Goal: Information Seeking & Learning: Learn about a topic

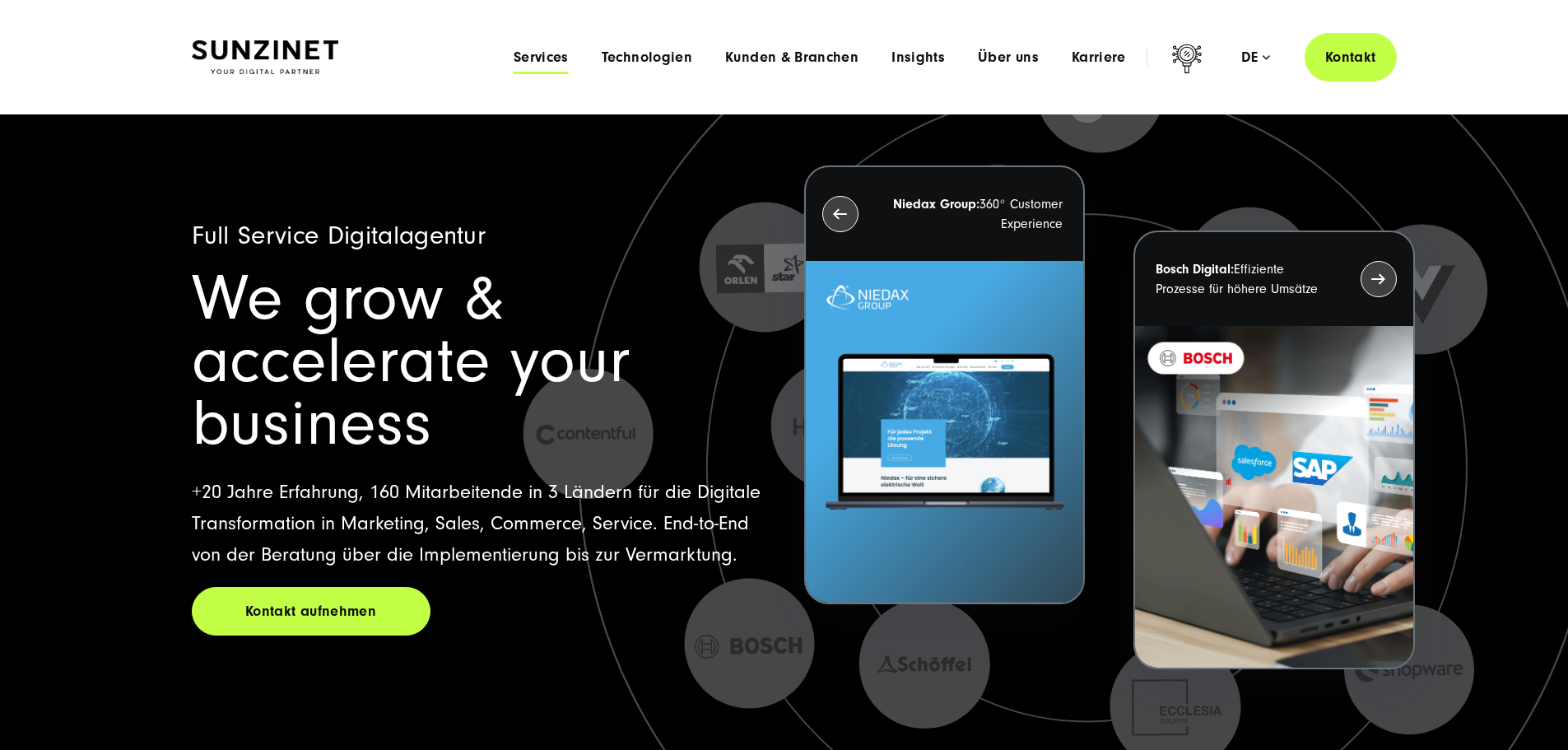
click at [514, 55] on span "Services" at bounding box center [541, 57] width 55 height 16
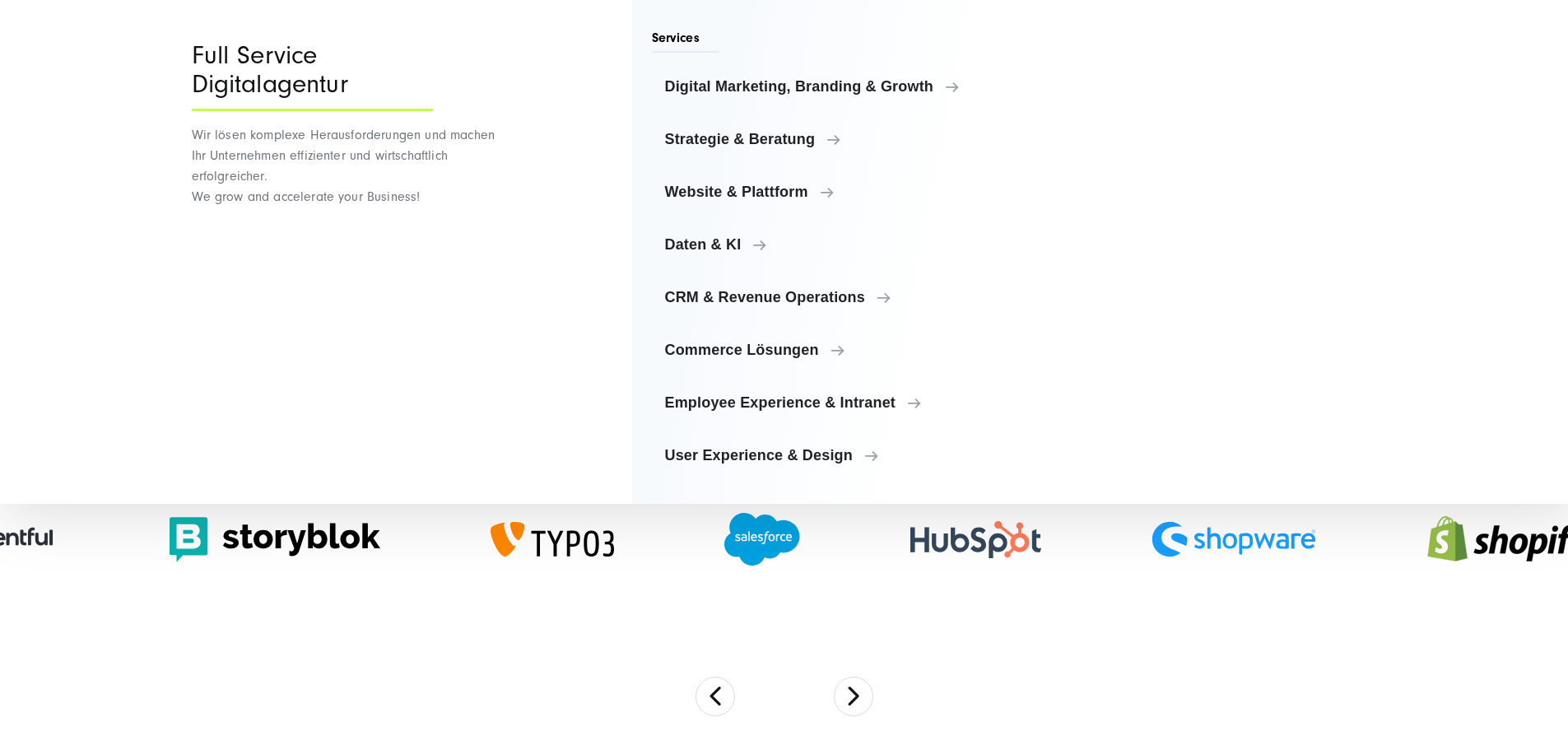
scroll to position [905, 0]
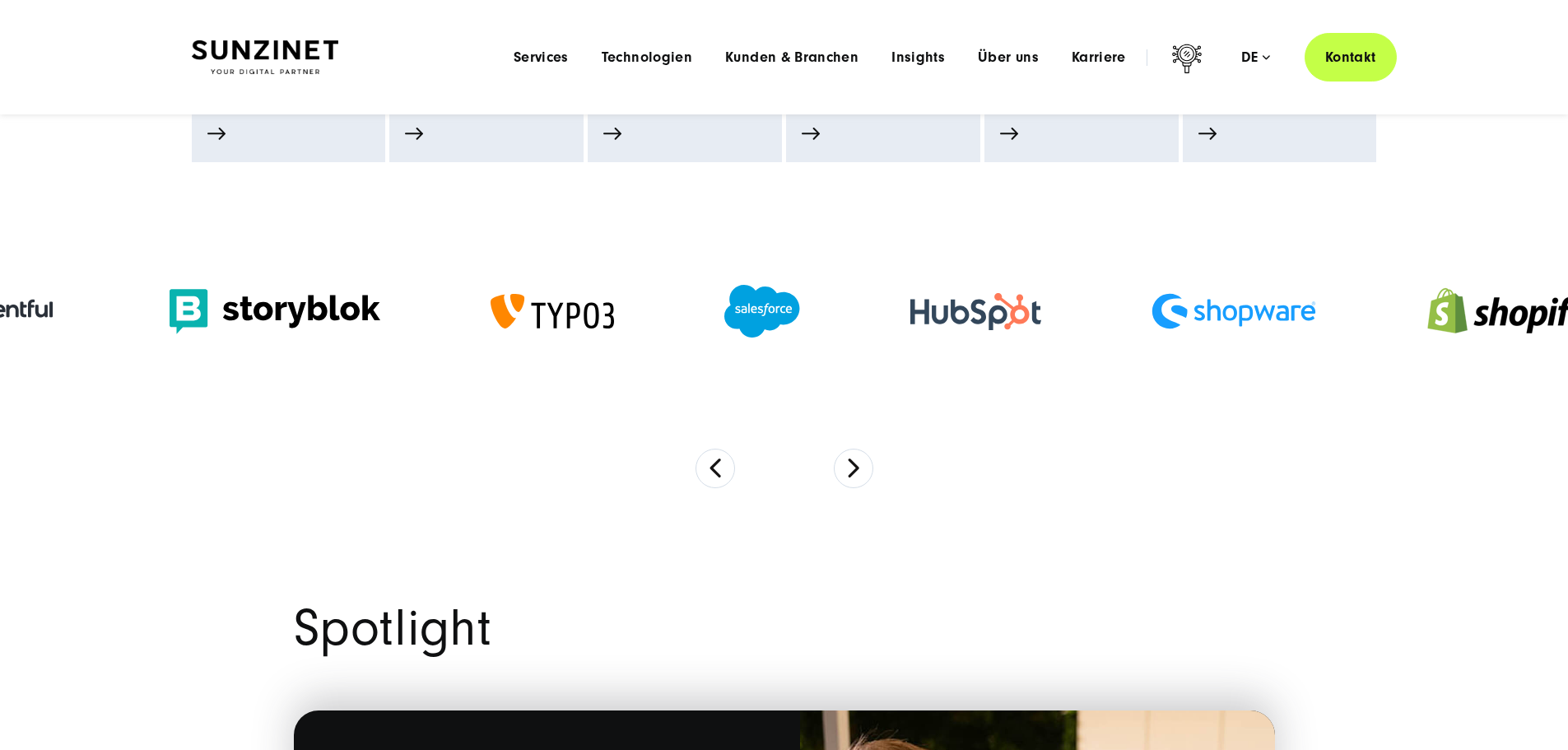
scroll to position [0, 0]
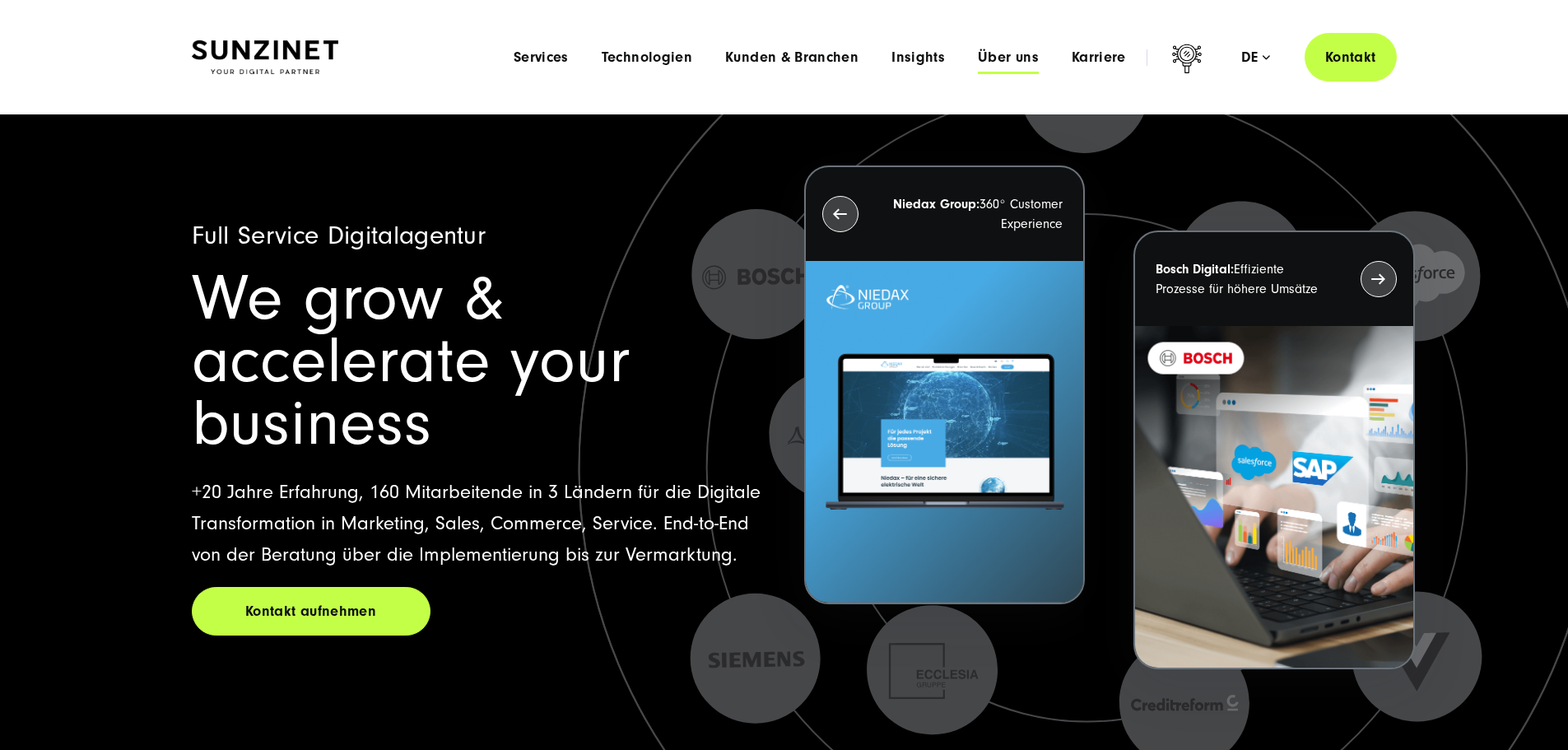
click at [978, 61] on span "Über uns" at bounding box center [1008, 57] width 61 height 16
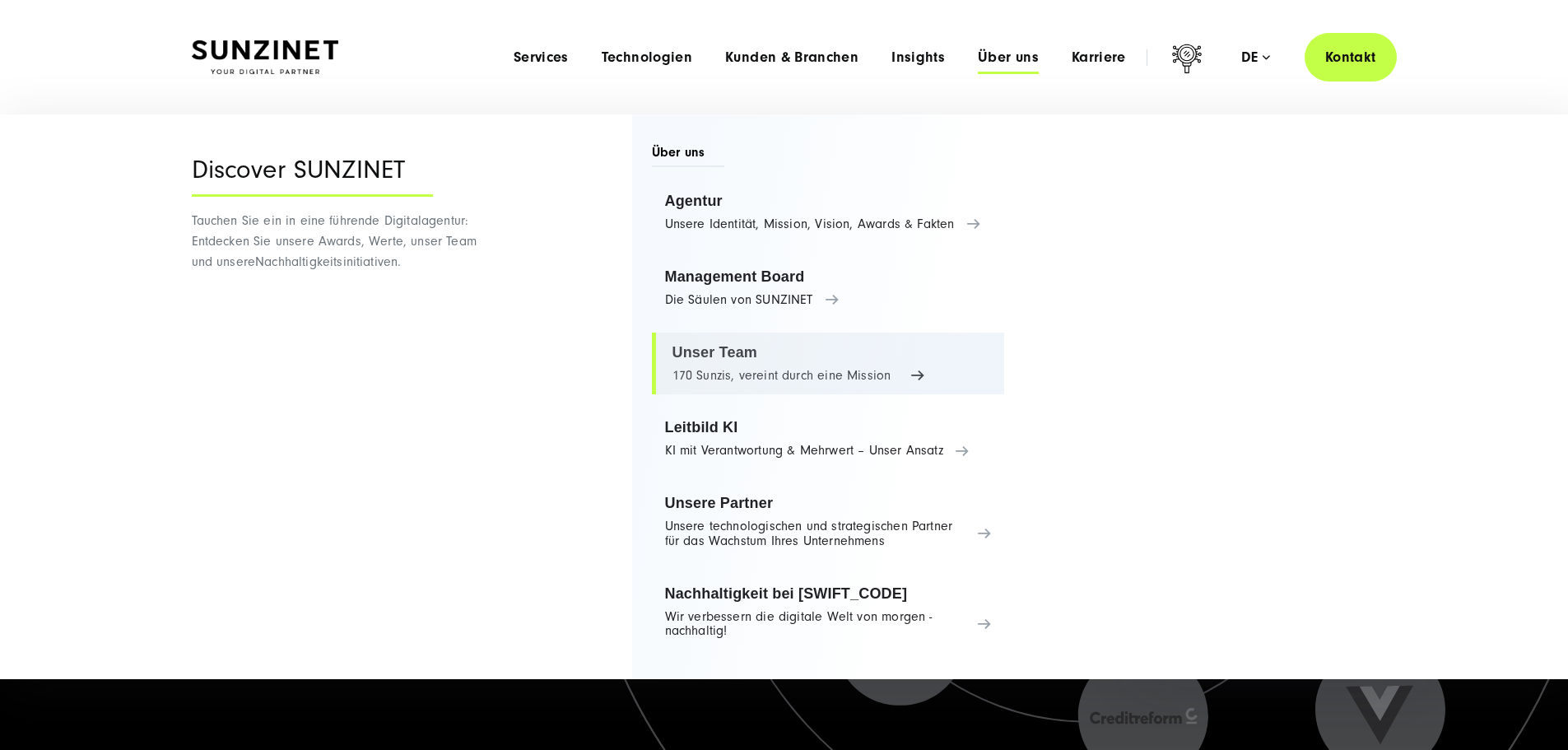
click at [725, 351] on link "Unser Team 170 Sunzis, vereint durch eine Mission" at bounding box center [828, 364] width 353 height 63
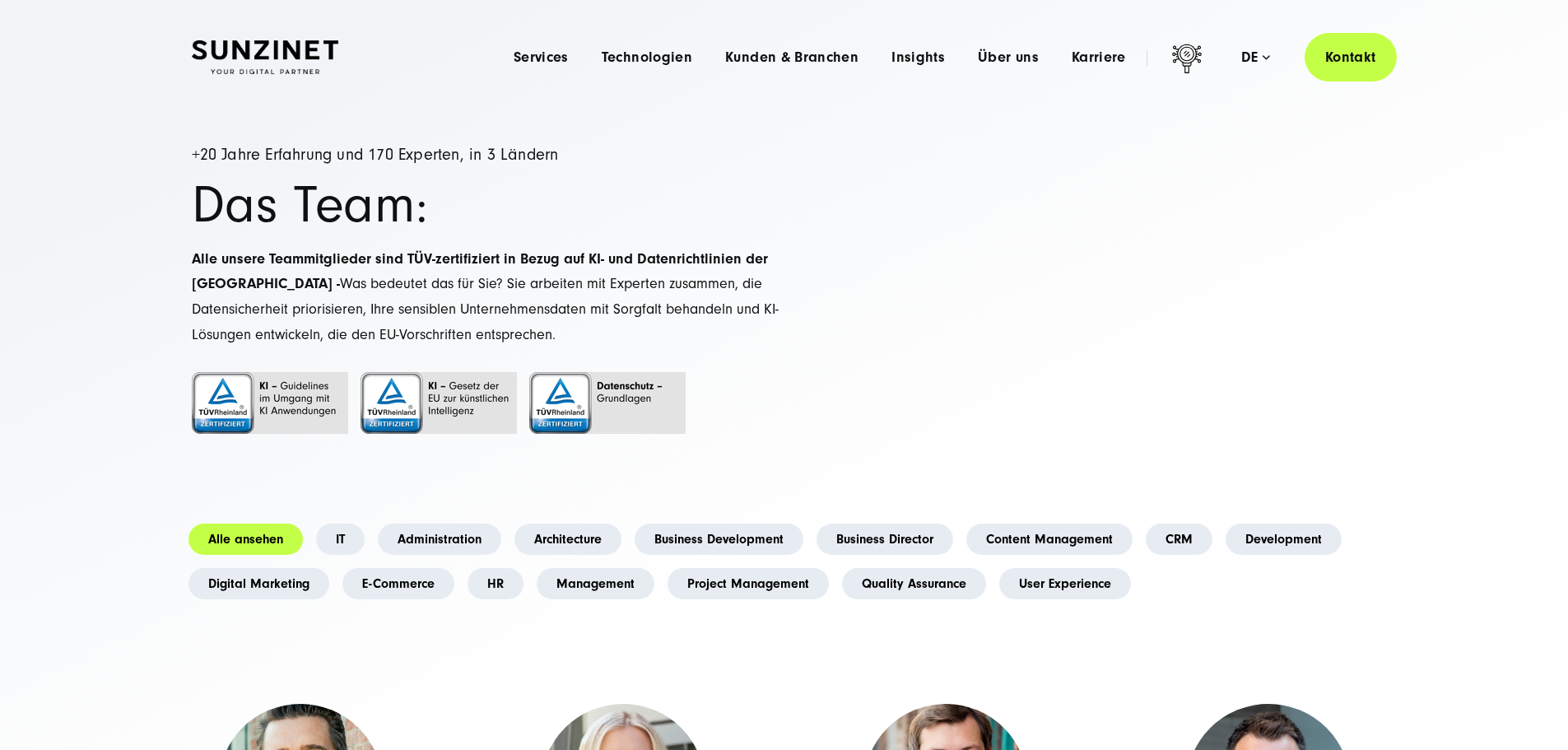
click at [305, 266] on div "+20 Jahre Erfahrung und 170 Experten, in 3 Ländern Das Team: Alle unsere Teammi…" at bounding box center [488, 311] width 593 height 329
drag, startPoint x: 188, startPoint y: 247, endPoint x: 215, endPoint y: 247, distance: 26.3
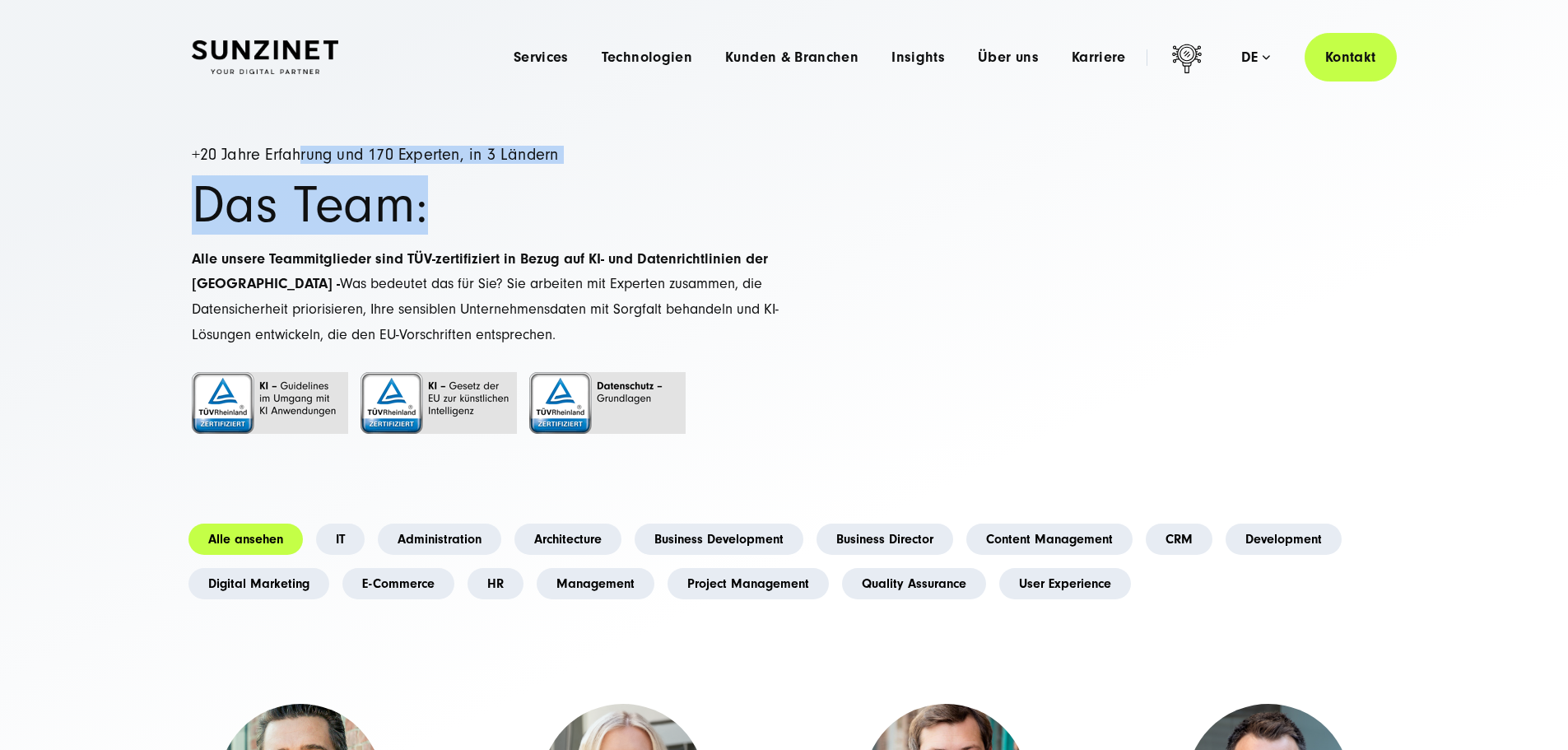
drag, startPoint x: 376, startPoint y: 252, endPoint x: 775, endPoint y: 279, distance: 400.1
click at [775, 279] on div "+20 Jahre Erfahrung und 170 Experten, in 3 Ländern Das Team: Alle unsere Teammi…" at bounding box center [488, 311] width 593 height 329
click at [770, 230] on h1 "Das Team:" at bounding box center [488, 205] width 593 height 50
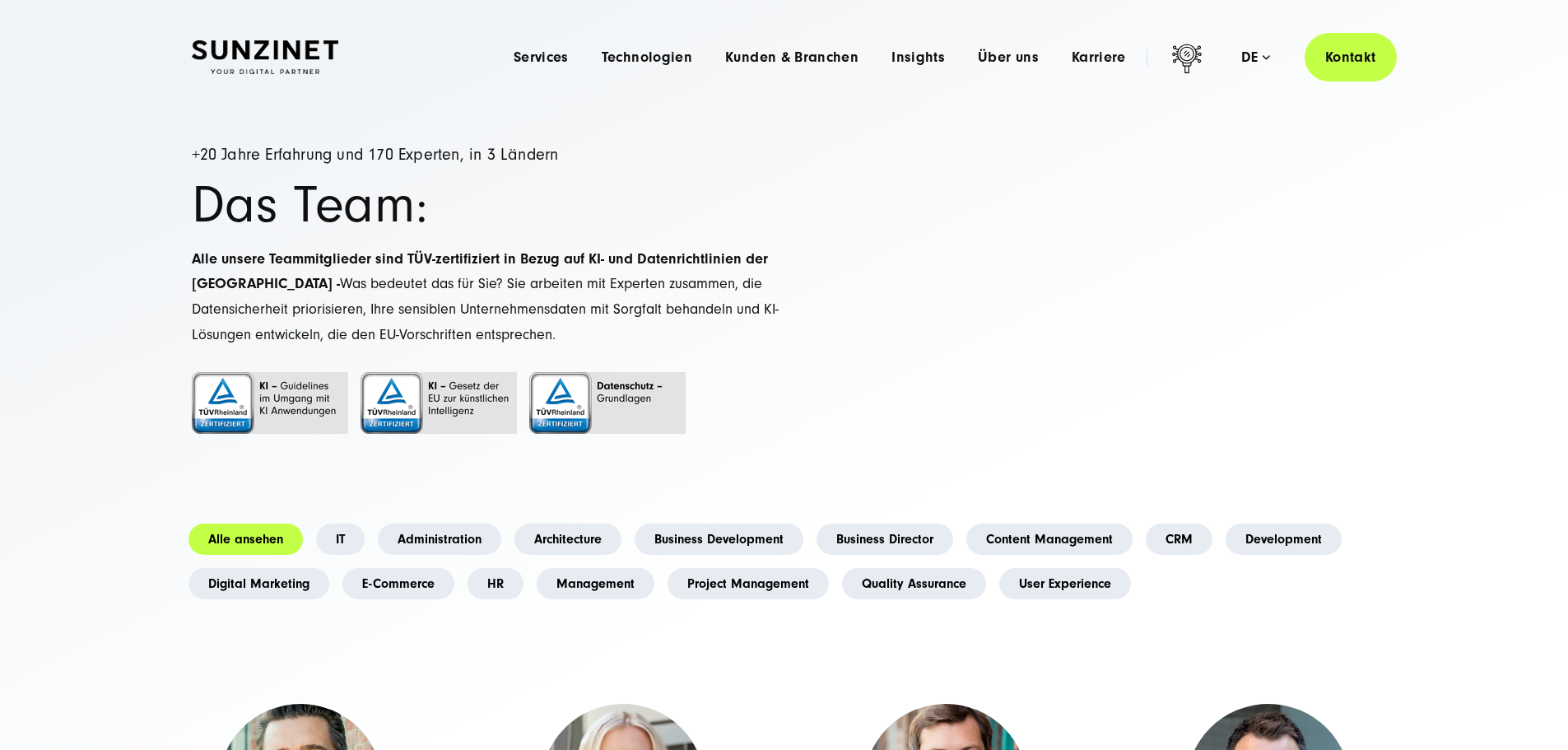
click at [485, 230] on h1 "Das Team:" at bounding box center [488, 205] width 593 height 50
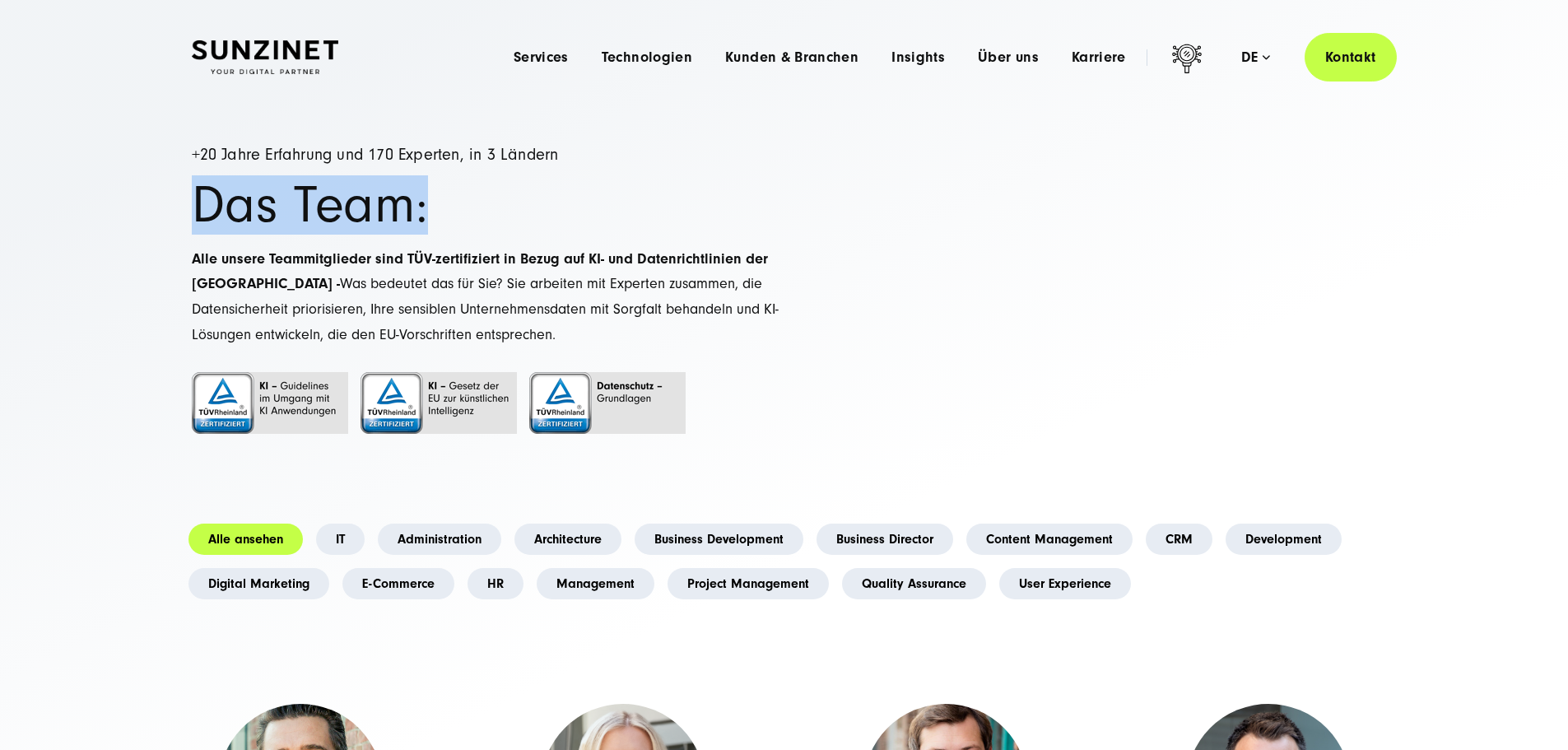
drag, startPoint x: 447, startPoint y: 321, endPoint x: 165, endPoint y: 273, distance: 285.5
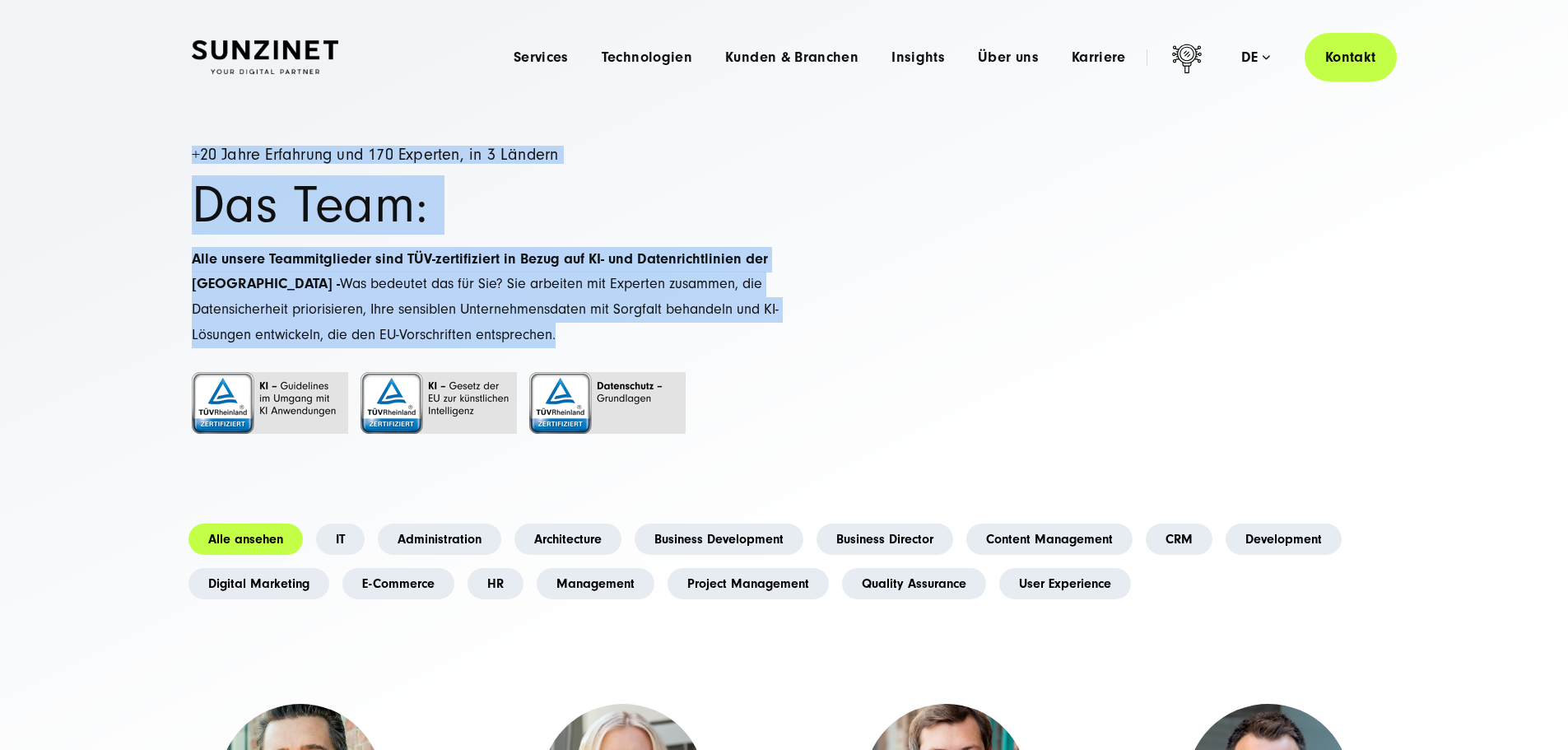
drag, startPoint x: 188, startPoint y: 239, endPoint x: 515, endPoint y: 454, distance: 392.2
click at [515, 347] on p "Alle unsere Teammitglieder sind TÜV-zertifiziert in Bezug auf KI- und Datenrich…" at bounding box center [488, 297] width 593 height 100
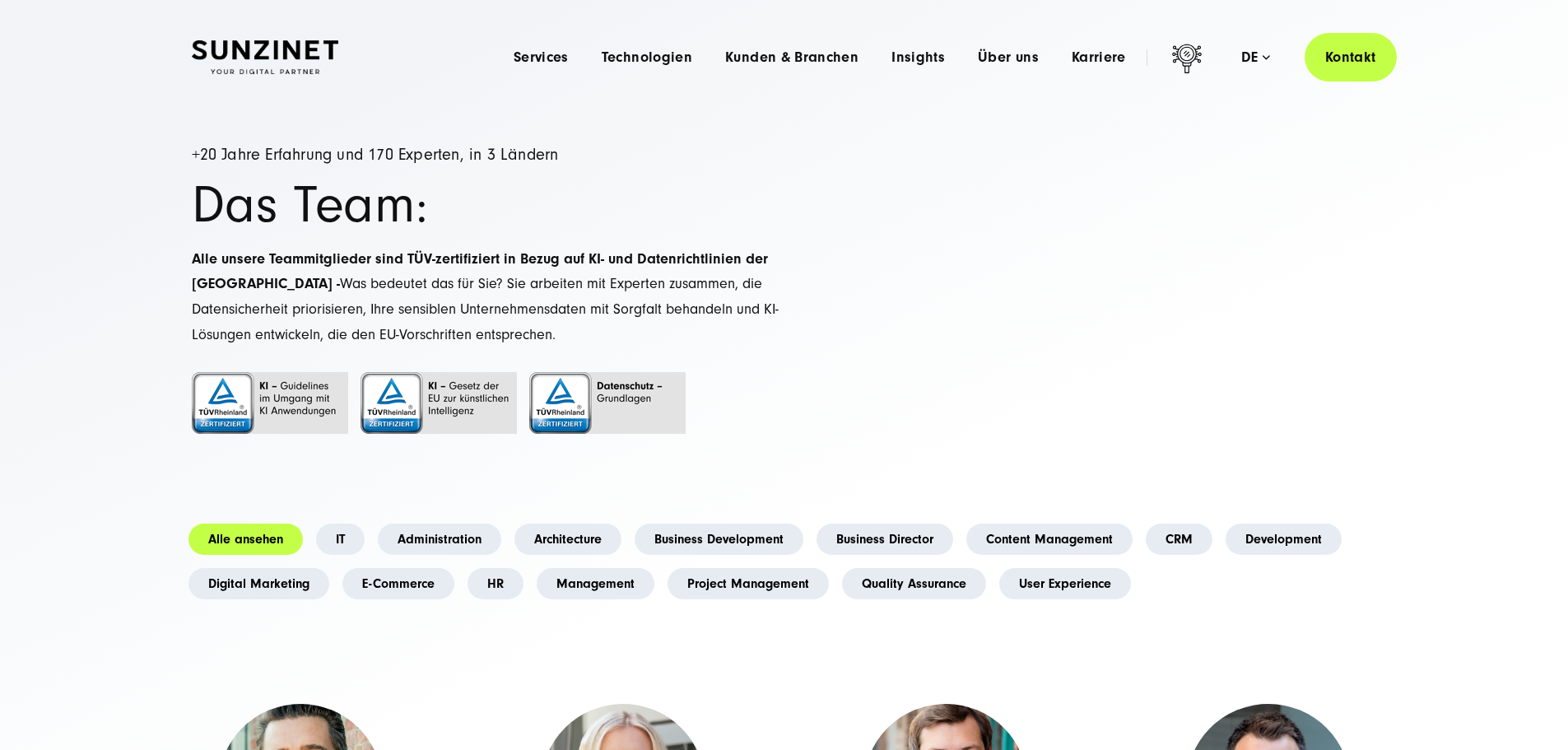
drag, startPoint x: 753, startPoint y: 325, endPoint x: 744, endPoint y: 320, distance: 10.3
drag, startPoint x: 741, startPoint y: 319, endPoint x: 727, endPoint y: 314, distance: 14.6
drag, startPoint x: 710, startPoint y: 309, endPoint x: 701, endPoint y: 305, distance: 9.2
drag, startPoint x: 654, startPoint y: 291, endPoint x: 645, endPoint y: 288, distance: 9.4
click at [636, 230] on h1 "Das Team:" at bounding box center [488, 205] width 593 height 50
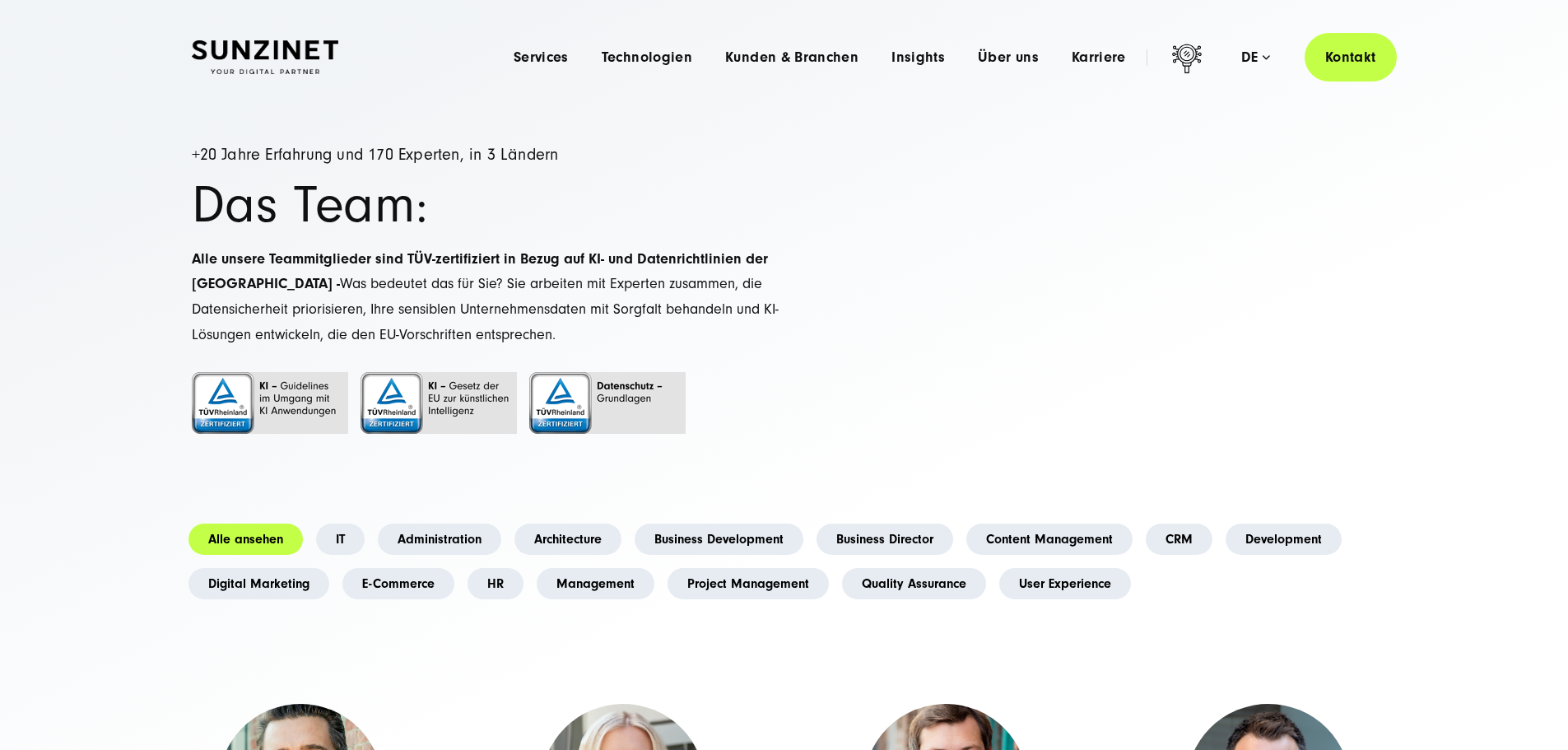
drag, startPoint x: 635, startPoint y: 286, endPoint x: 626, endPoint y: 287, distance: 8.3
click at [626, 230] on h1 "Das Team:" at bounding box center [488, 205] width 593 height 50
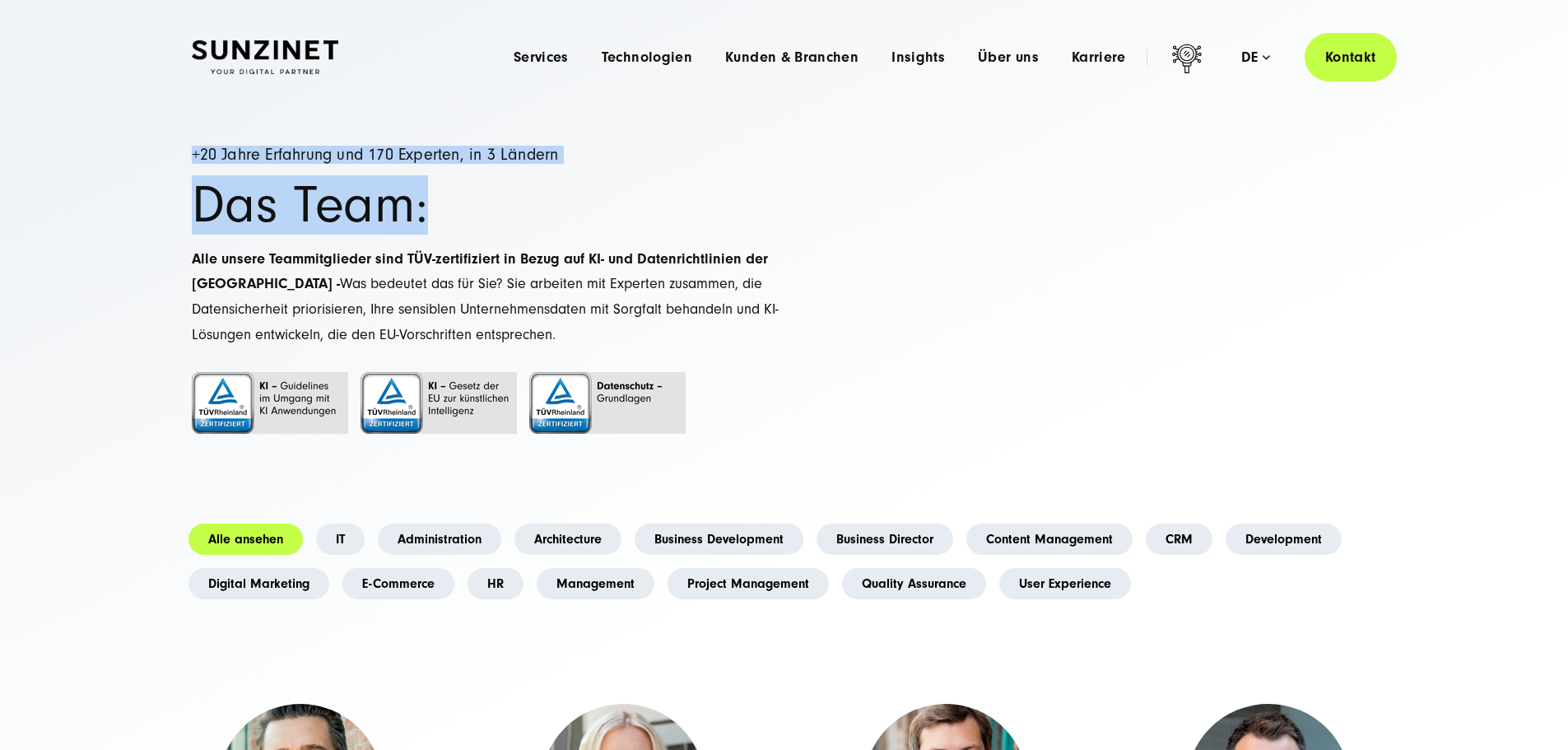
drag, startPoint x: 504, startPoint y: 330, endPoint x: 165, endPoint y: 240, distance: 350.2
click at [192, 164] on h5 "+20 Jahre Erfahrung und 170 Experten, in 3 Ländern" at bounding box center [488, 155] width 593 height 17
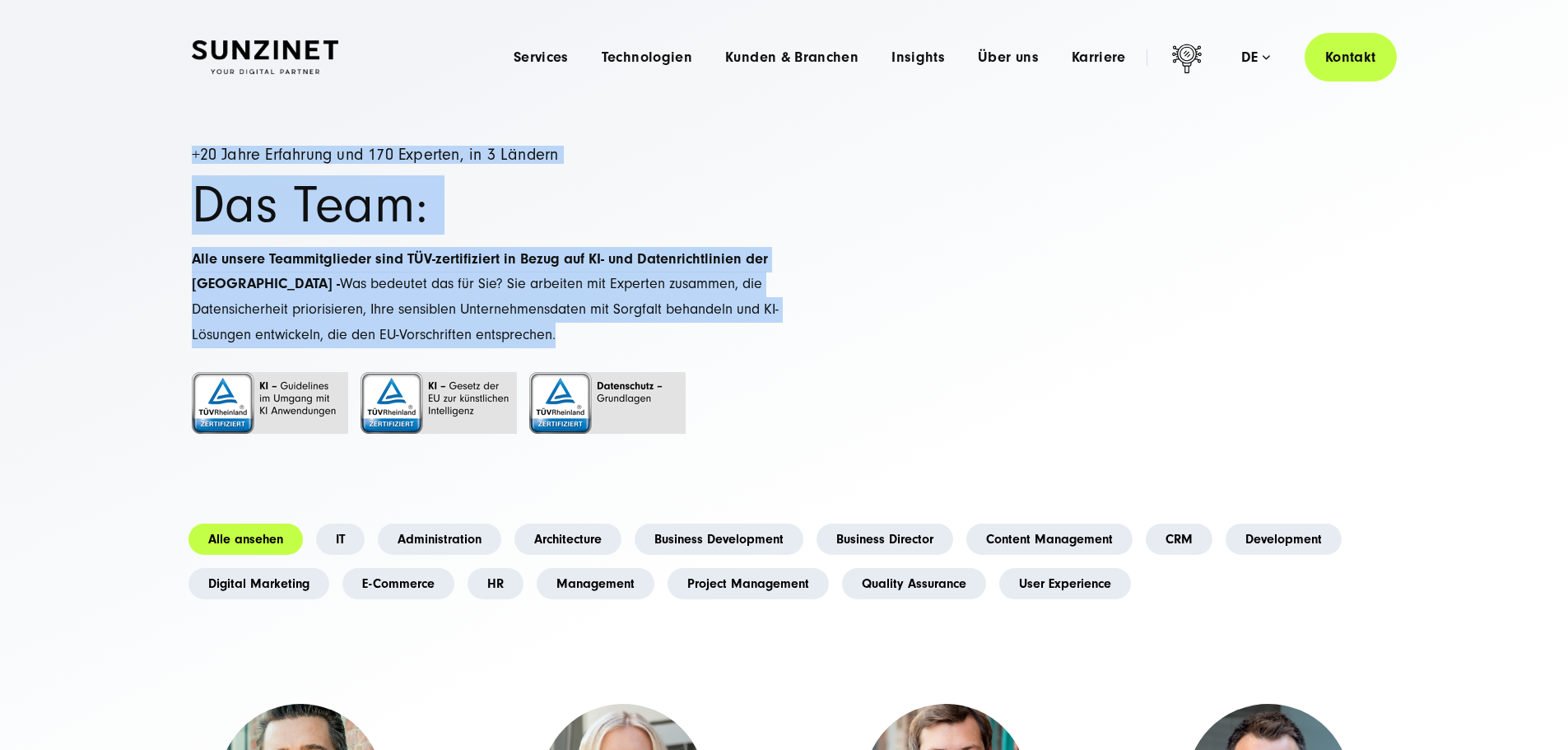
drag, startPoint x: 193, startPoint y: 237, endPoint x: 522, endPoint y: 449, distance: 391.4
click at [522, 449] on div "+20 Jahre Erfahrung und 170 Experten, in 3 Ländern Das Team: Alle unsere Teammi…" at bounding box center [488, 311] width 593 height 329
click at [520, 347] on p "Alle unsere Teammitglieder sind TÜV-zertifiziert in Bezug auf KI- und Datenrich…" at bounding box center [488, 297] width 593 height 100
drag, startPoint x: 515, startPoint y: 448, endPoint x: 189, endPoint y: 214, distance: 401.1
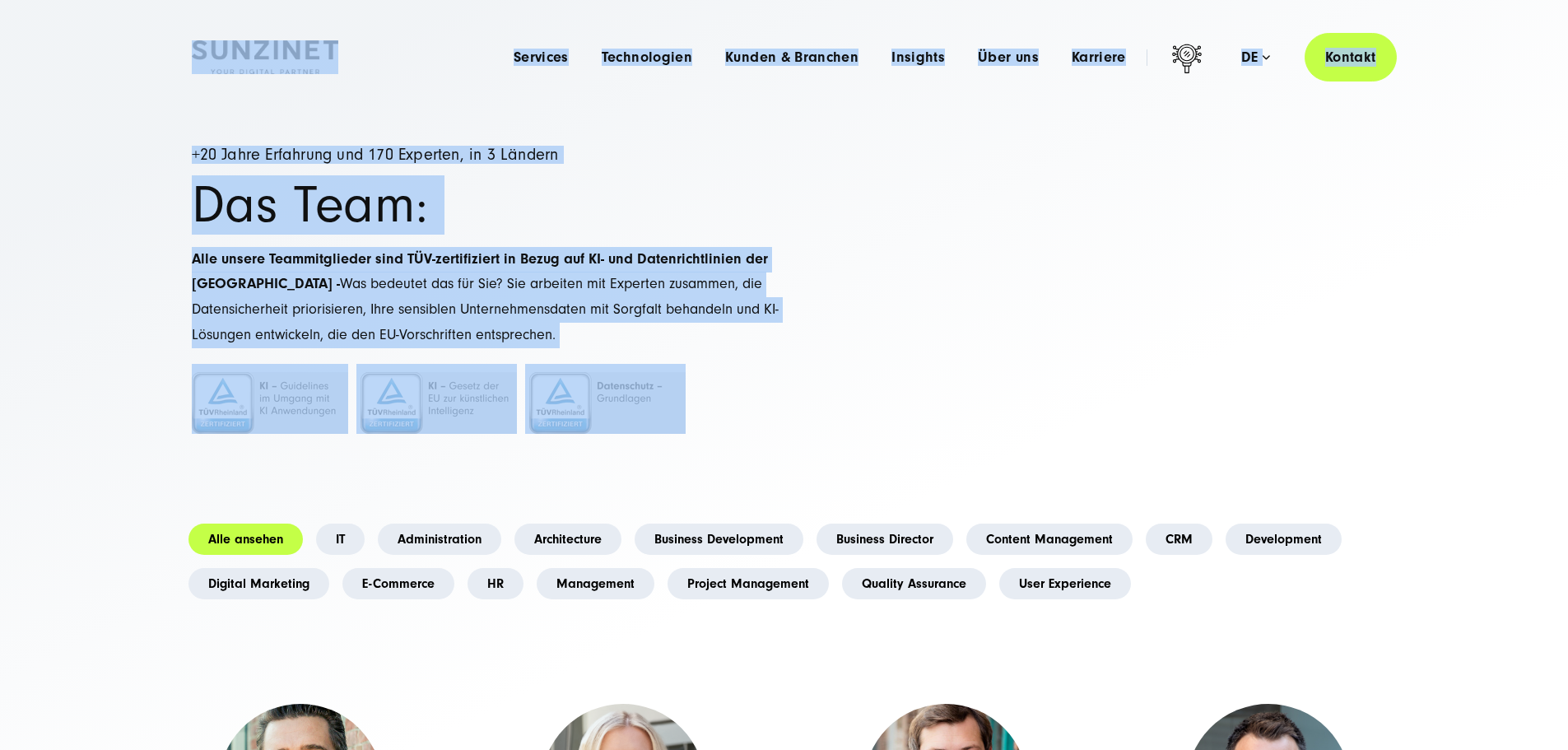
drag, startPoint x: 185, startPoint y: 31, endPoint x: 710, endPoint y: 507, distance: 708.6
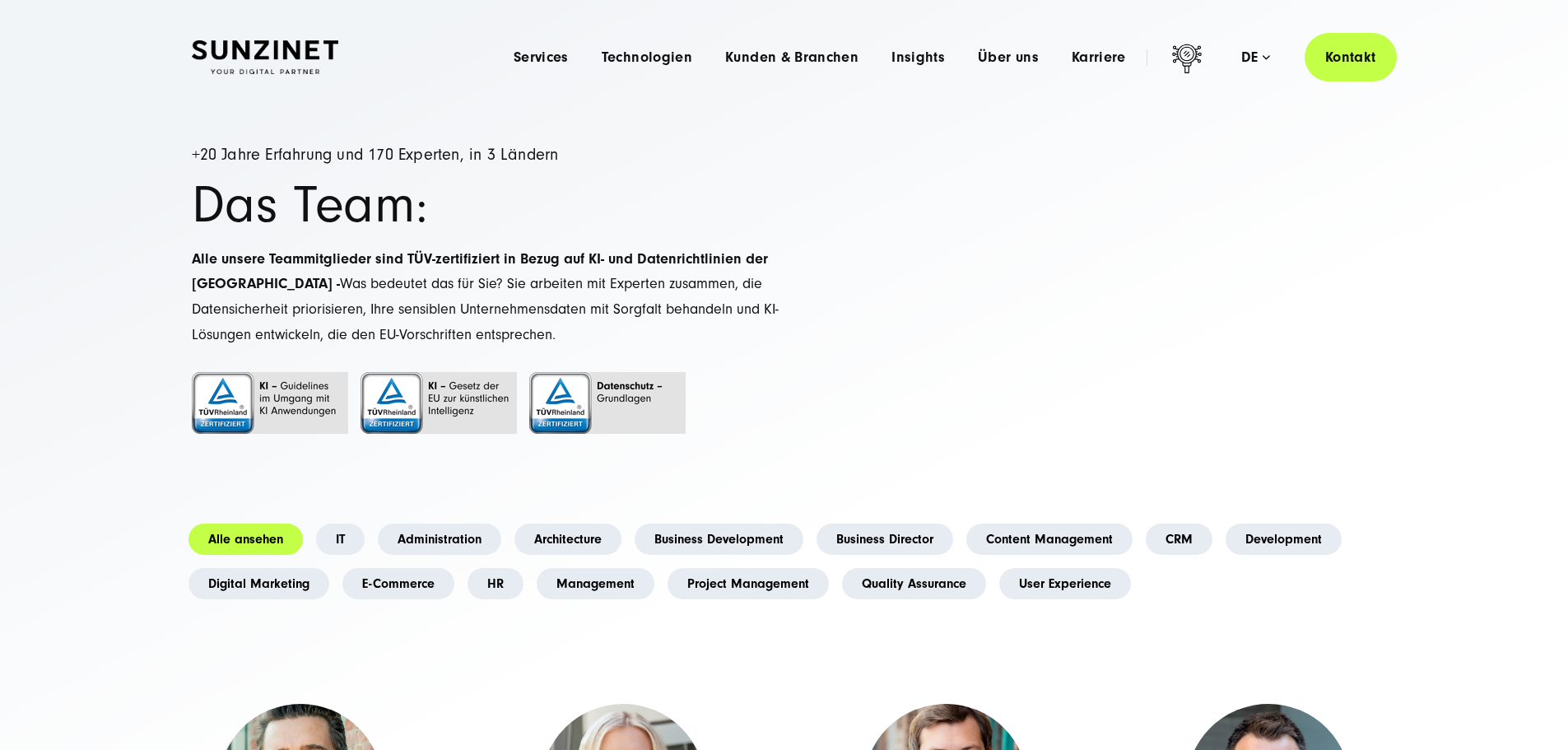
click at [752, 466] on div "+20 Jahre Erfahrung und 170 Experten, in 3 Ländern Das Team: Alle unsere Teammi…" at bounding box center [488, 311] width 593 height 329
drag, startPoint x: 672, startPoint y: 339, endPoint x: 648, endPoint y: 305, distance: 42.5
drag, startPoint x: 648, startPoint y: 305, endPoint x: 635, endPoint y: 299, distance: 13.6
click at [614, 230] on h1 "Das Team:" at bounding box center [488, 205] width 593 height 50
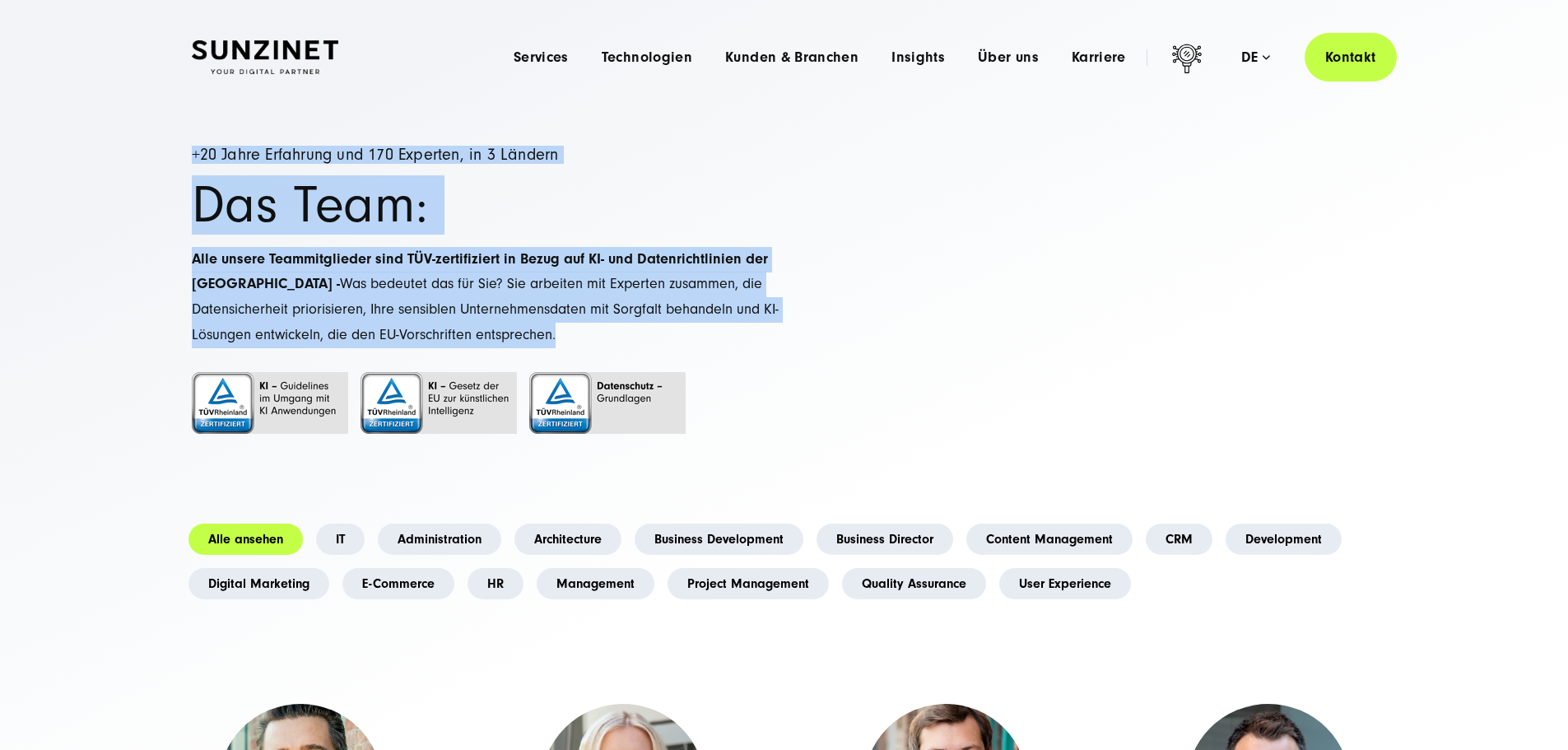
drag, startPoint x: 499, startPoint y: 452, endPoint x: 103, endPoint y: 197, distance: 471.0
drag, startPoint x: 184, startPoint y: 233, endPoint x: 477, endPoint y: 454, distance: 366.8
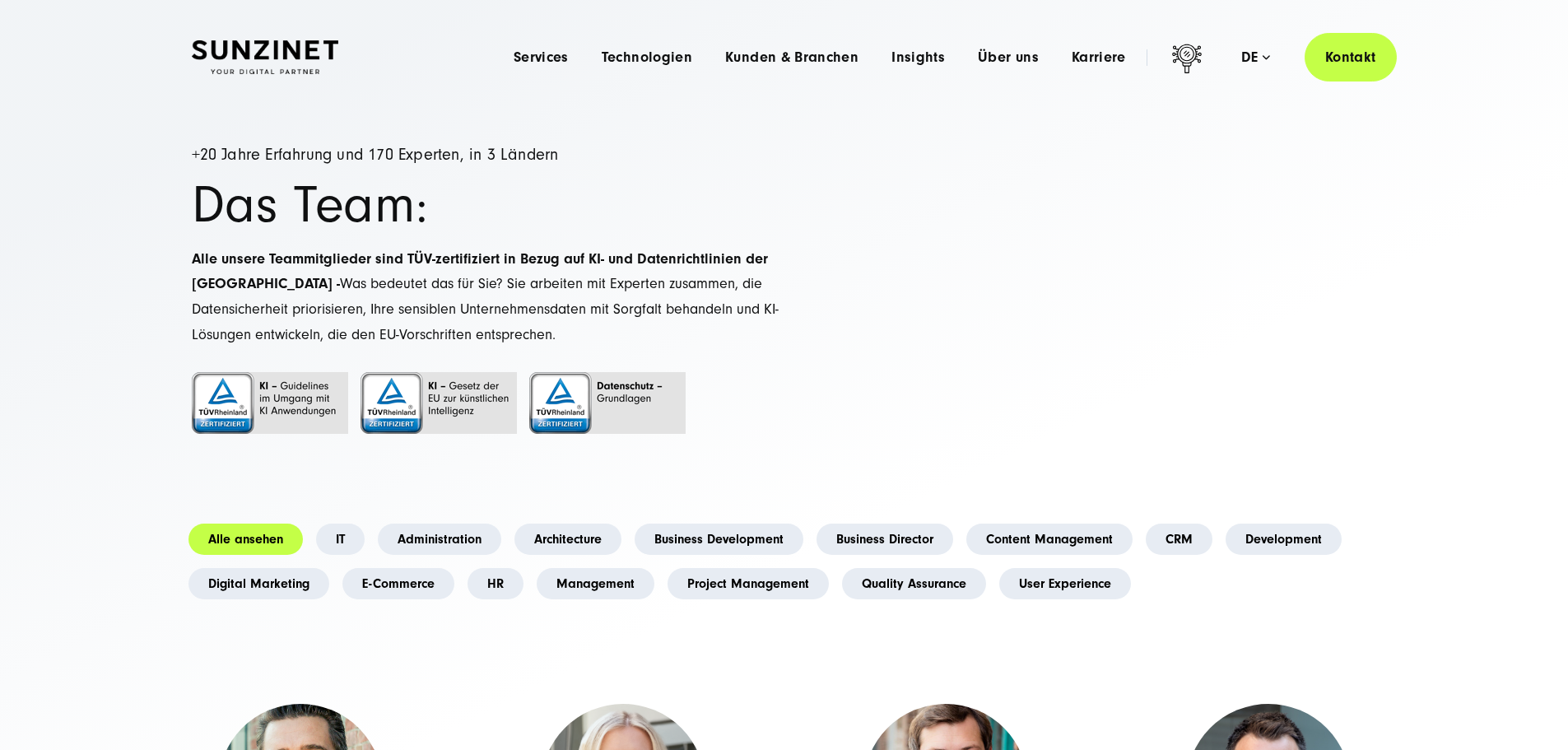
click at [528, 347] on p "Alle unsere Teammitglieder sind TÜV-zertifiziert in Bezug auf KI- und Datenrich…" at bounding box center [488, 297] width 593 height 100
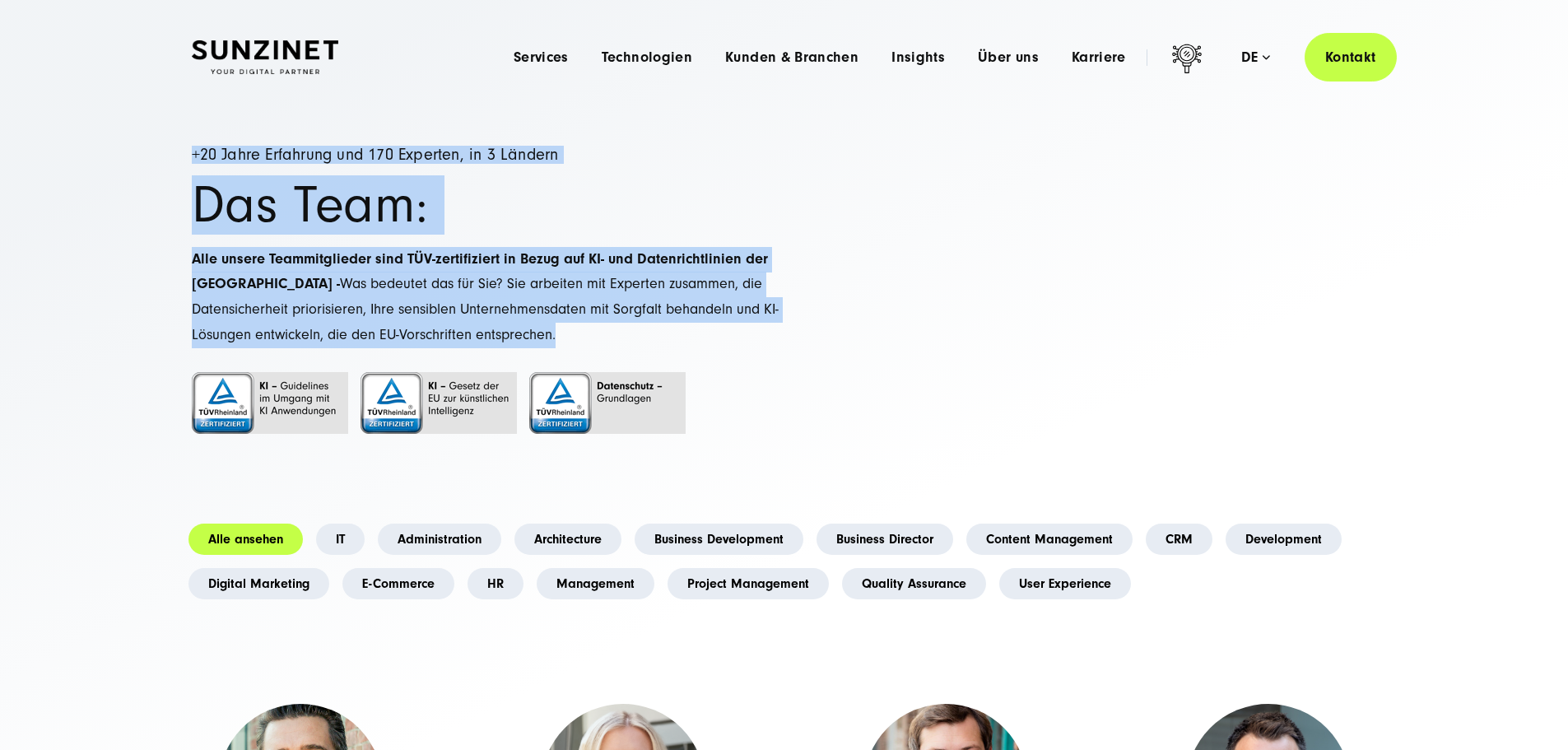
drag, startPoint x: 514, startPoint y: 447, endPoint x: 123, endPoint y: 229, distance: 447.7
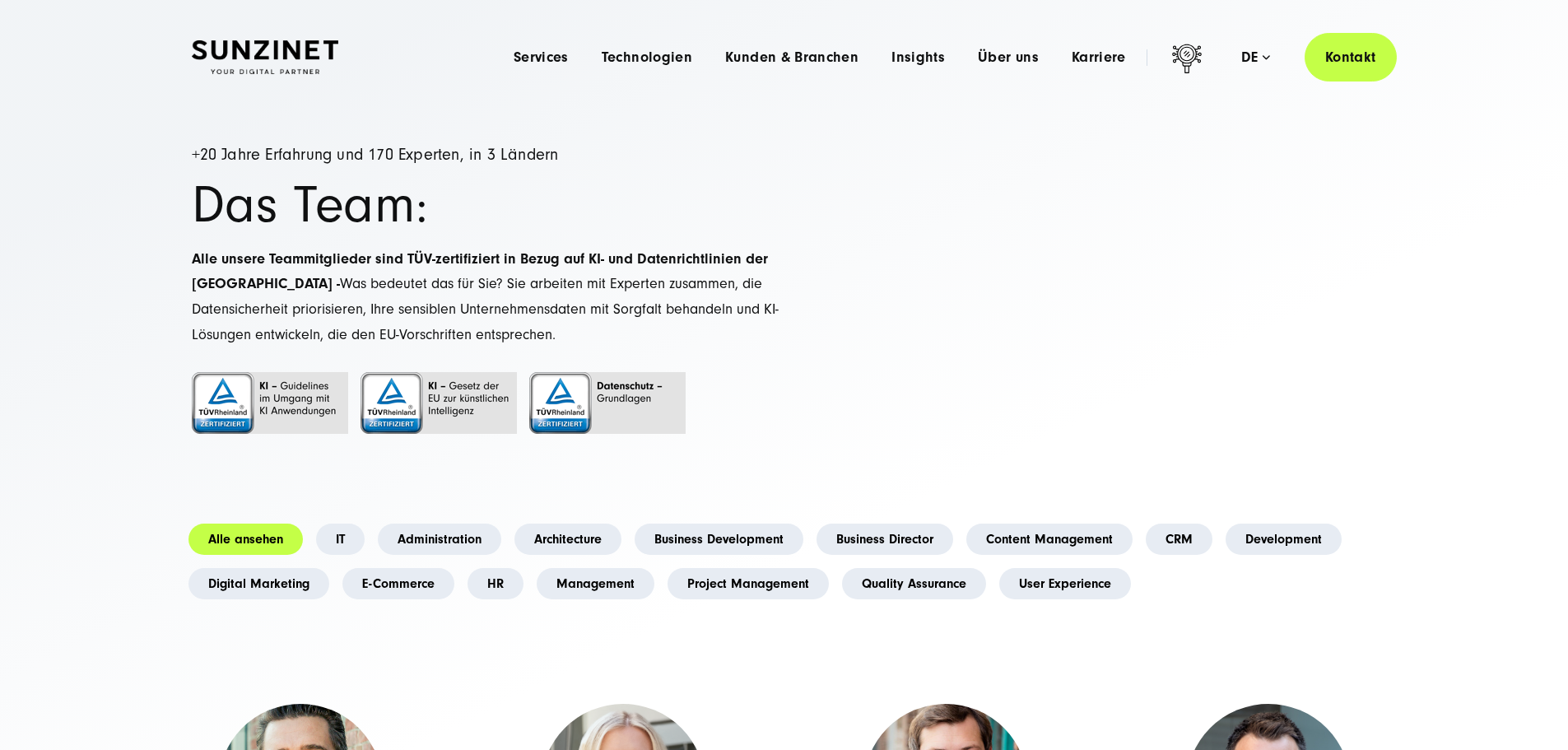
drag, startPoint x: 770, startPoint y: 298, endPoint x: 753, endPoint y: 297, distance: 17.3
drag, startPoint x: 753, startPoint y: 297, endPoint x: 743, endPoint y: 297, distance: 9.9
drag, startPoint x: 743, startPoint y: 297, endPoint x: 733, endPoint y: 293, distance: 10.7
drag, startPoint x: 733, startPoint y: 293, endPoint x: 723, endPoint y: 293, distance: 10.7
drag, startPoint x: 697, startPoint y: 293, endPoint x: 689, endPoint y: 292, distance: 8.3
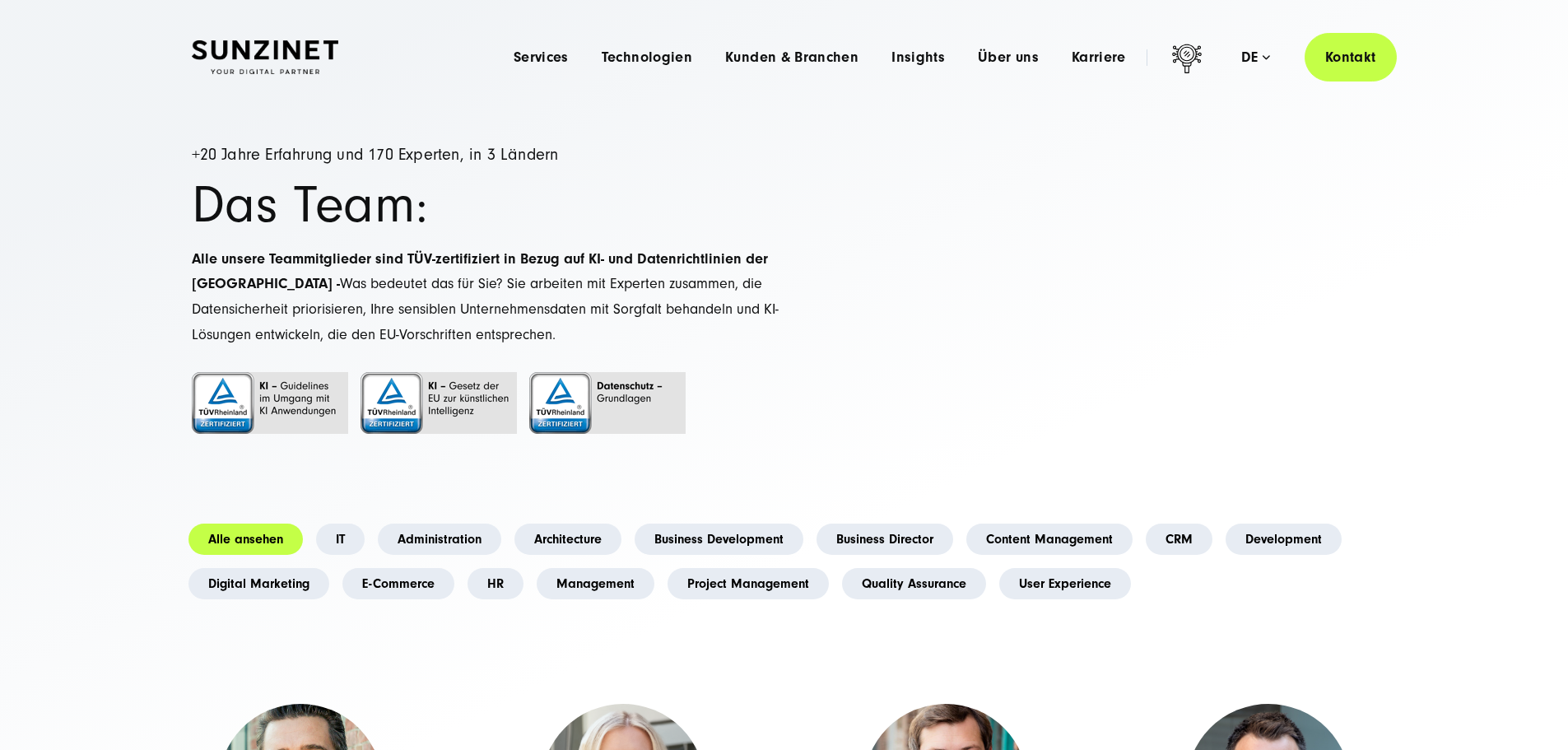
drag, startPoint x: 689, startPoint y: 292, endPoint x: 681, endPoint y: 291, distance: 8.4
click at [669, 230] on h1 "Das Team:" at bounding box center [488, 205] width 593 height 50
drag, startPoint x: 603, startPoint y: 326, endPoint x: 590, endPoint y: 323, distance: 13.6
click at [586, 230] on h1 "Das Team:" at bounding box center [488, 205] width 593 height 50
drag, startPoint x: 553, startPoint y: 368, endPoint x: 539, endPoint y: 368, distance: 14.0
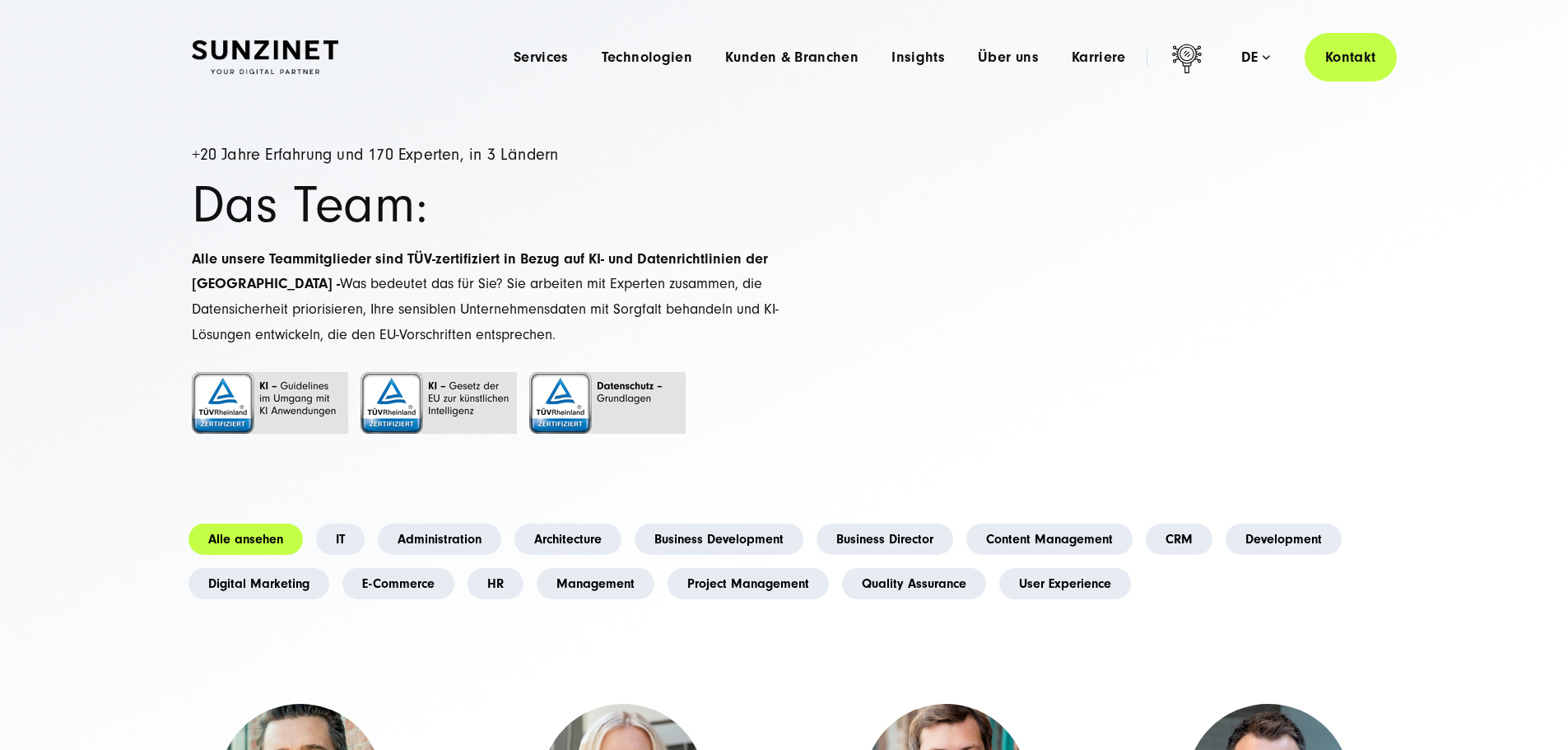
drag, startPoint x: 539, startPoint y: 368, endPoint x: 531, endPoint y: 369, distance: 8.3
click at [534, 293] on strong "Alle unsere Teammitglieder sind TÜV-zertifiziert in Bezug auf KI- und Datenrich…" at bounding box center [480, 271] width 576 height 43
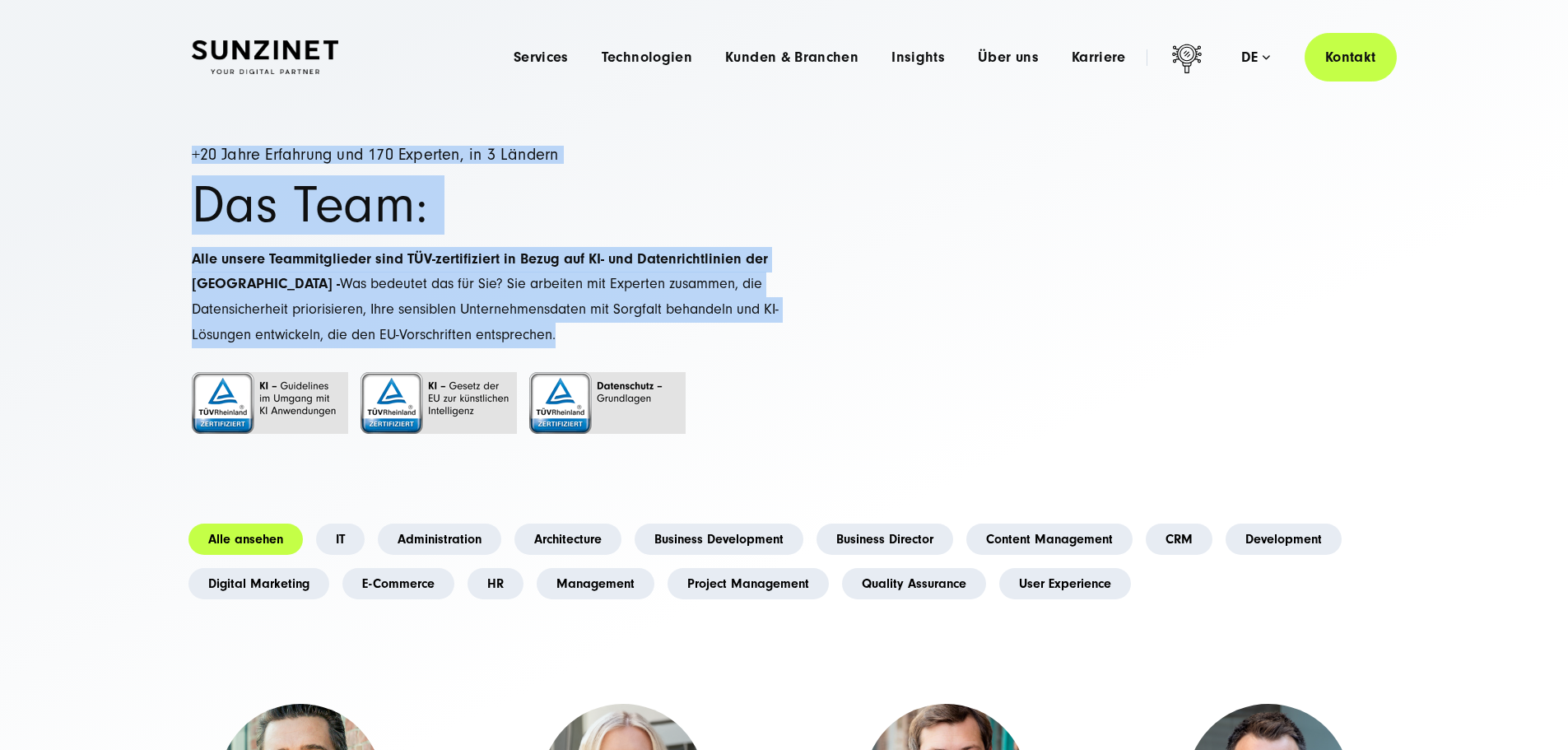
drag, startPoint x: 520, startPoint y: 460, endPoint x: 170, endPoint y: 184, distance: 446.1
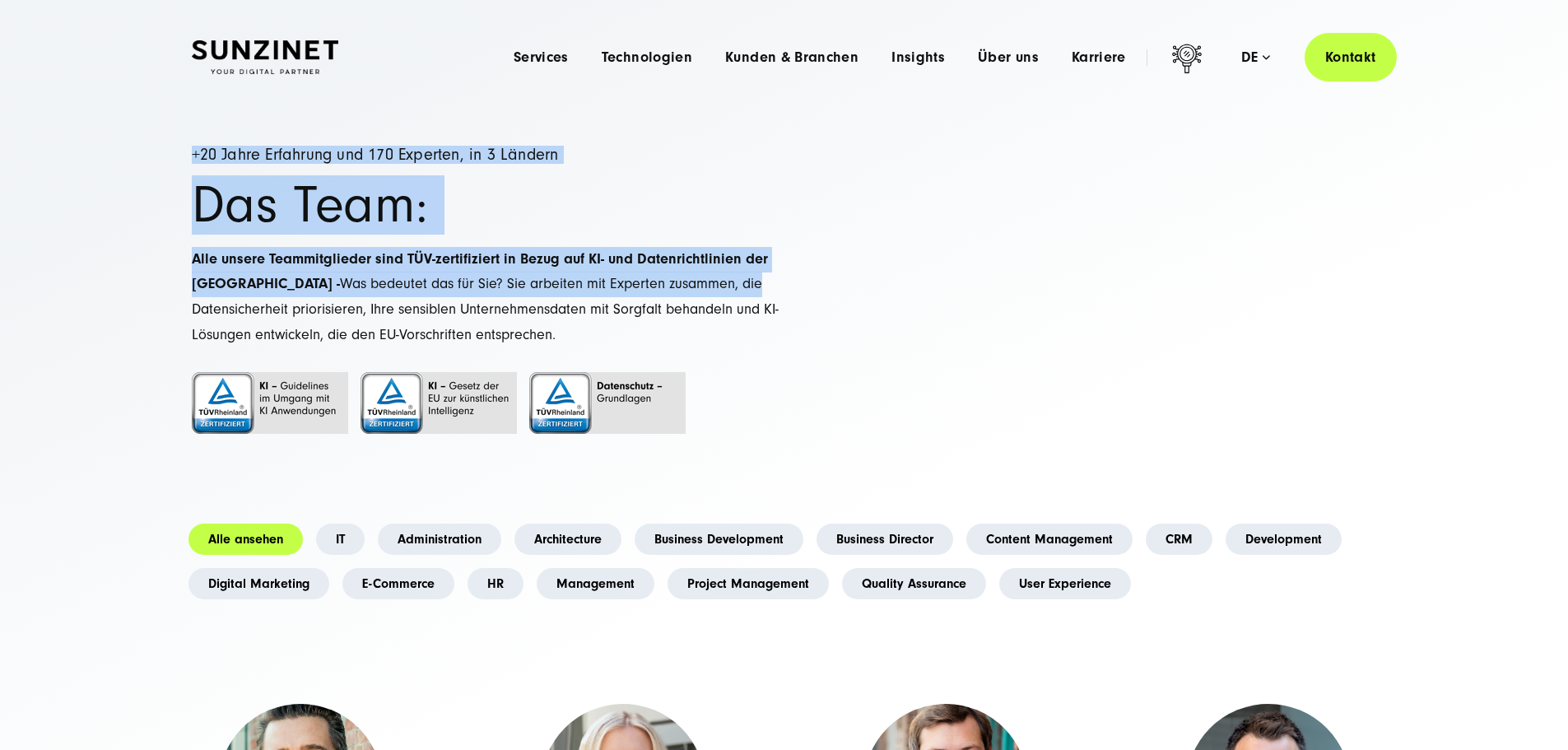
drag, startPoint x: 188, startPoint y: 236, endPoint x: 640, endPoint y: 410, distance: 484.9
drag, startPoint x: 798, startPoint y: 214, endPoint x: 768, endPoint y: 211, distance: 30.6
drag, startPoint x: 768, startPoint y: 211, endPoint x: 714, endPoint y: 193, distance: 56.5
drag, startPoint x: 714, startPoint y: 193, endPoint x: 700, endPoint y: 194, distance: 14.9
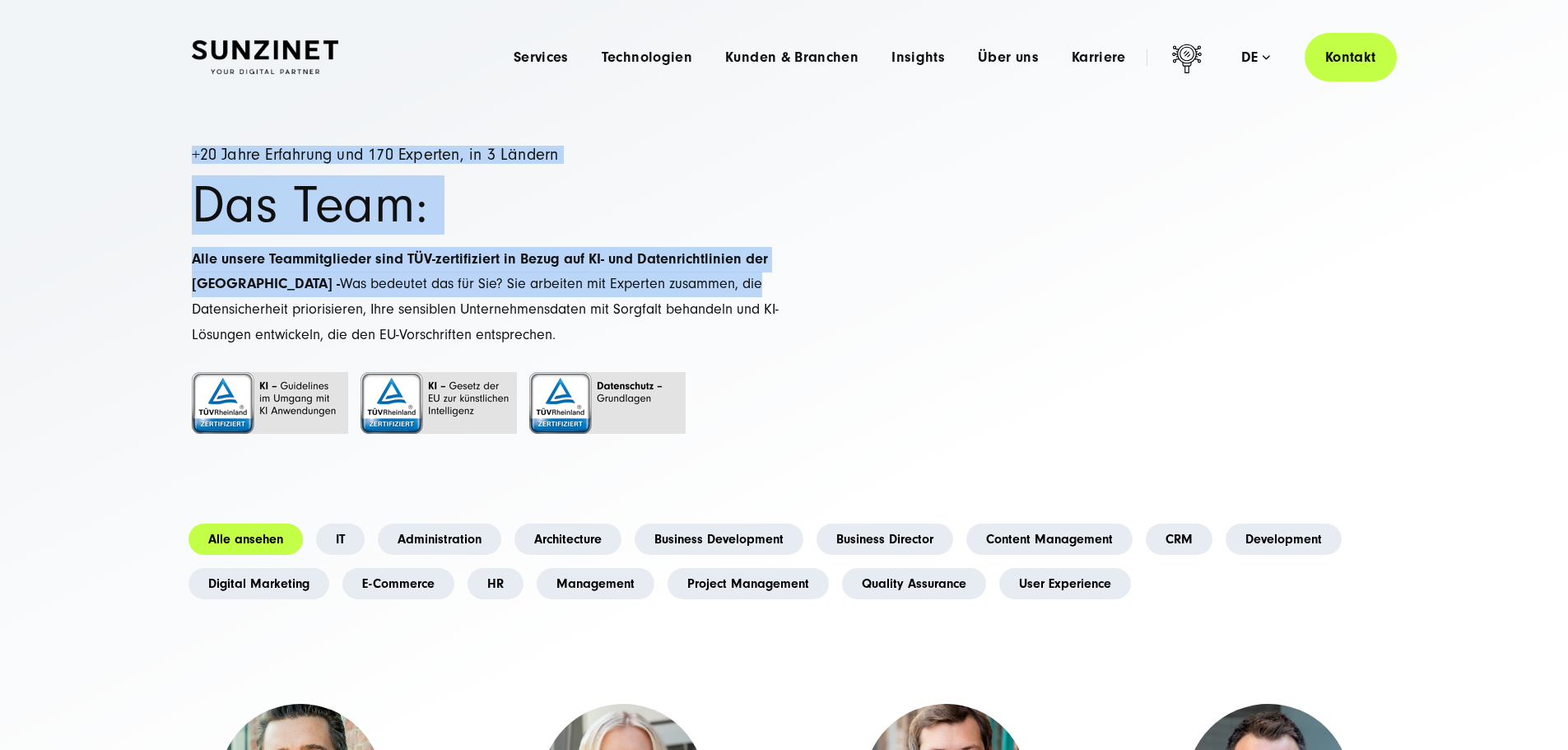
drag, startPoint x: 700, startPoint y: 194, endPoint x: 699, endPoint y: 183, distance: 11.6
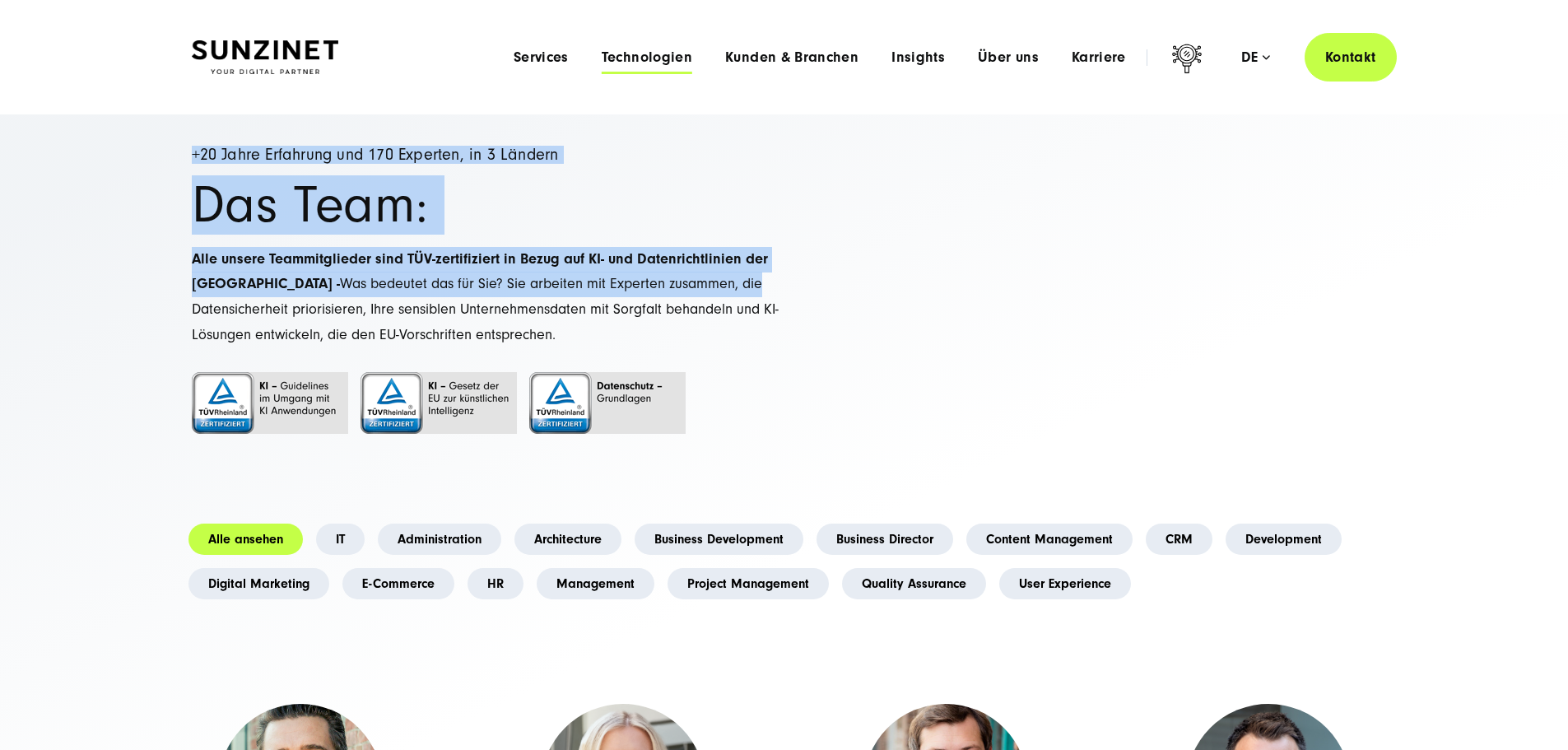
click at [629, 53] on span "Technologien" at bounding box center [647, 57] width 91 height 16
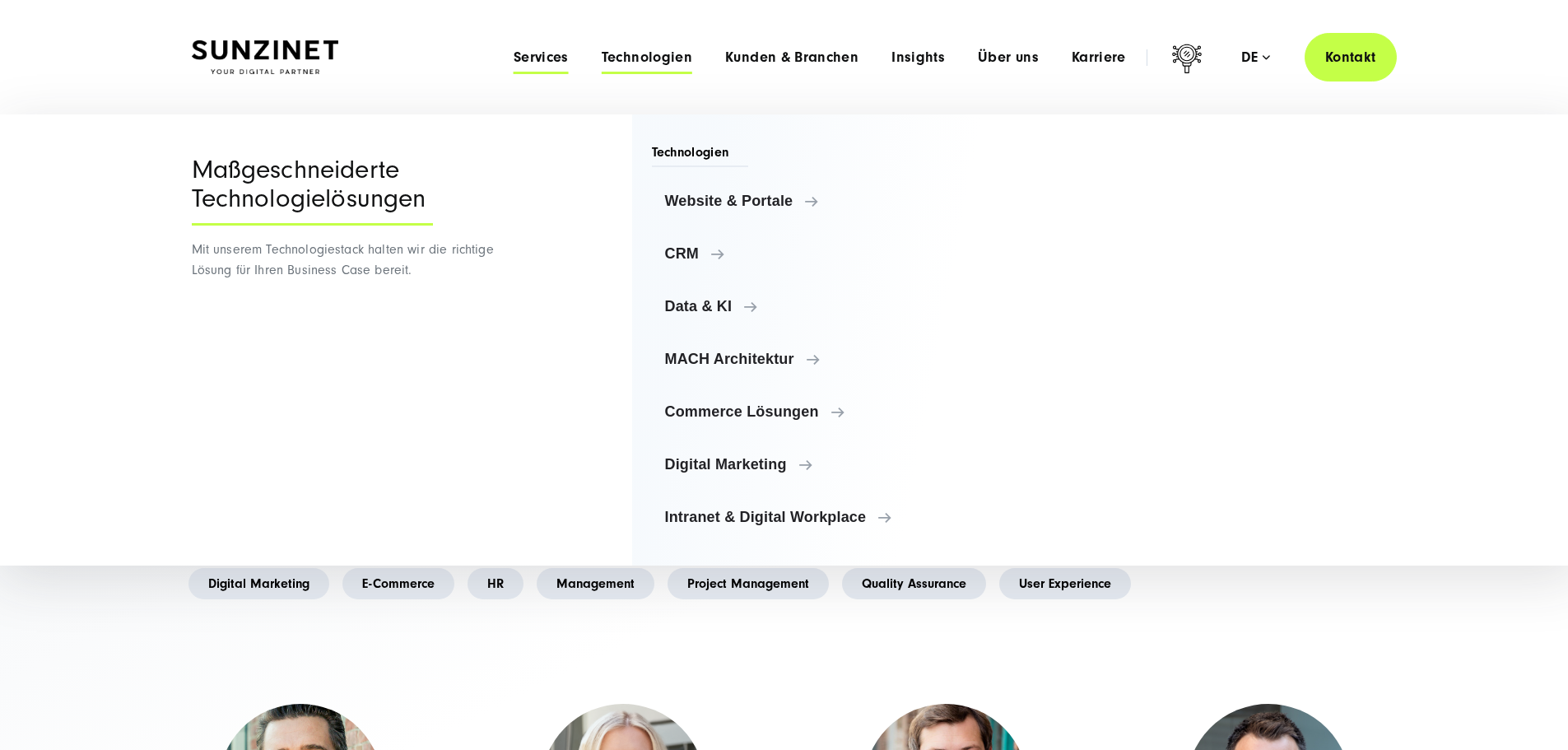
click at [514, 56] on span "Services" at bounding box center [541, 57] width 55 height 16
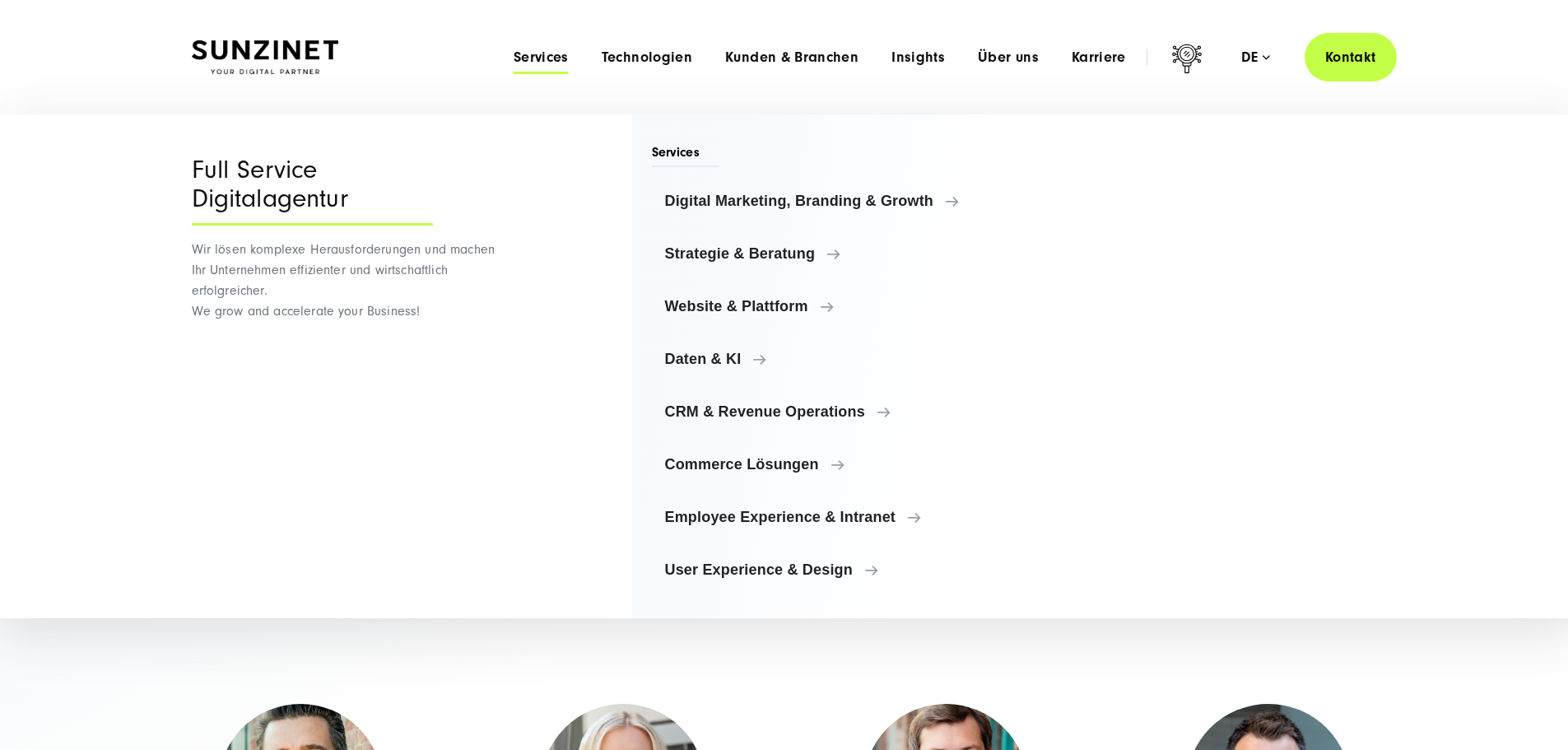
click at [319, 40] on img at bounding box center [265, 57] width 147 height 35
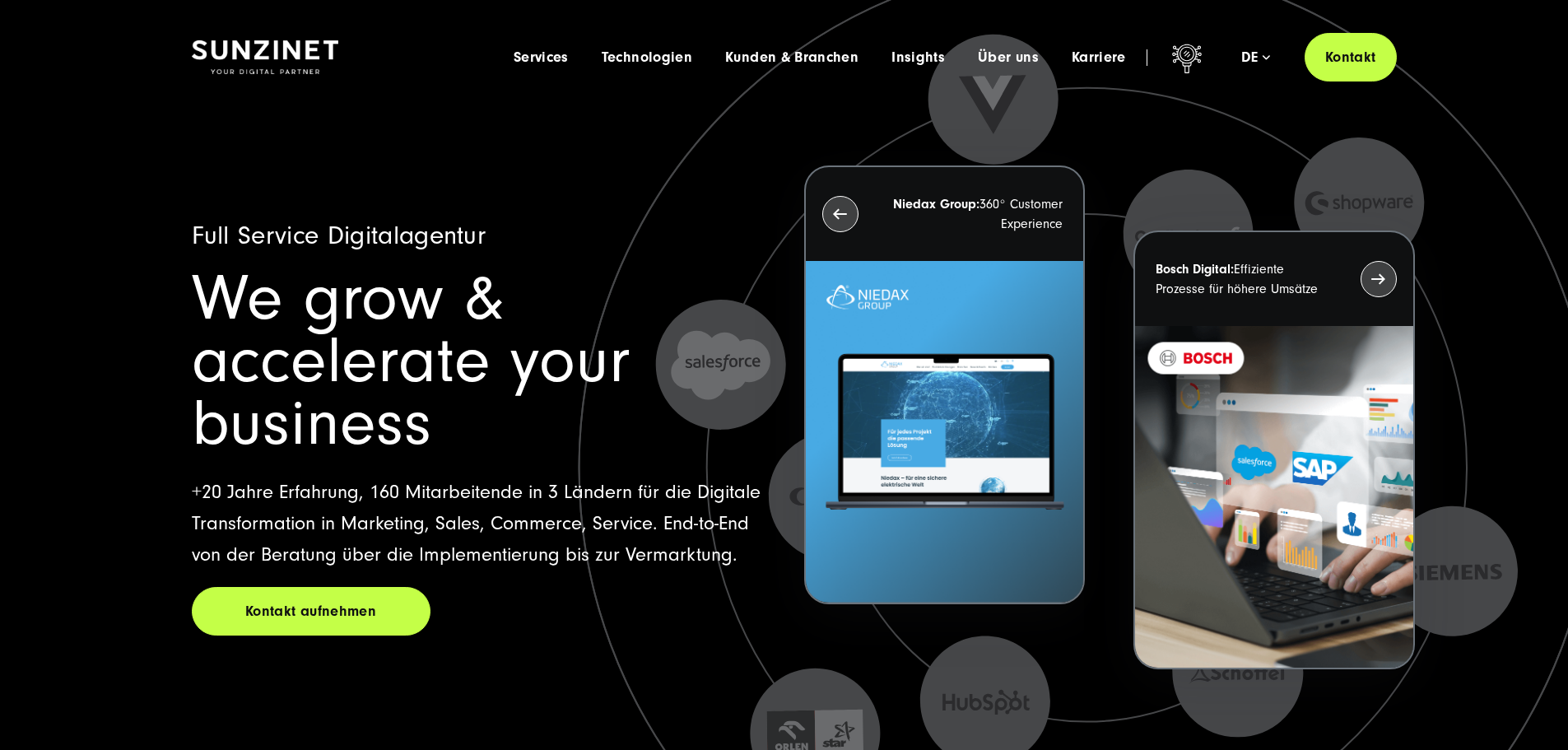
drag, startPoint x: 664, startPoint y: 280, endPoint x: 654, endPoint y: 272, distance: 12.9
click at [654, 272] on h1 "We grow & accelerate your business" at bounding box center [478, 362] width 573 height 188
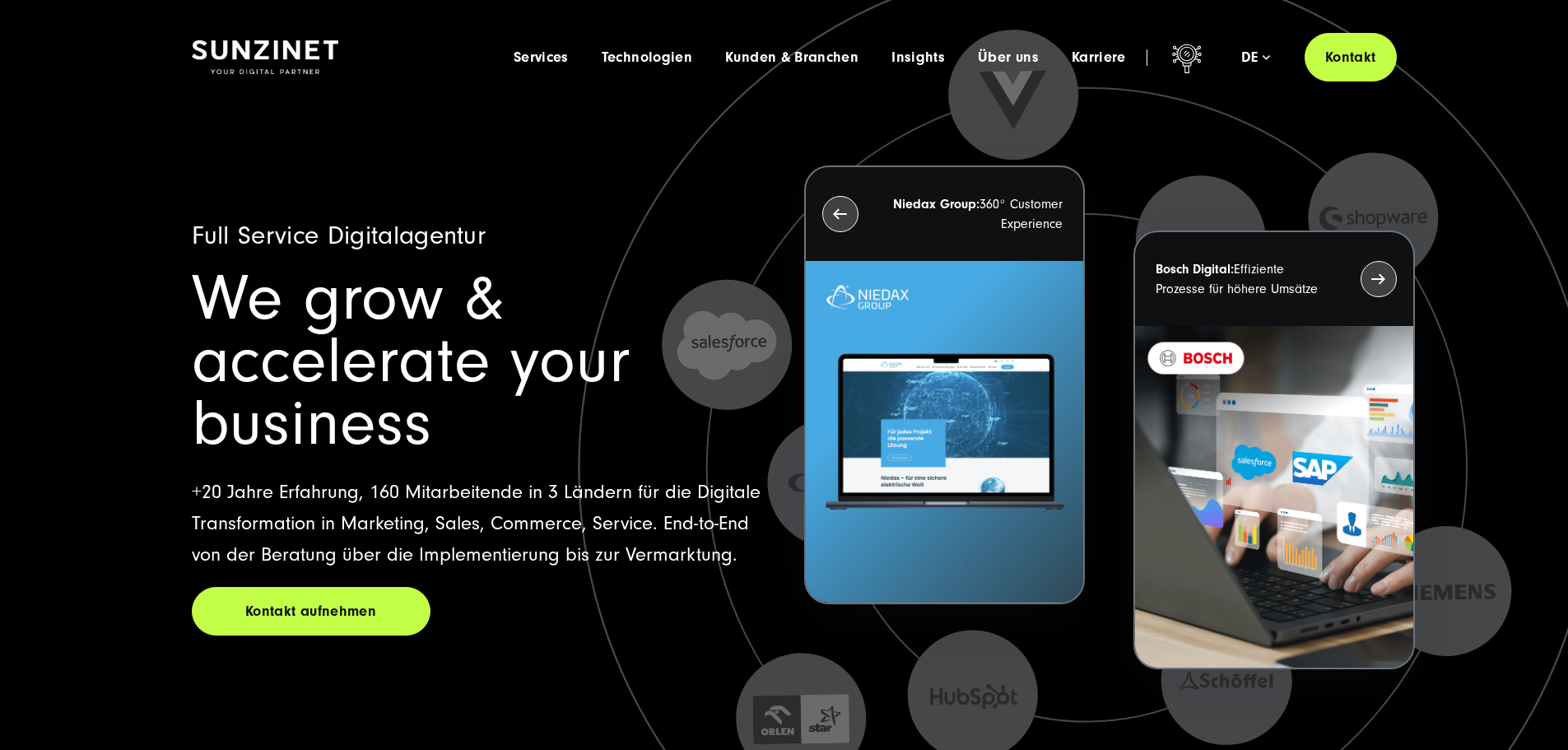
drag, startPoint x: 600, startPoint y: 321, endPoint x: 593, endPoint y: 296, distance: 26.4
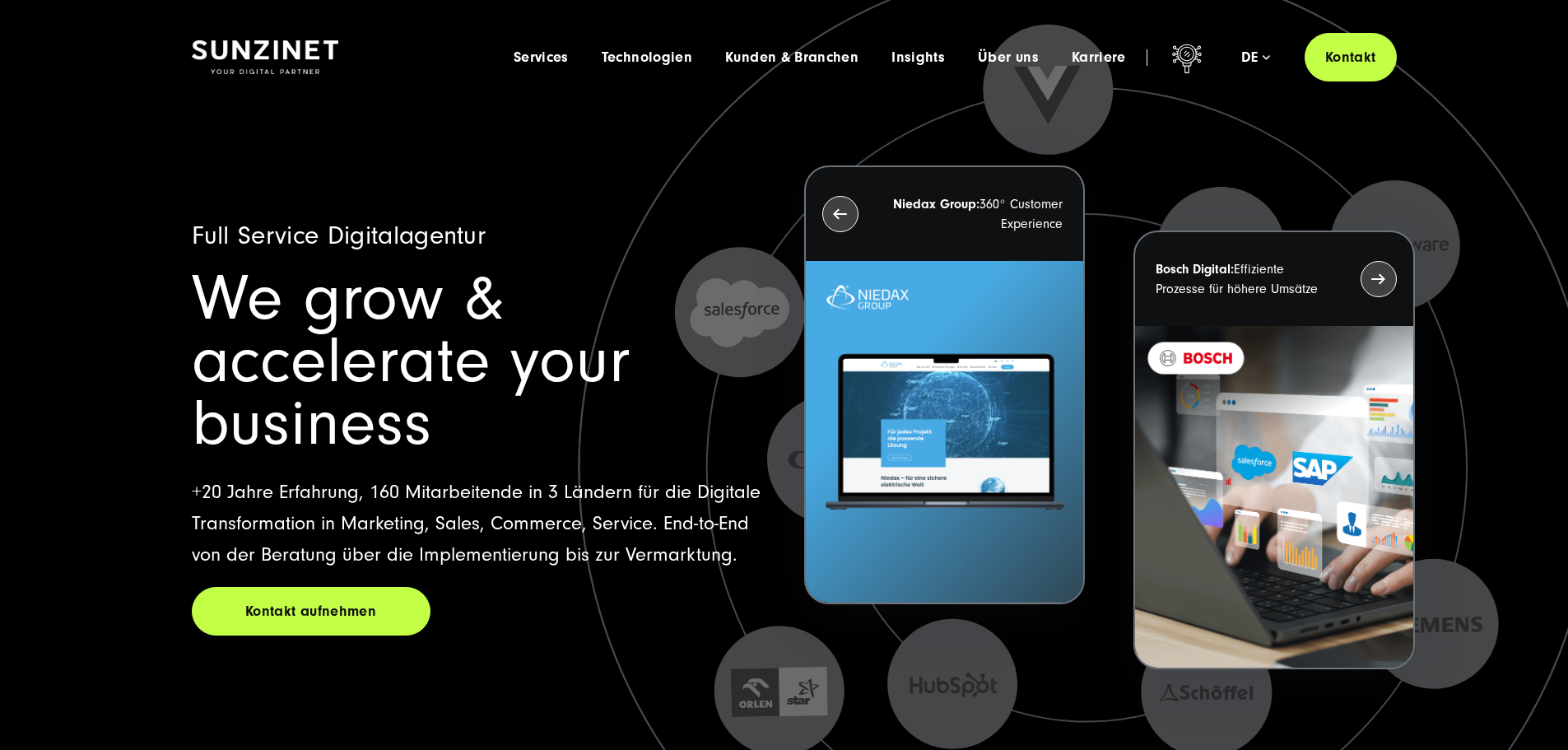
click at [569, 284] on h1 "We grow & accelerate your business" at bounding box center [478, 362] width 573 height 188
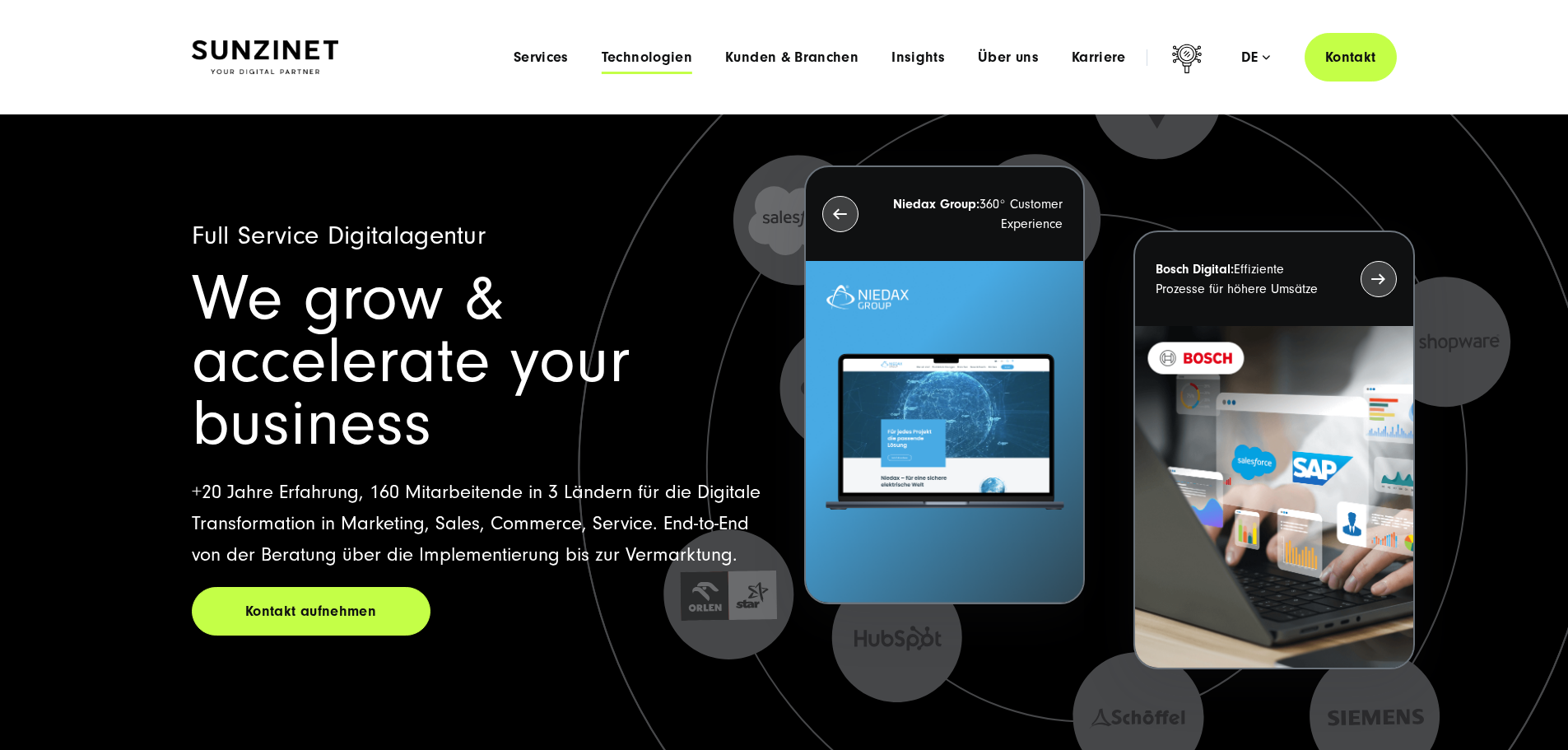
click at [602, 58] on span "Technologien" at bounding box center [647, 57] width 91 height 16
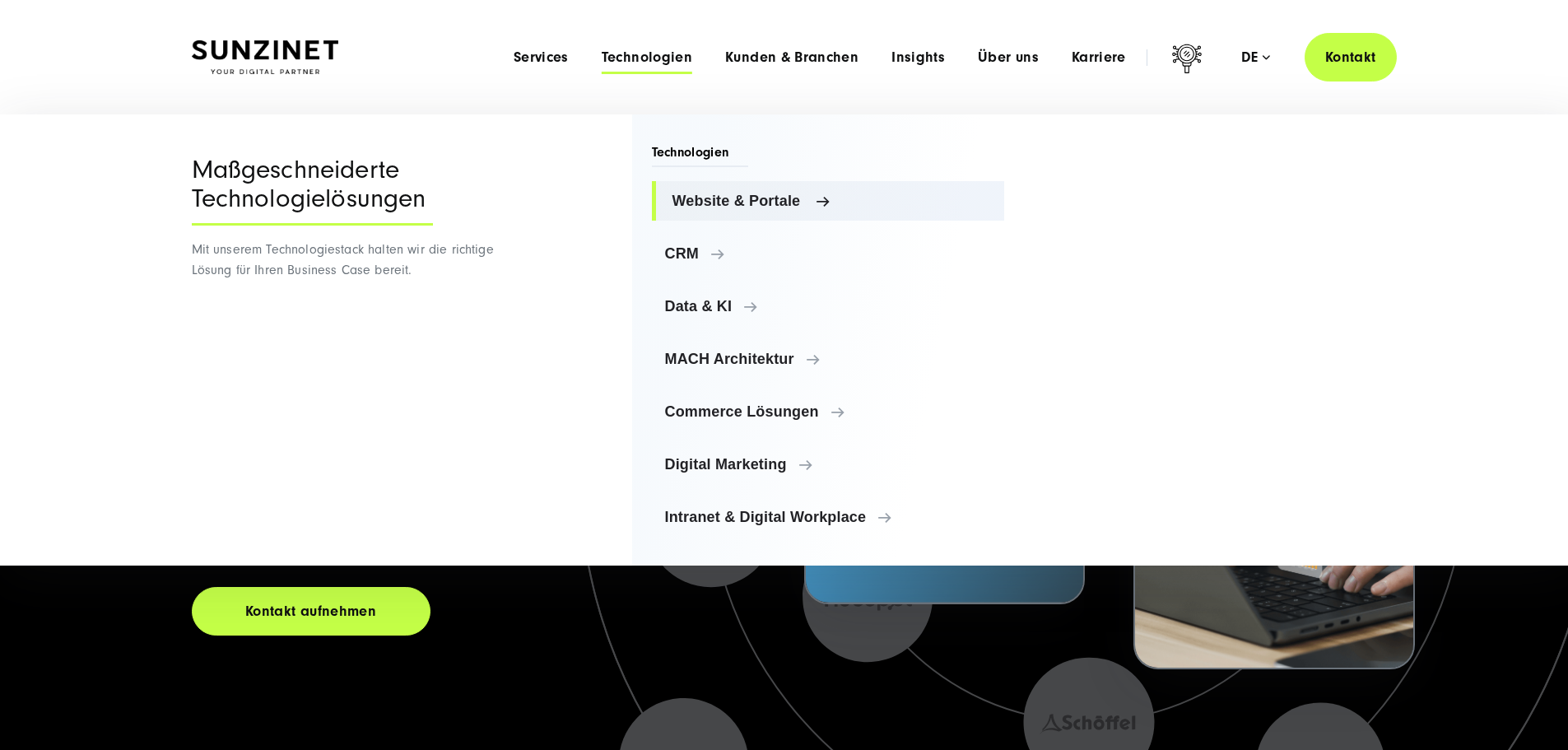
click at [771, 198] on span "Website & Portale" at bounding box center [831, 201] width 319 height 16
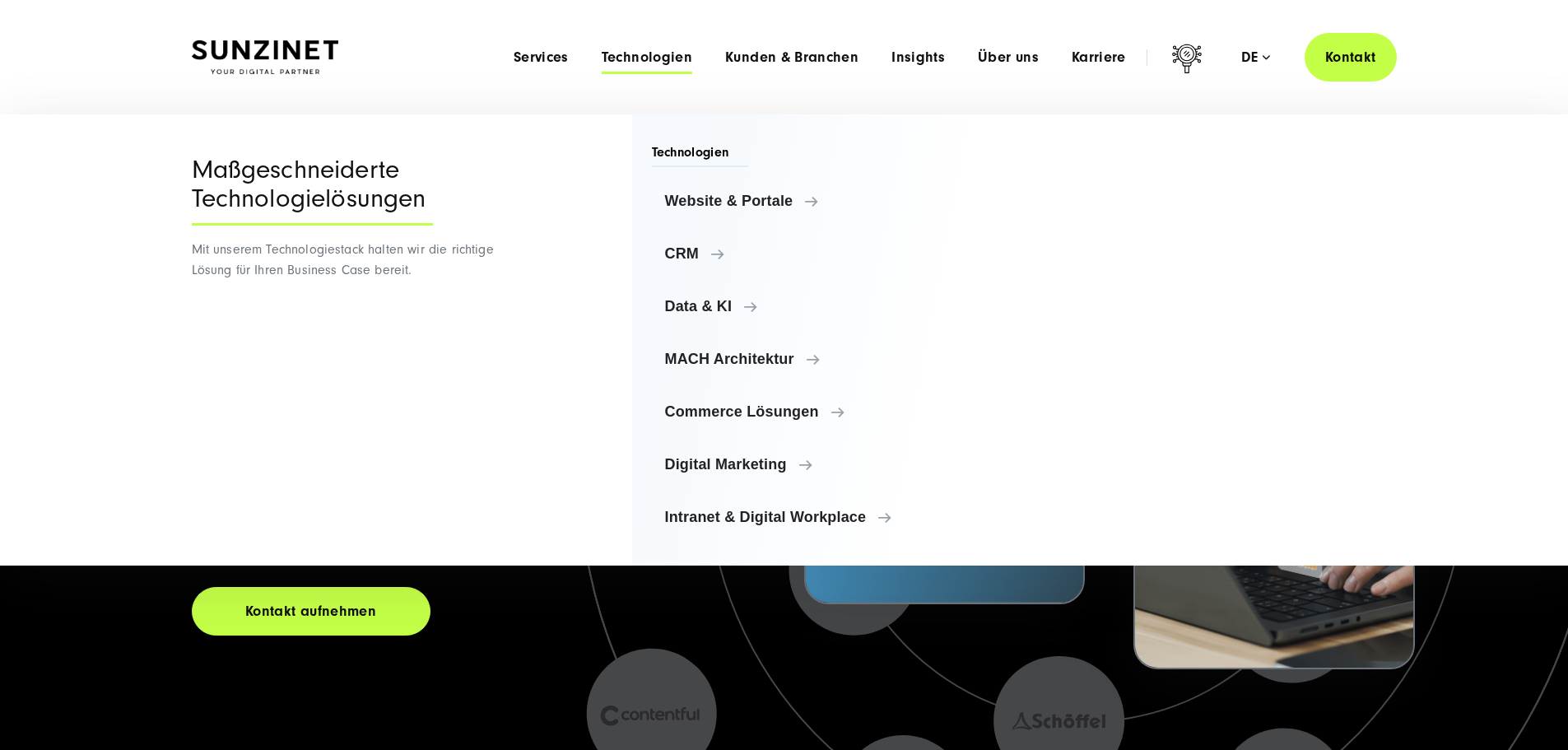
drag, startPoint x: 1388, startPoint y: 173, endPoint x: 1437, endPoint y: 151, distance: 53.8
drag, startPoint x: 1437, startPoint y: 151, endPoint x: 1390, endPoint y: 150, distance: 46.9
click at [1437, 151] on div "Menu Maßgeschneiderte Technologielösungen Mit unserem Technologiestack halten w…" at bounding box center [791, 339] width 1582 height 451
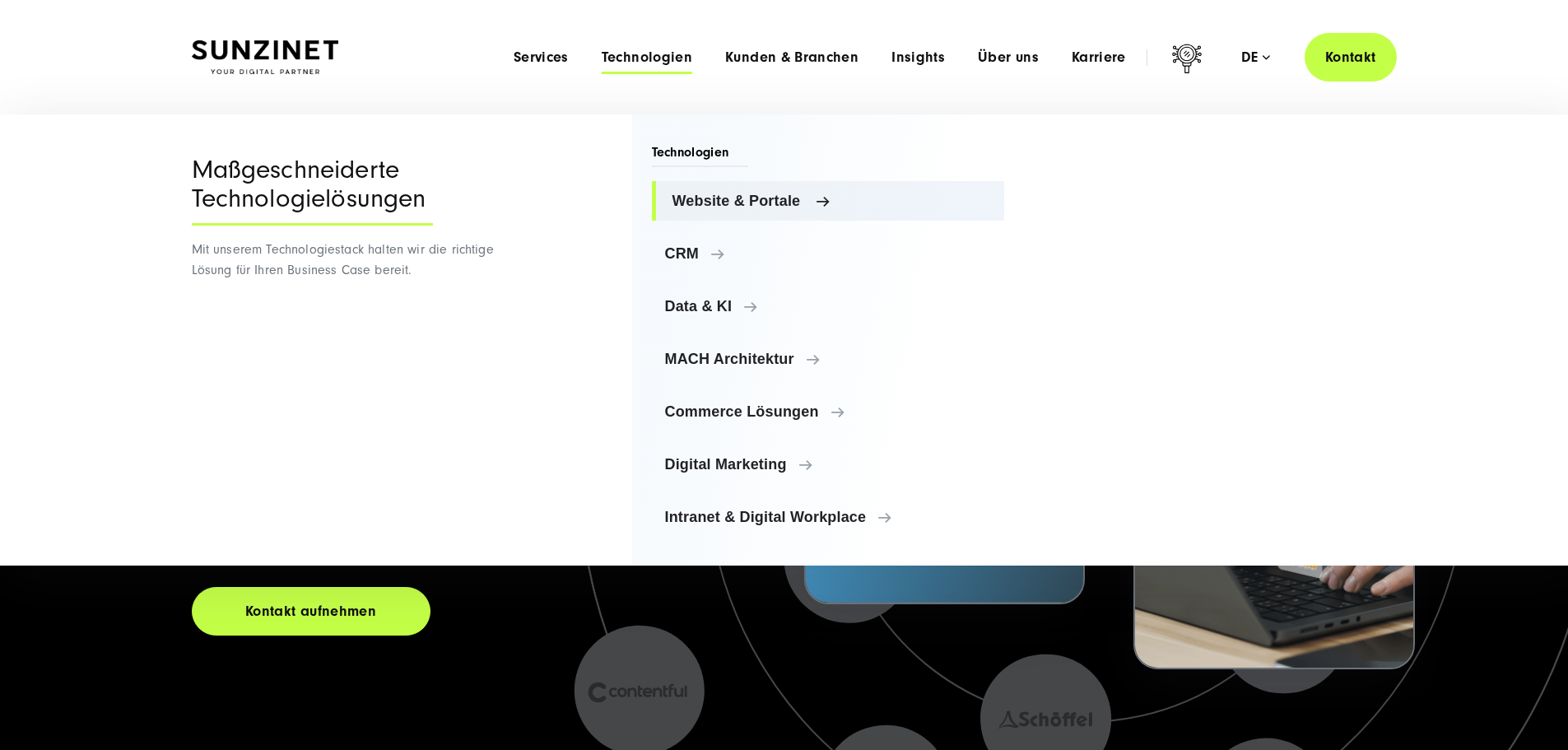
click at [721, 198] on span "Website & Portale" at bounding box center [831, 201] width 319 height 16
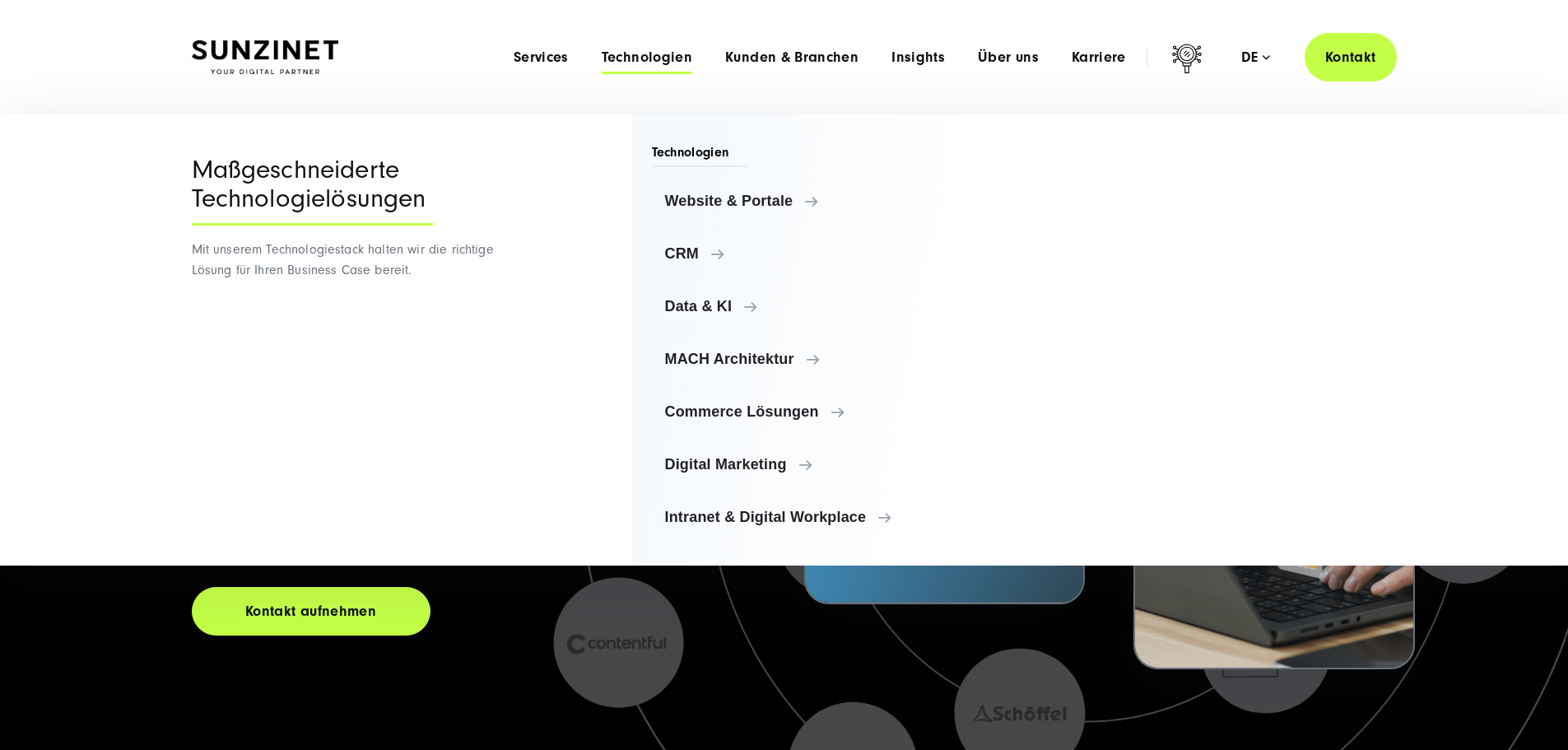
drag, startPoint x: 1458, startPoint y: 188, endPoint x: 1440, endPoint y: 184, distance: 17.8
click at [1458, 188] on div "Menu Maßgeschneiderte Technologielösungen Mit unserem Technologiestack halten w…" at bounding box center [791, 339] width 1582 height 451
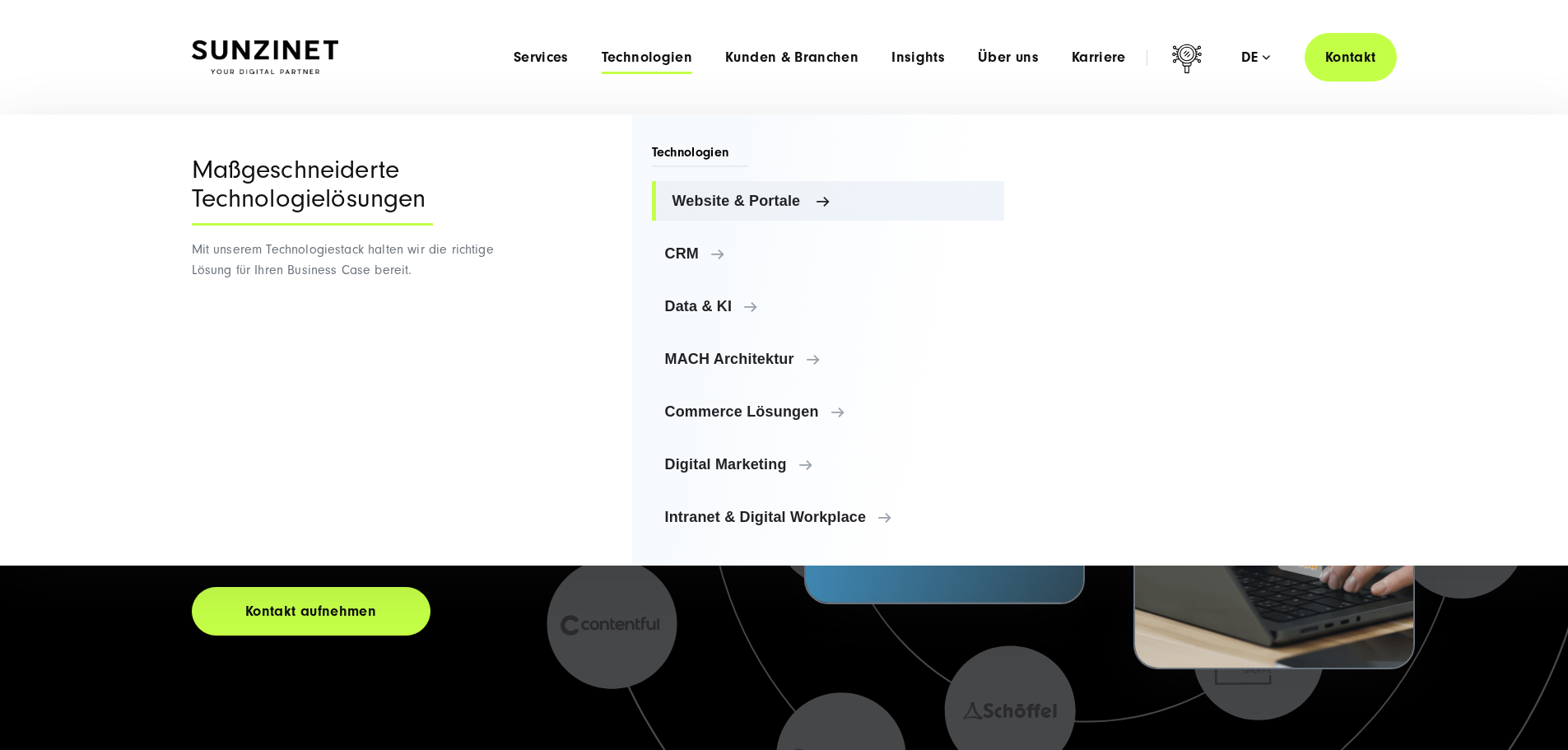
click at [707, 208] on span "Website & Portale" at bounding box center [831, 201] width 319 height 16
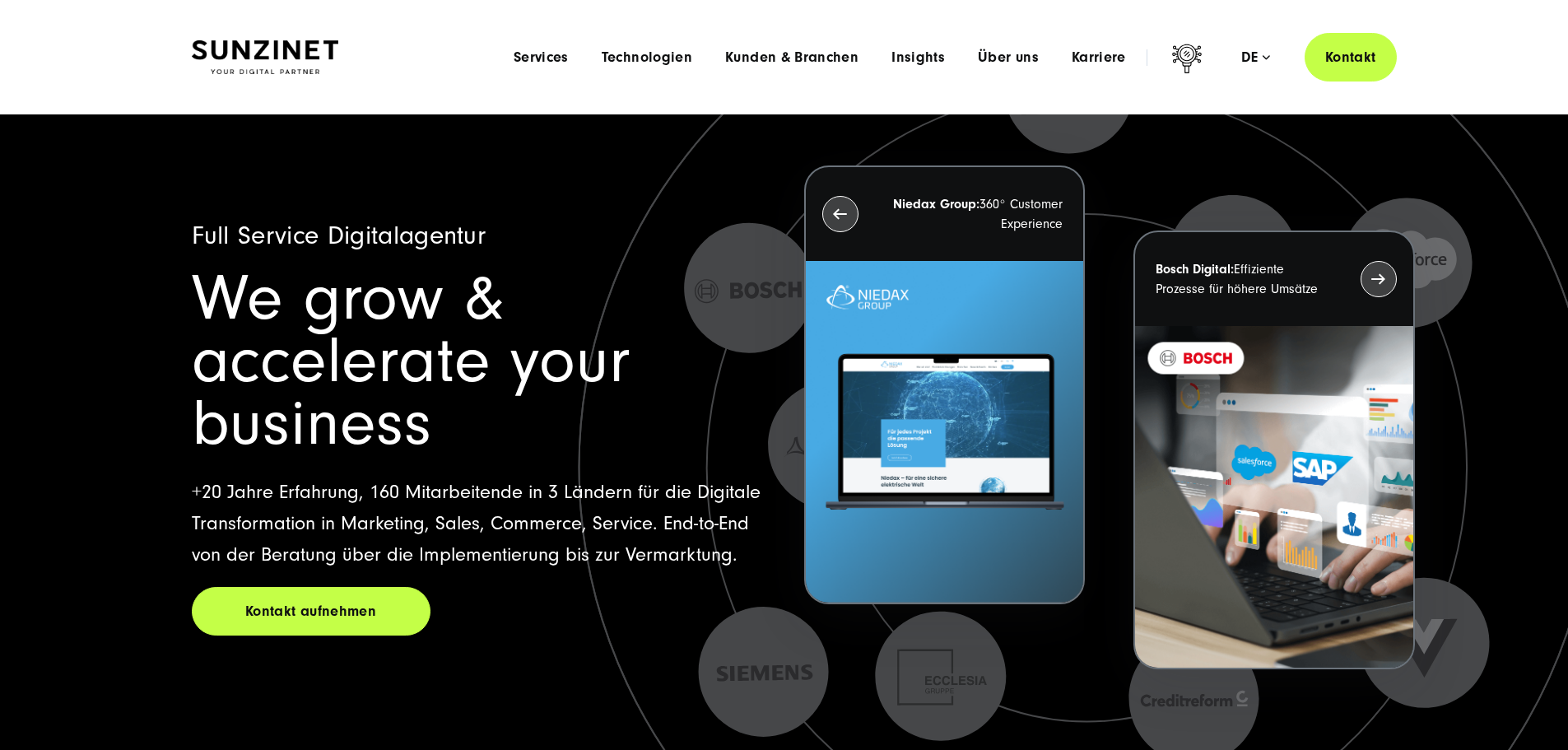
drag, startPoint x: 821, startPoint y: 96, endPoint x: 807, endPoint y: 100, distance: 14.6
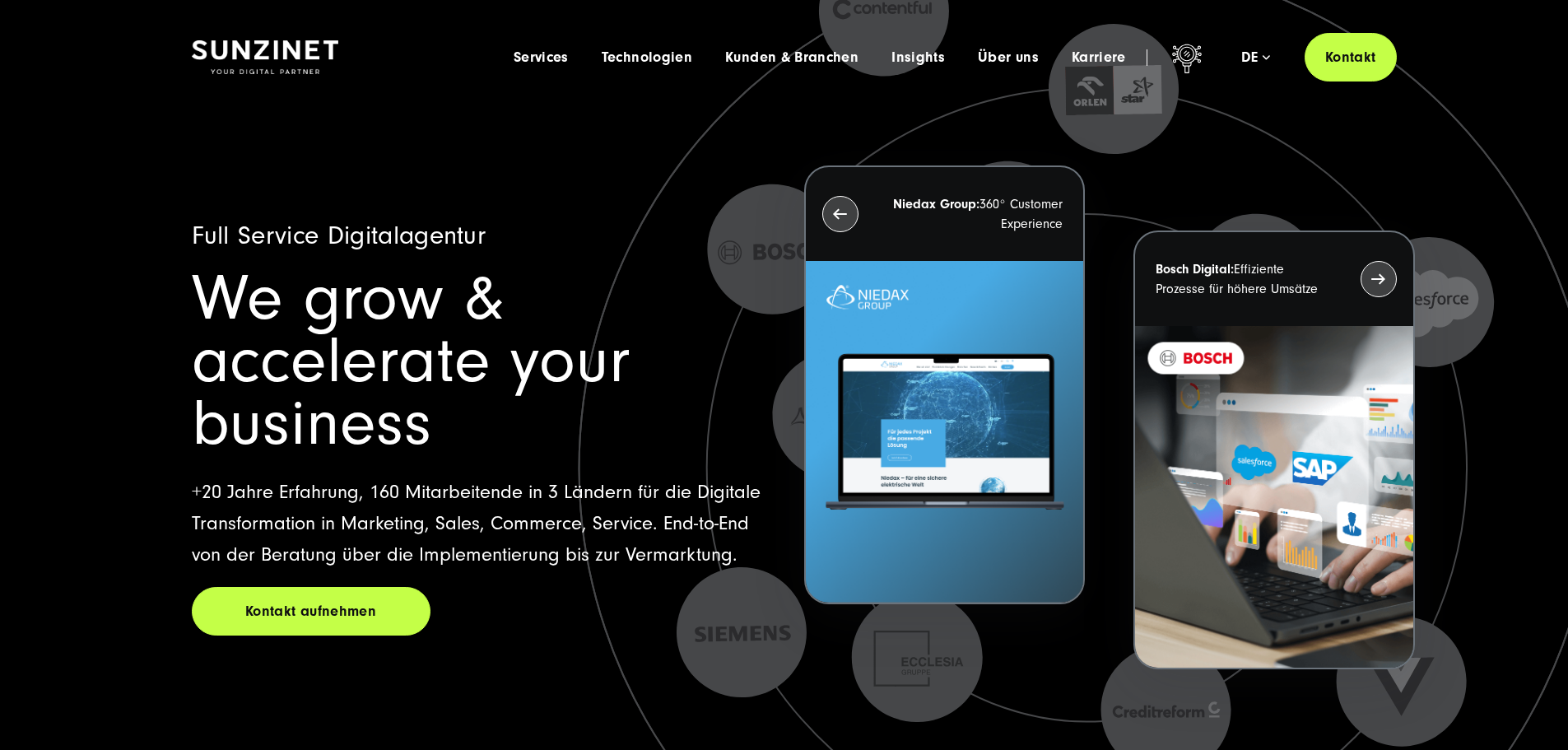
drag, startPoint x: 807, startPoint y: 100, endPoint x: 718, endPoint y: 114, distance: 90.0
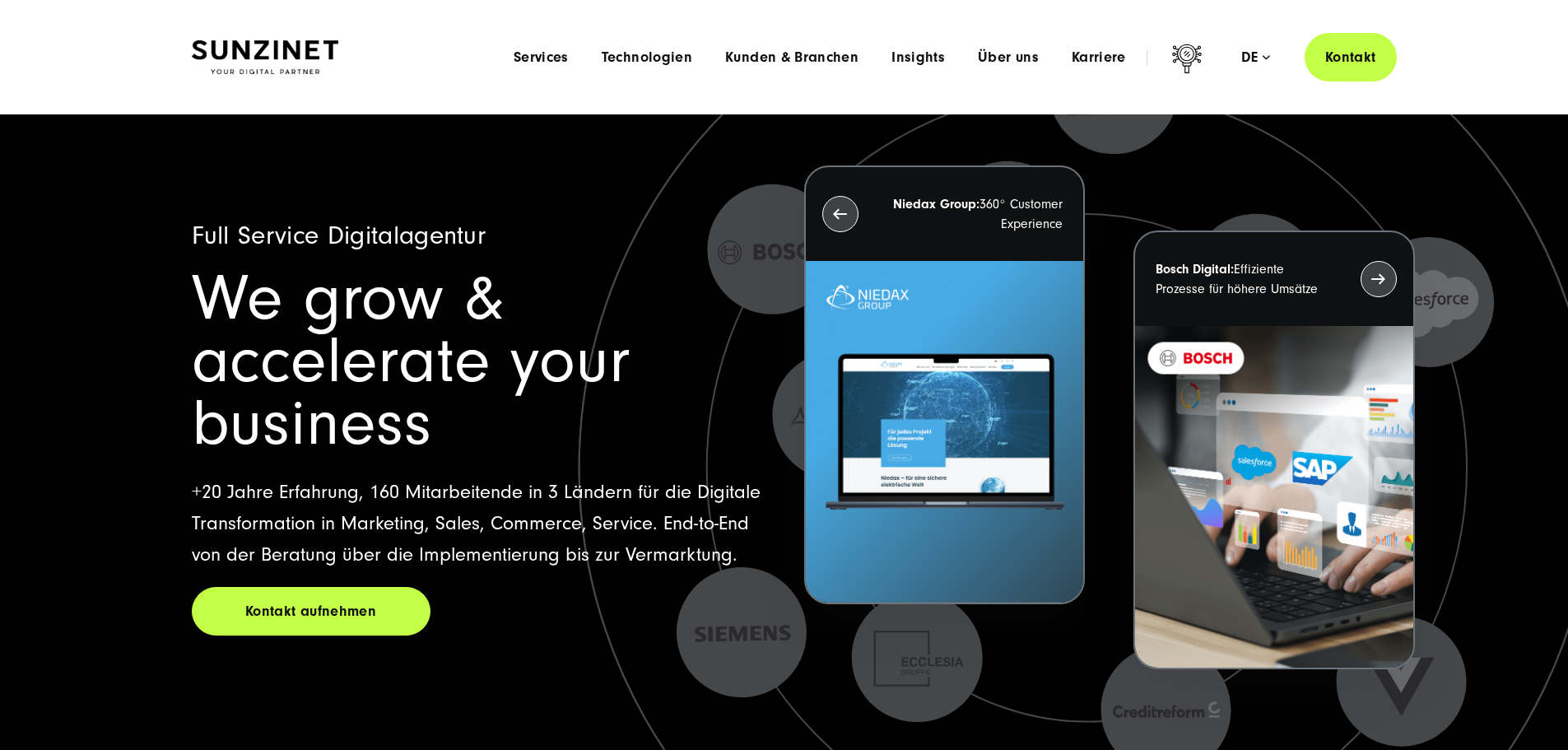
drag, startPoint x: 718, startPoint y: 114, endPoint x: 710, endPoint y: 110, distance: 8.5
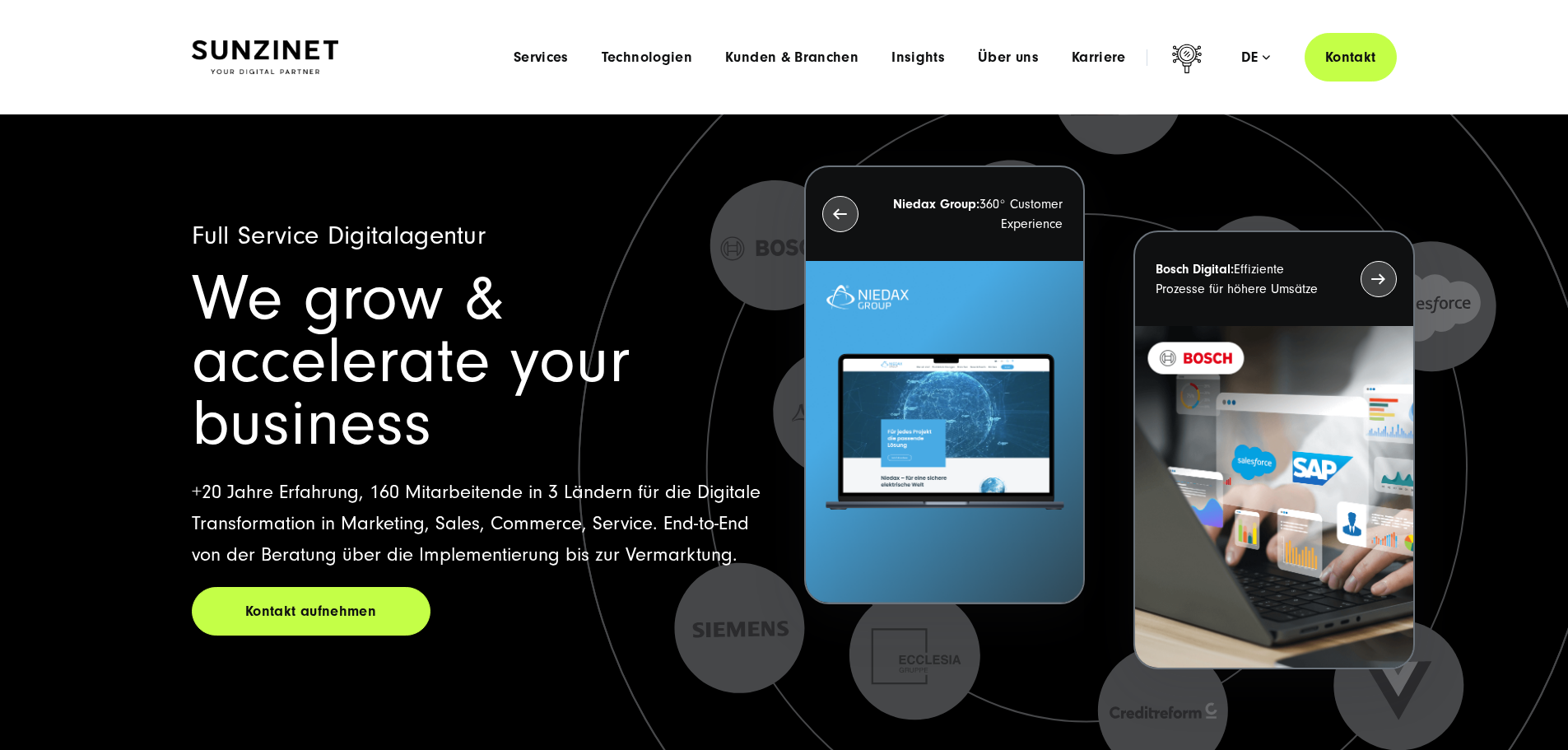
drag, startPoint x: 710, startPoint y: 110, endPoint x: 673, endPoint y: 48, distance: 72.7
click at [688, 78] on header "Smart Search AI Hier können Sie eine konkrete Frage zu unserer Agentur und unse…" at bounding box center [784, 57] width 1568 height 114
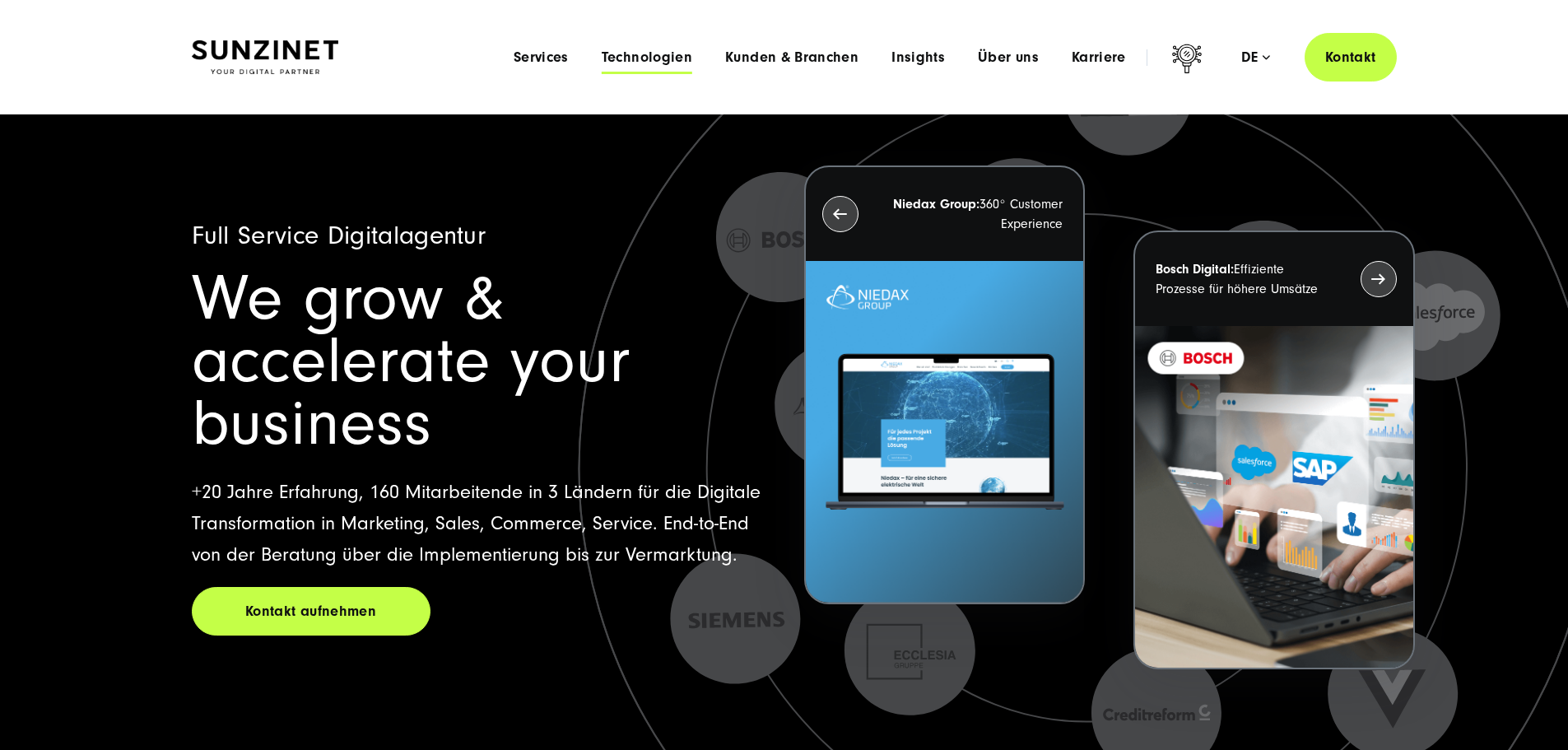
click at [634, 54] on span "Technologien" at bounding box center [647, 57] width 91 height 16
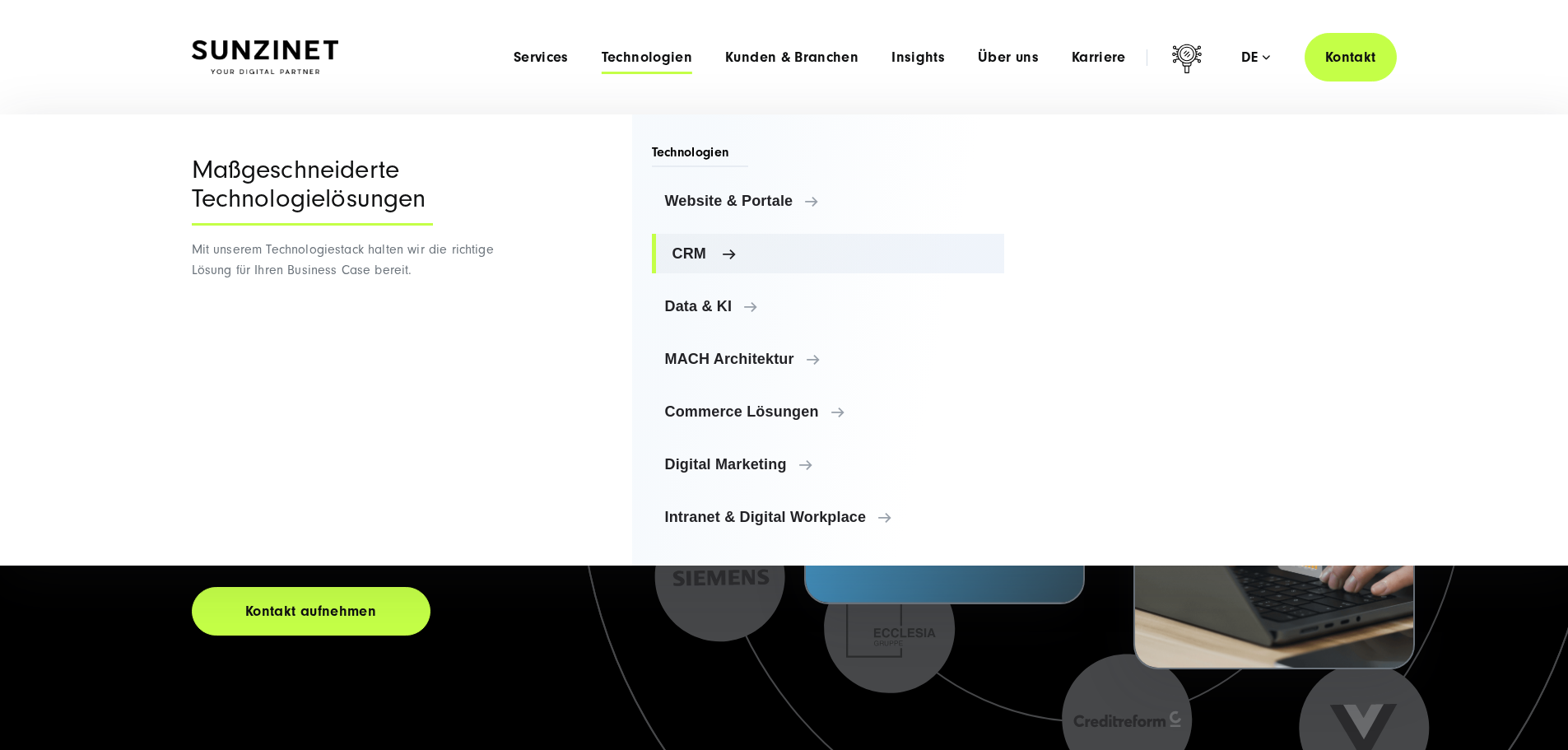
click at [701, 254] on span "CRM" at bounding box center [831, 253] width 319 height 16
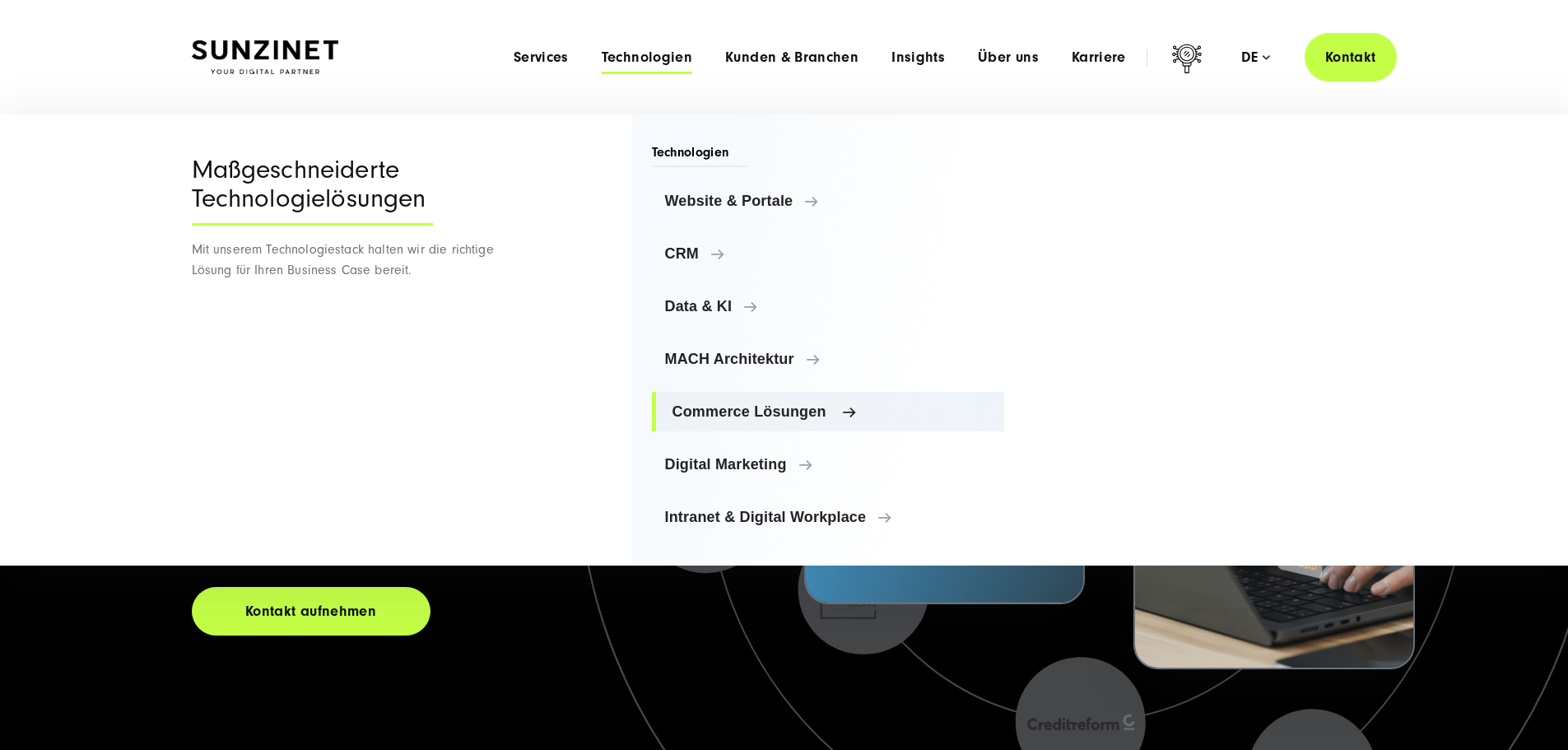
click at [766, 422] on link "Commerce Lösungen" at bounding box center [828, 412] width 353 height 40
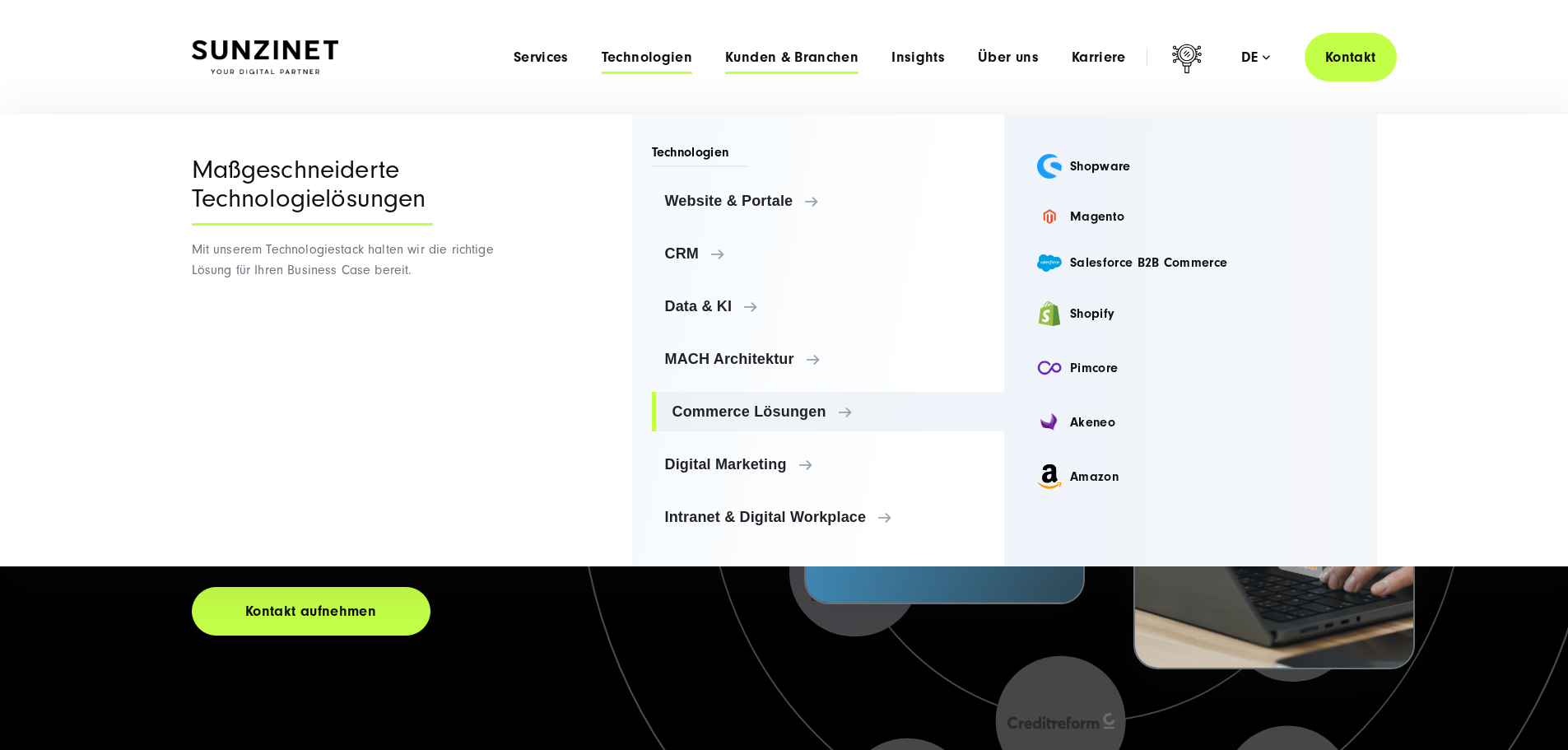
click at [744, 55] on span "Kunden & Branchen" at bounding box center [791, 57] width 133 height 16
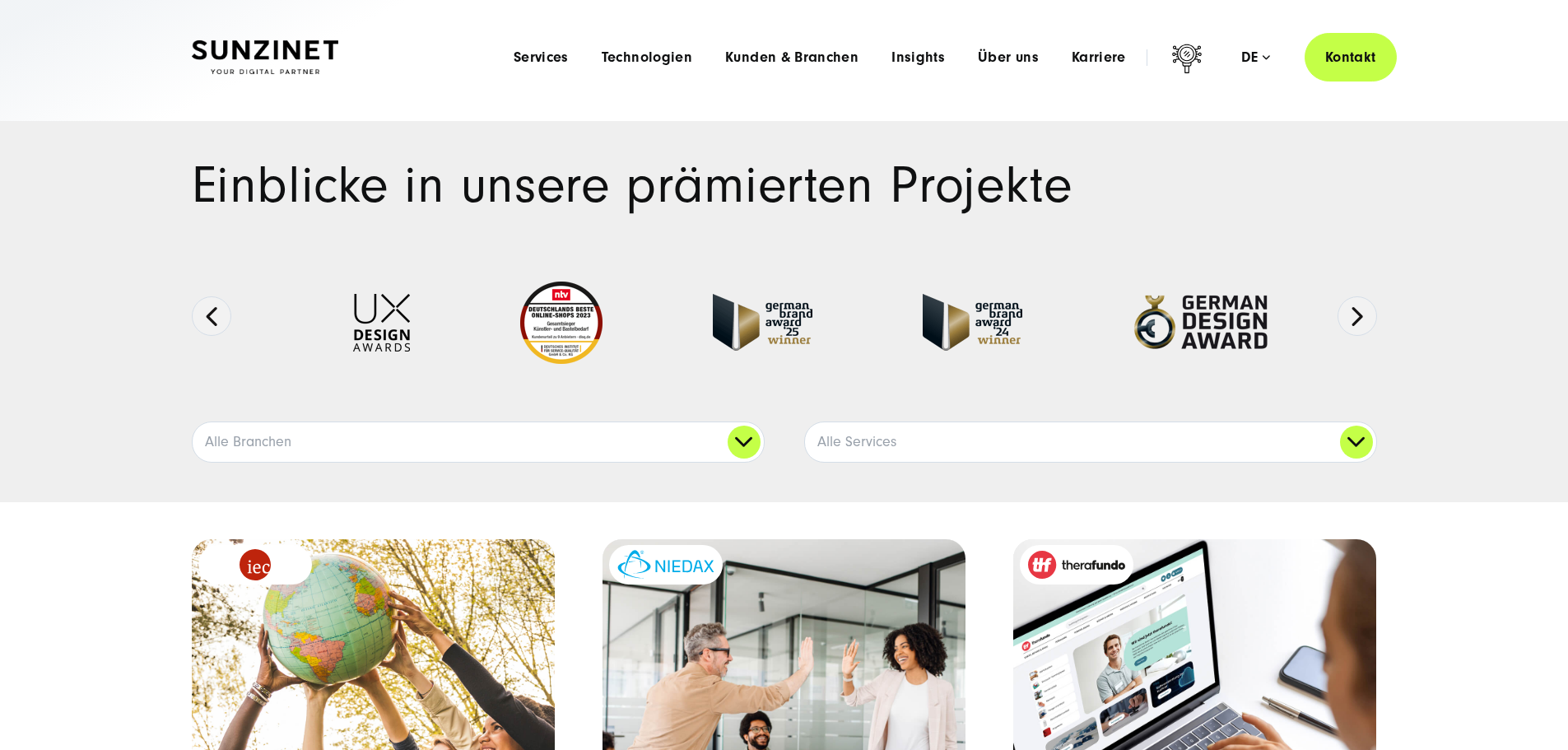
drag, startPoint x: 0, startPoint y: 0, endPoint x: 489, endPoint y: 185, distance: 522.8
drag, startPoint x: 489, startPoint y: 185, endPoint x: 481, endPoint y: 179, distance: 10.0
click at [464, 177] on h1 "Einblicke in unsere prämierten Projekte" at bounding box center [784, 186] width 1185 height 50
click at [477, 211] on h1 "Einblicke in unsere prämierten Projekte" at bounding box center [784, 186] width 1185 height 50
drag, startPoint x: 478, startPoint y: 213, endPoint x: 563, endPoint y: 151, distance: 104.9
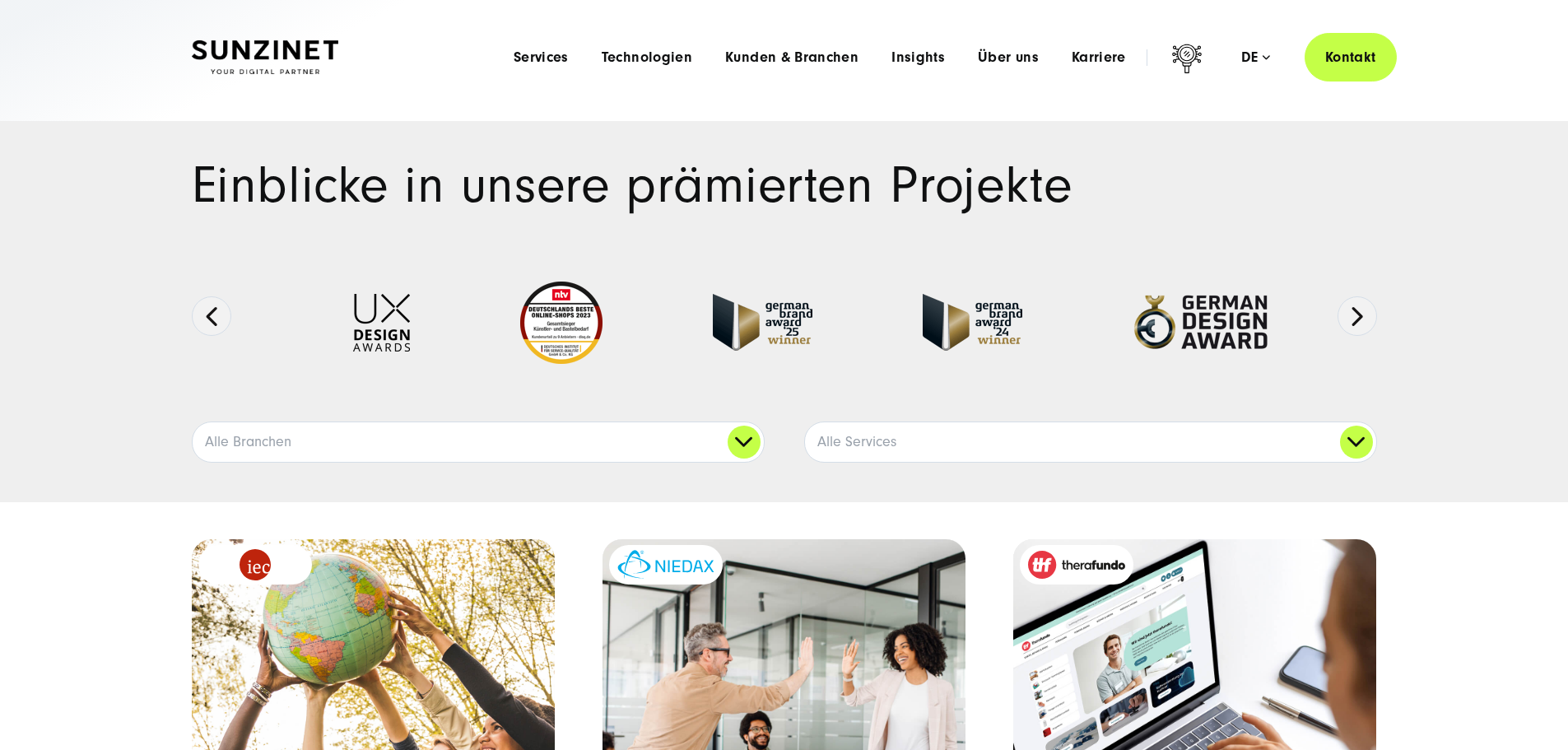
click at [491, 194] on h1 "Einblicke in unsere prämierten Projekte" at bounding box center [784, 186] width 1185 height 50
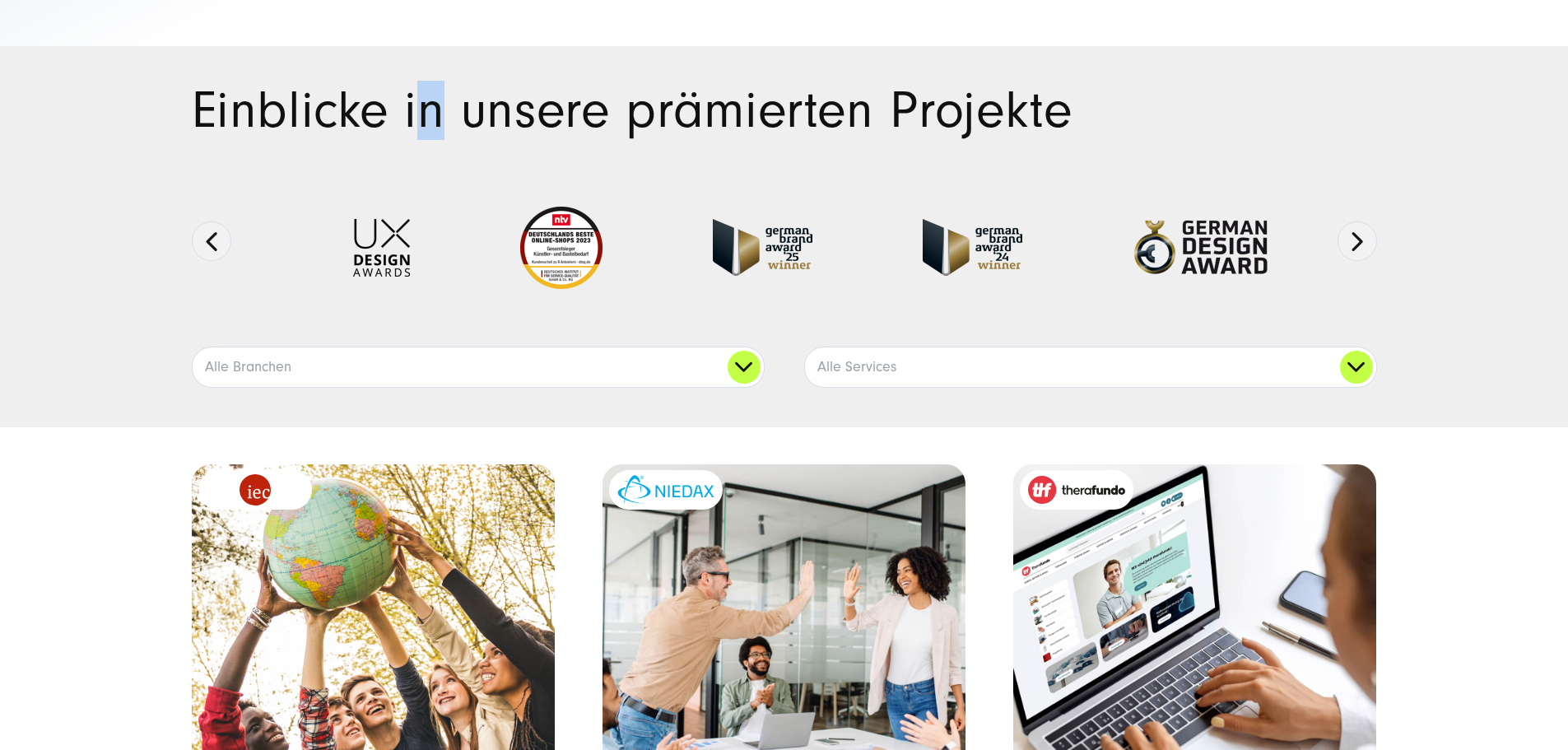
scroll to position [576, 0]
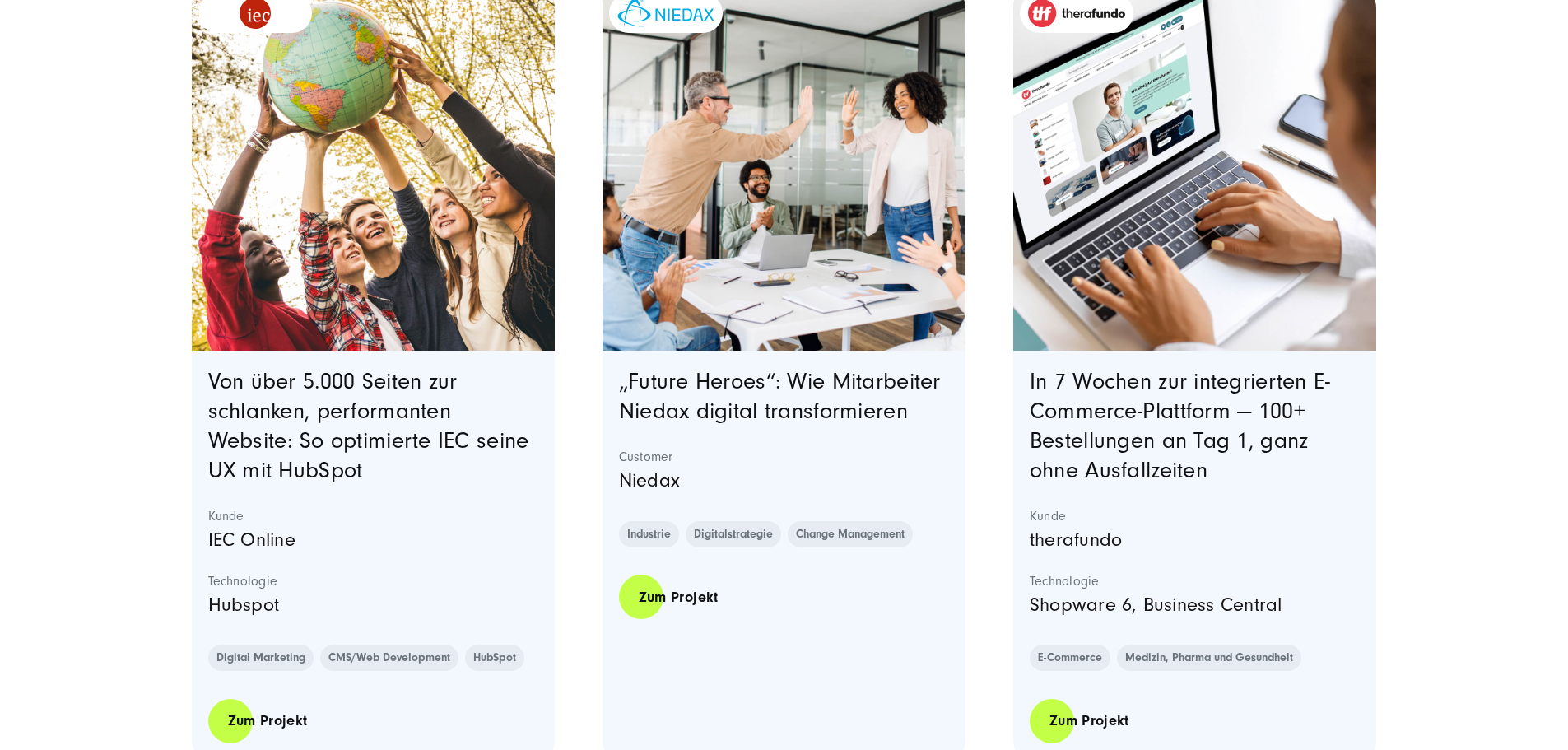
scroll to position [0, 0]
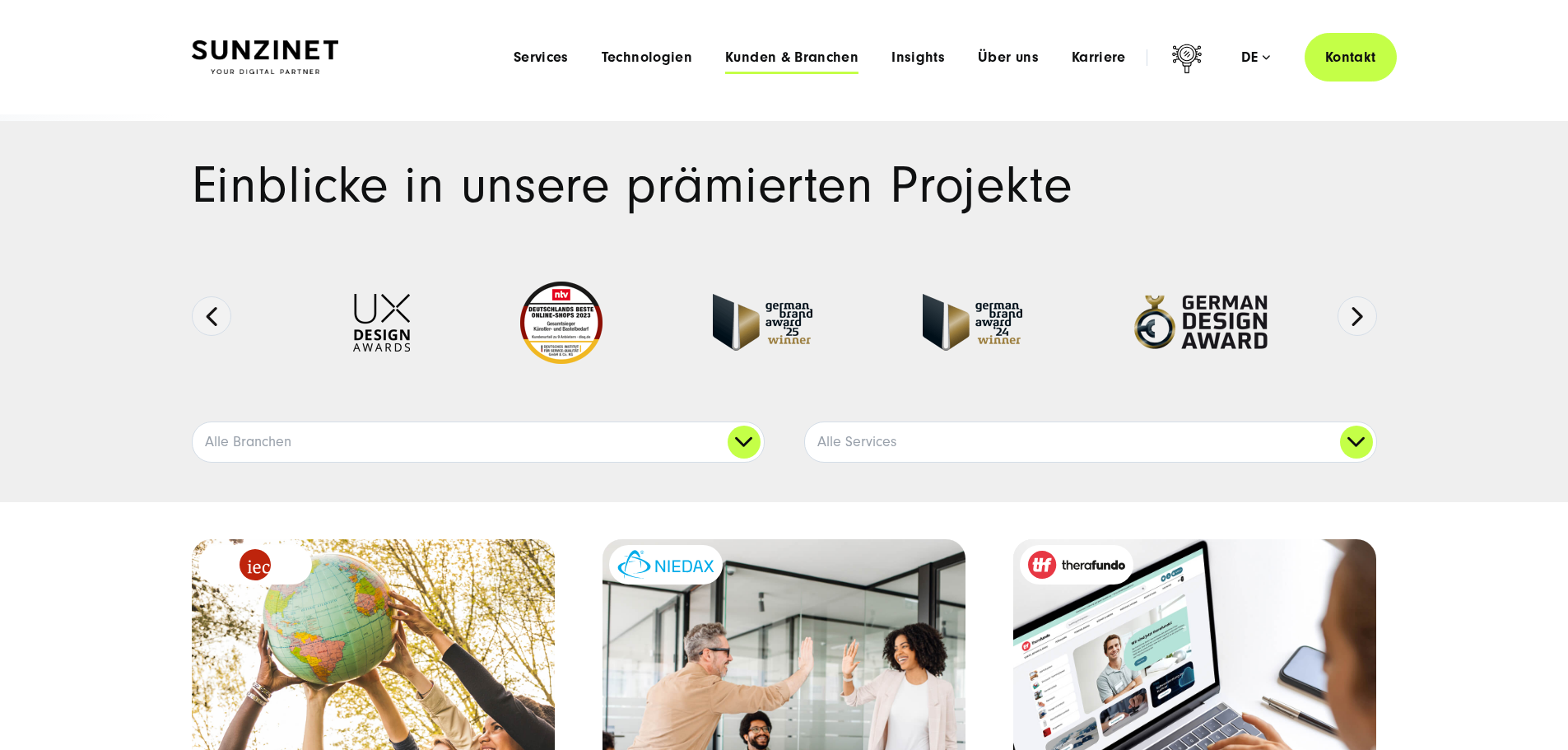
click at [790, 57] on span "Kunden & Branchen" at bounding box center [791, 57] width 133 height 16
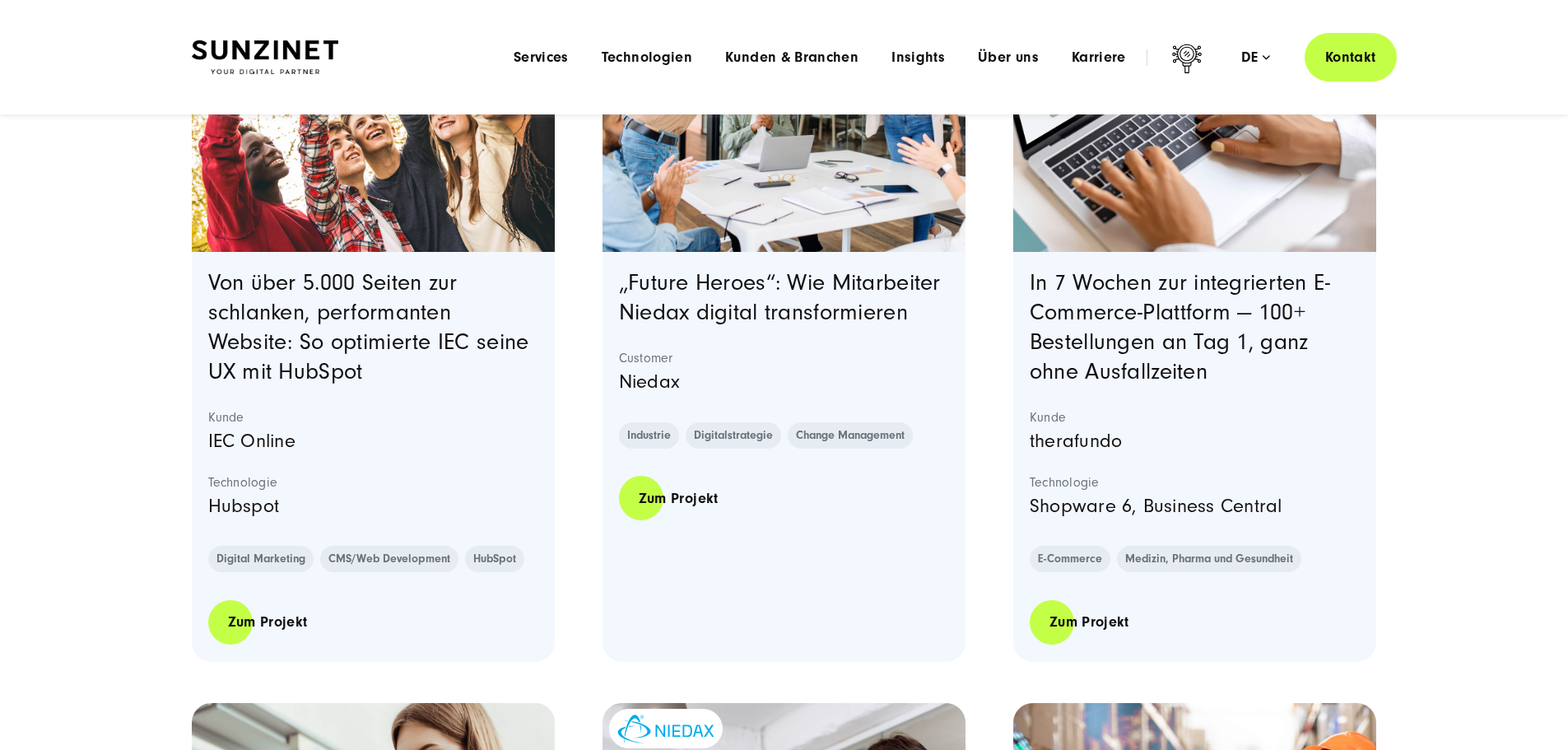
scroll to position [247, 0]
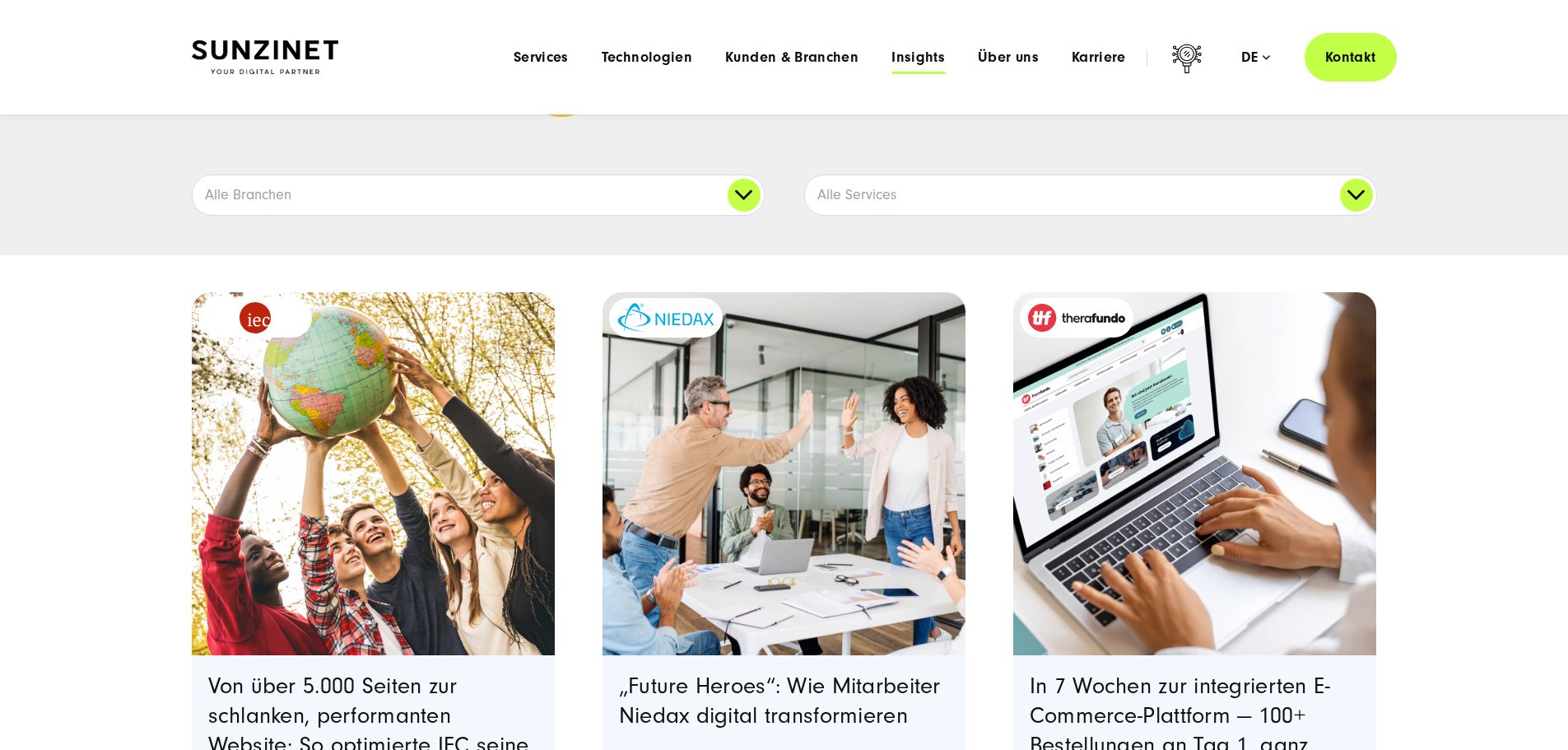
click at [891, 56] on span "Insights" at bounding box center [918, 57] width 54 height 16
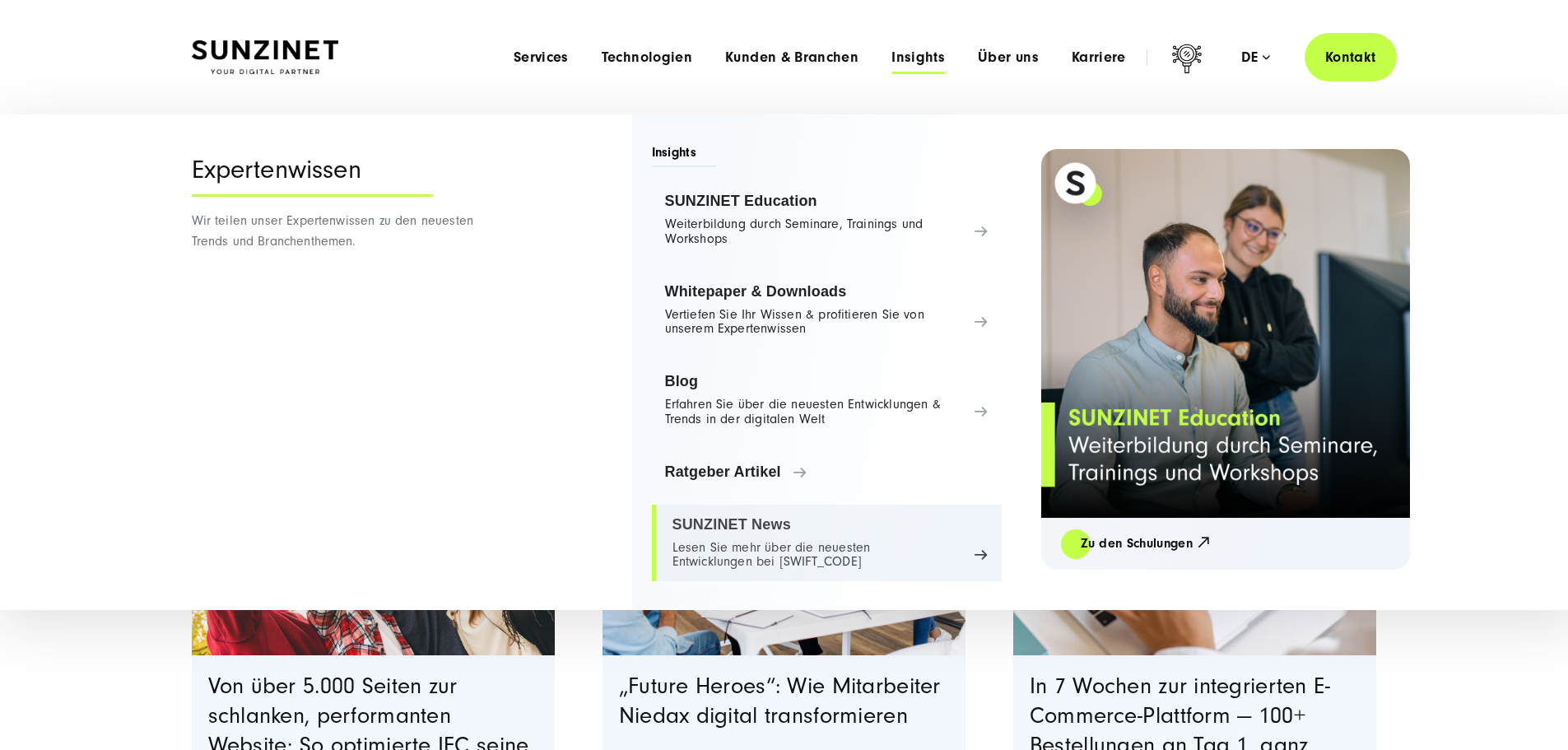
click at [754, 528] on link "SUNZINET News Lesen Sie mehr über die neuesten Entwicklungen bei [SWIFT_CODE]" at bounding box center [827, 543] width 350 height 77
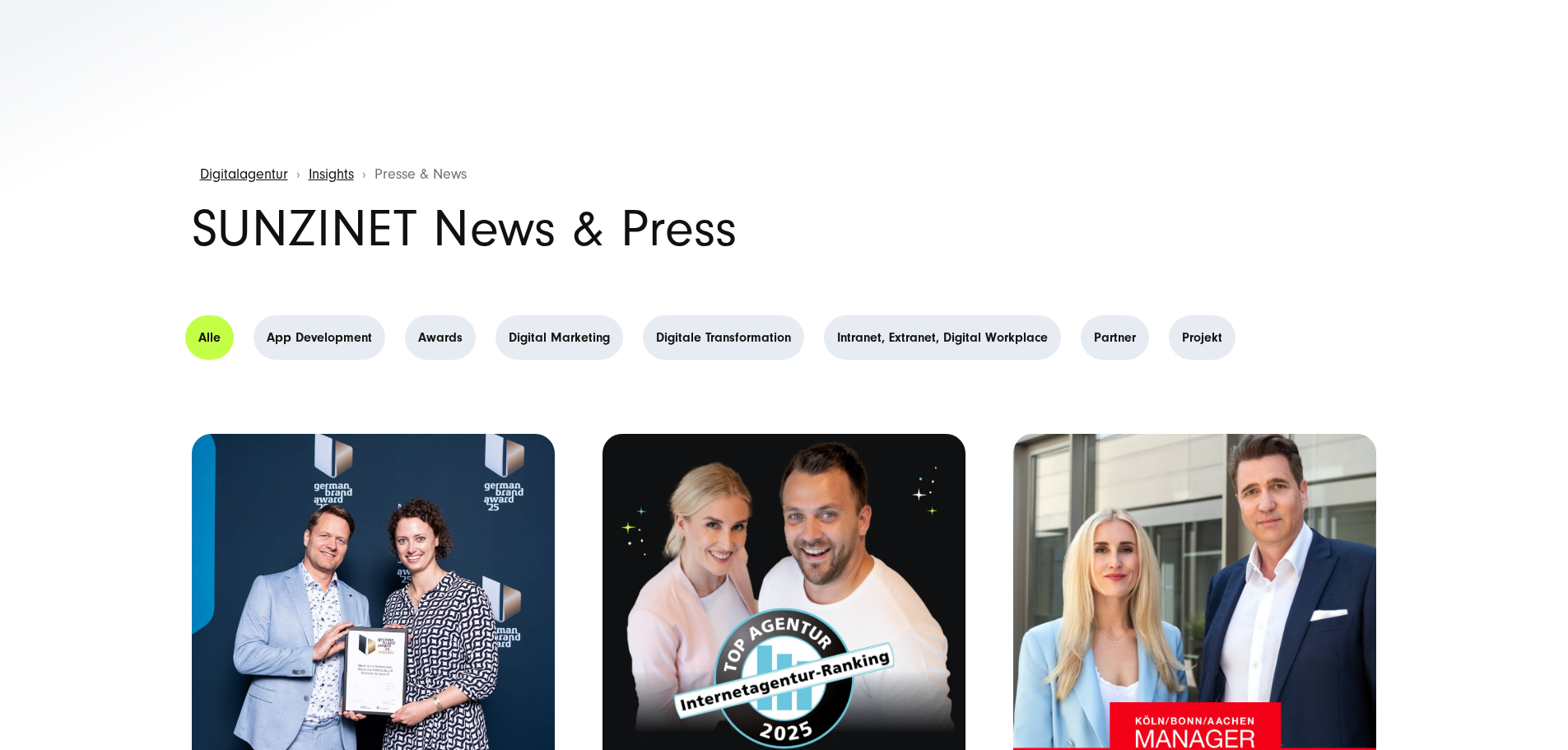
scroll to position [82, 0]
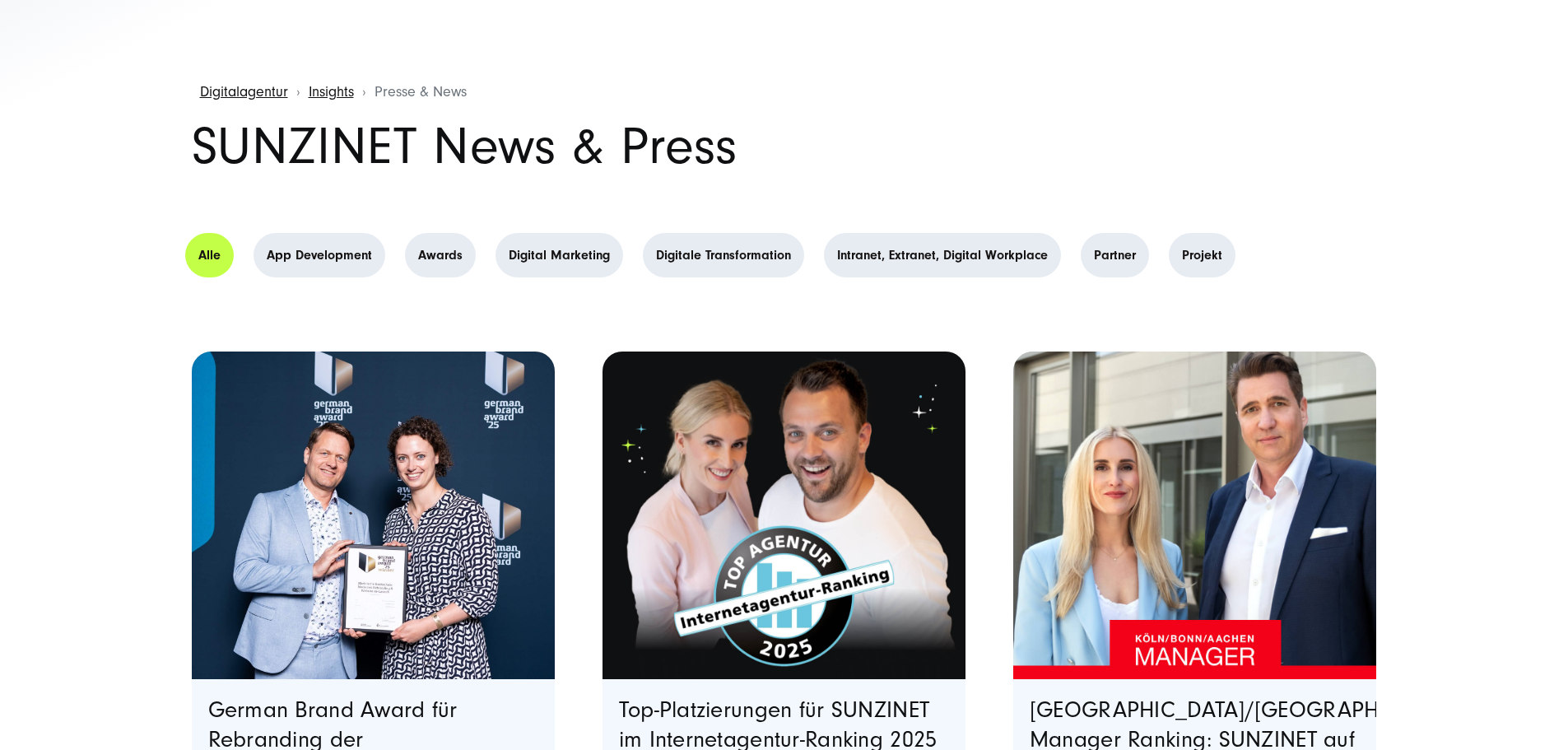
drag, startPoint x: 697, startPoint y: 81, endPoint x: 695, endPoint y: 71, distance: 10.2
click at [689, 68] on div at bounding box center [784, 15] width 1568 height 113
drag, startPoint x: 686, startPoint y: 68, endPoint x: 726, endPoint y: 107, distance: 55.3
click at [680, 70] on div at bounding box center [784, 15] width 1568 height 113
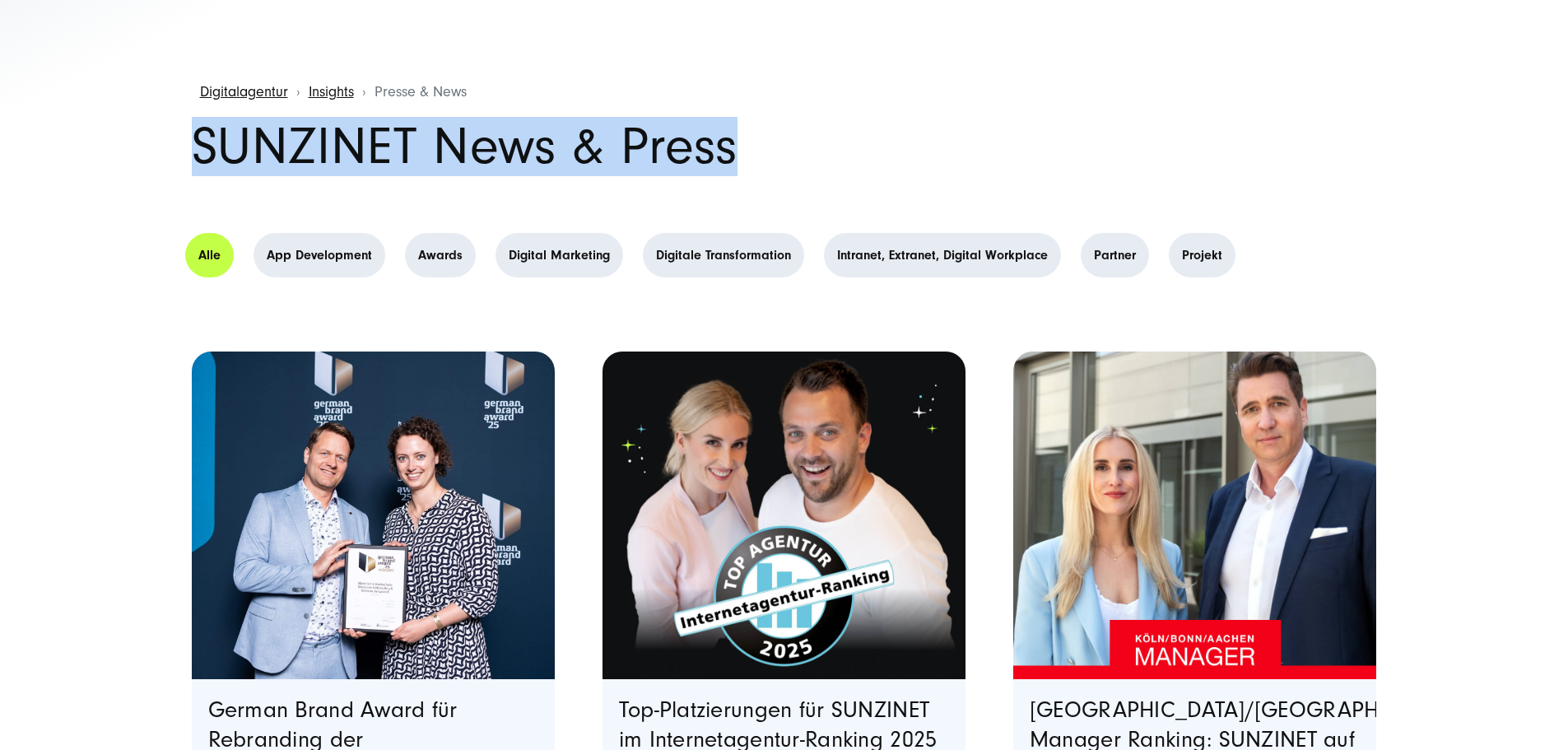
drag, startPoint x: 949, startPoint y: 156, endPoint x: 159, endPoint y: 161, distance: 790.2
click at [232, 165] on h1 "SUNZINET News & Press" at bounding box center [784, 147] width 1185 height 50
drag, startPoint x: 198, startPoint y: 142, endPoint x: 952, endPoint y: 170, distance: 755.3
click at [952, 170] on h1 "SUNZINET News & Press" at bounding box center [784, 147] width 1185 height 50
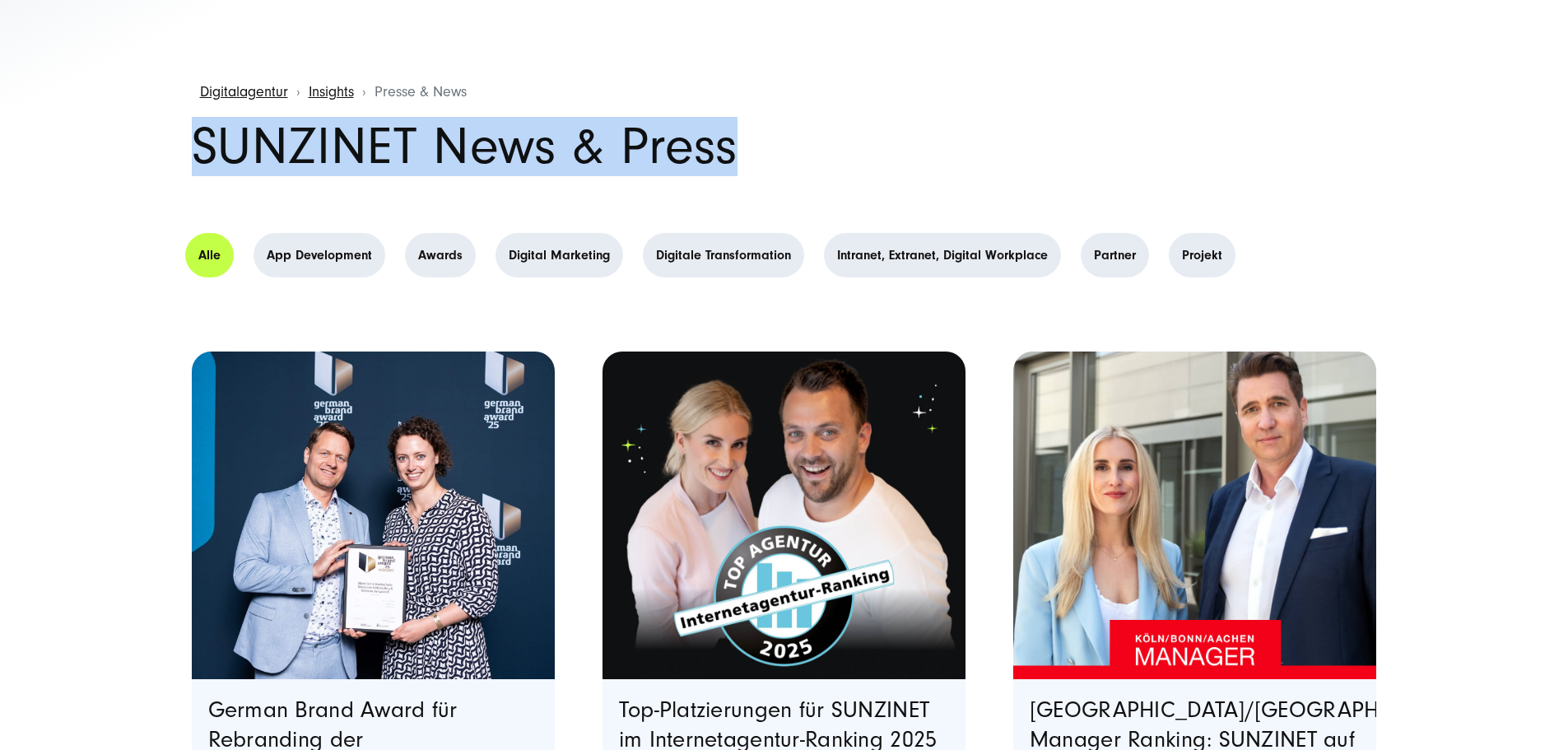
click at [952, 169] on h1 "SUNZINET News & Press" at bounding box center [784, 147] width 1185 height 50
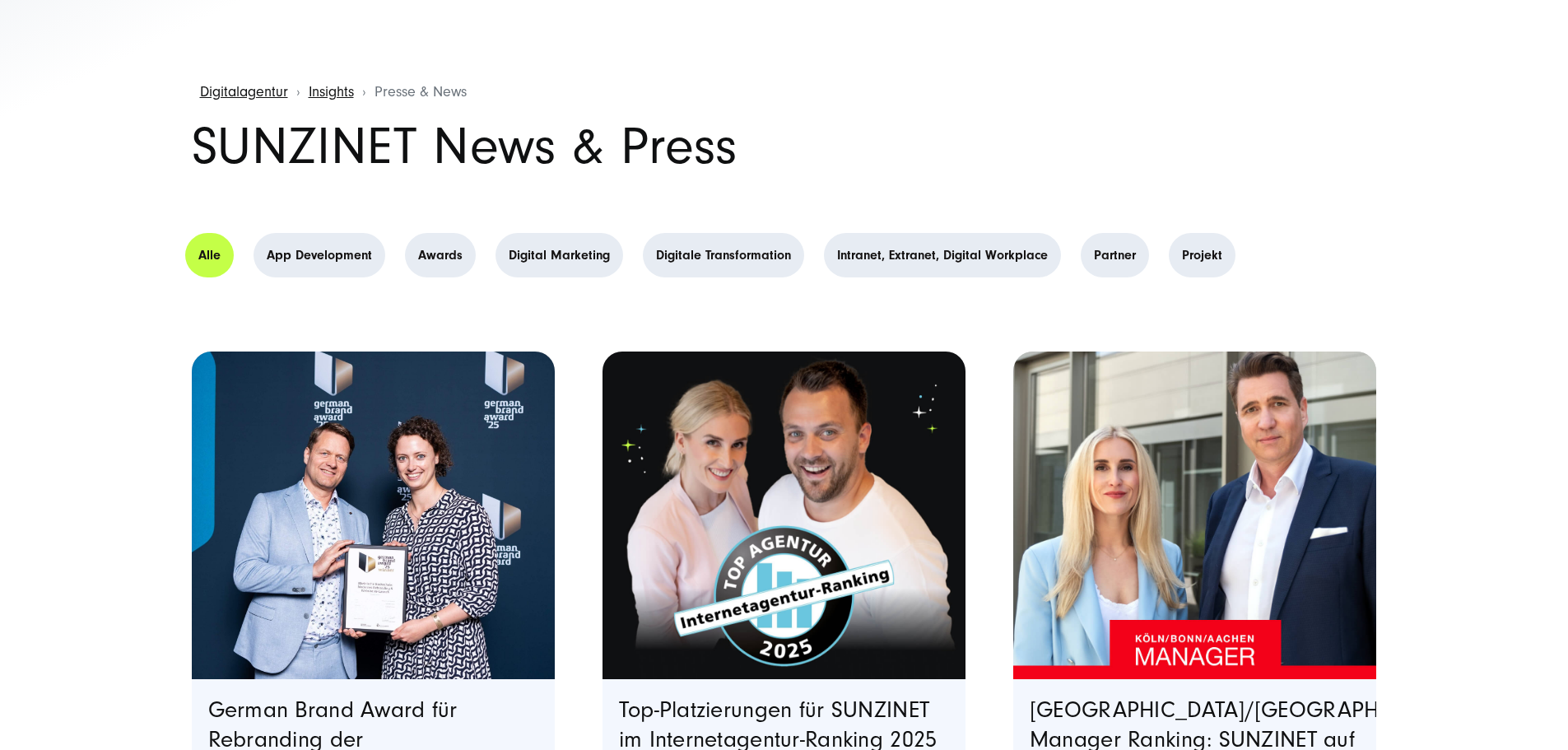
drag, startPoint x: 937, startPoint y: 159, endPoint x: 927, endPoint y: 154, distance: 11.0
click at [927, 154] on h1 "SUNZINET News & Press" at bounding box center [784, 147] width 1185 height 50
click at [1236, 268] on link "Projekt" at bounding box center [1202, 255] width 67 height 44
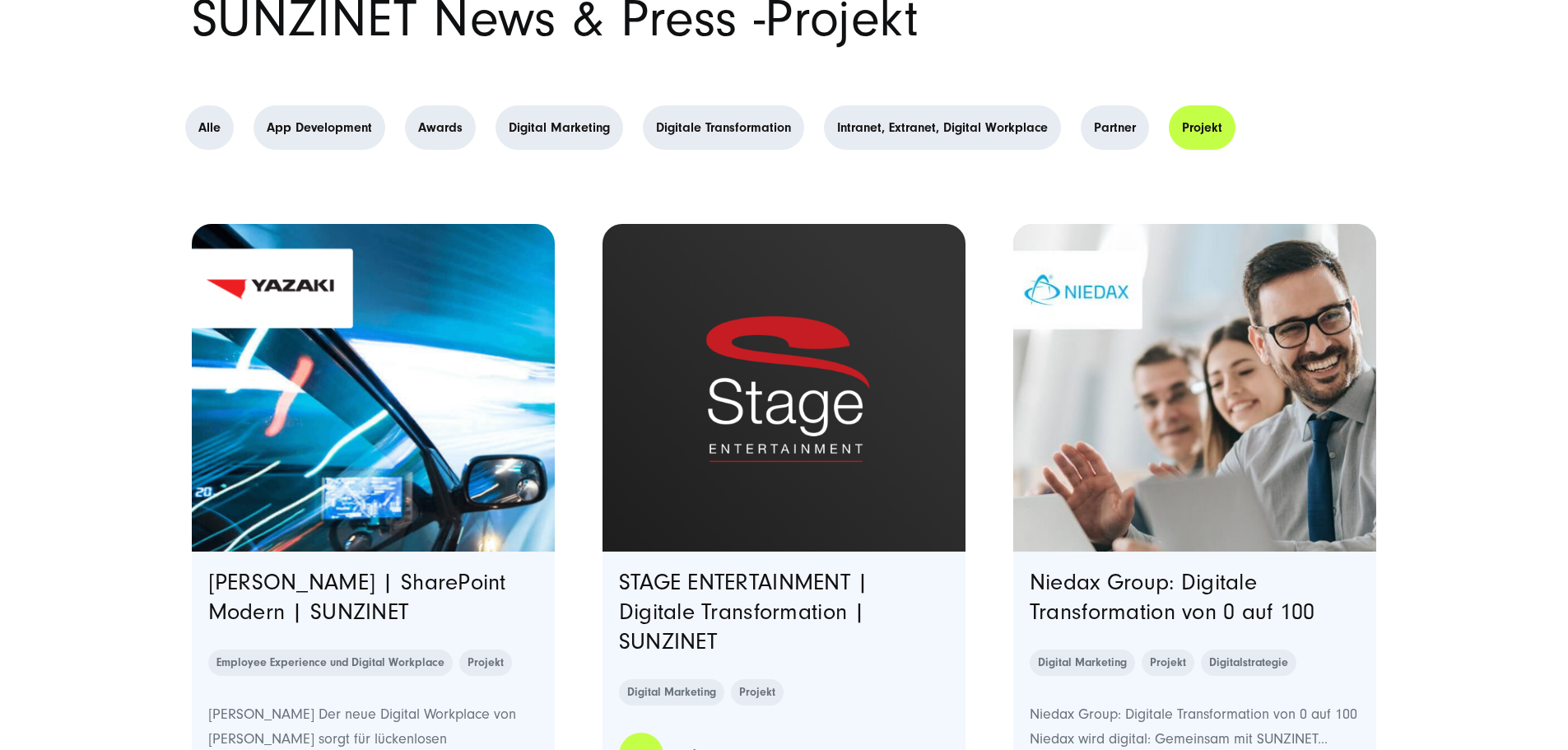
scroll to position [329, 0]
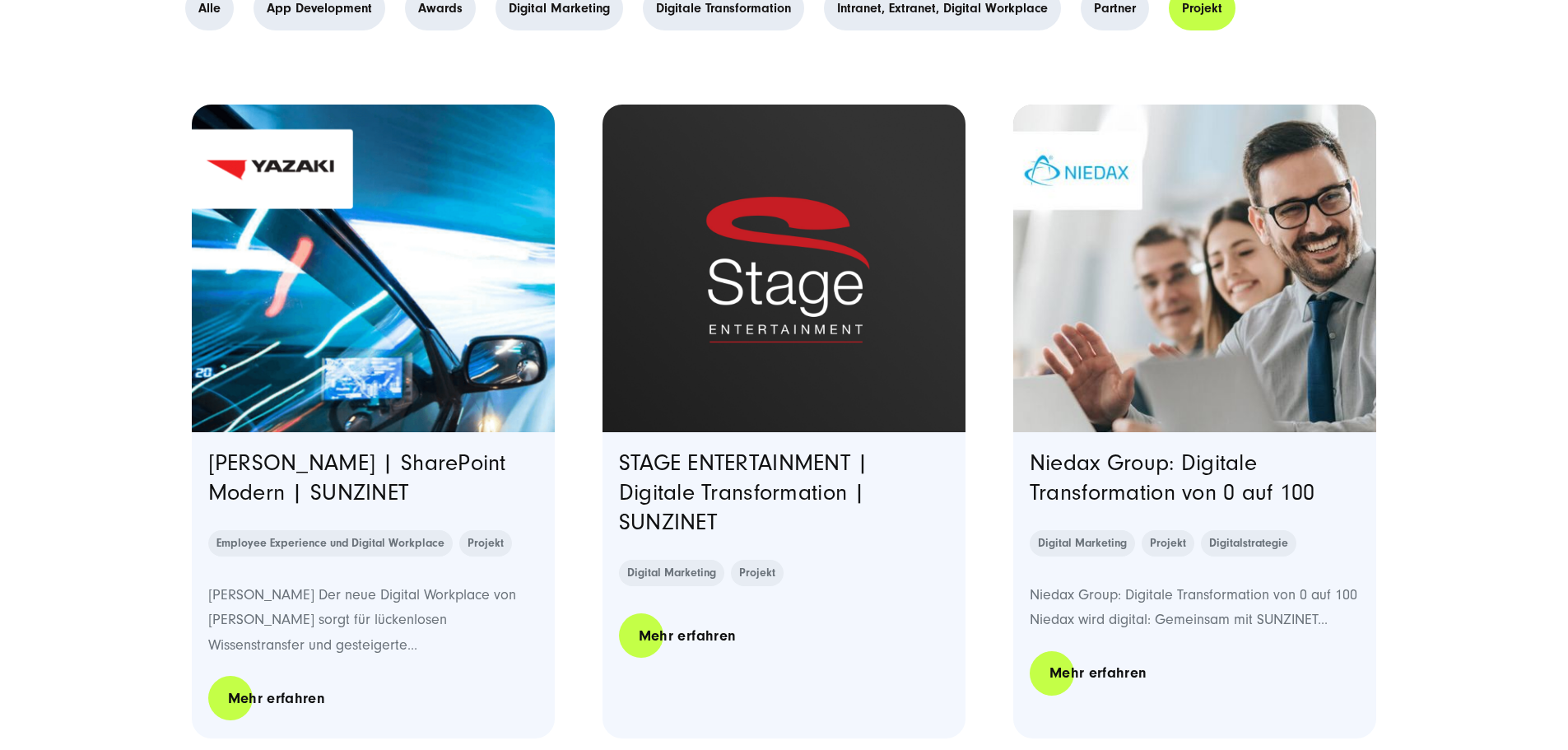
click at [323, 212] on img "Read full post: Yazaki | SharePoint Modern | SUNZINET" at bounding box center [373, 267] width 370 height 333
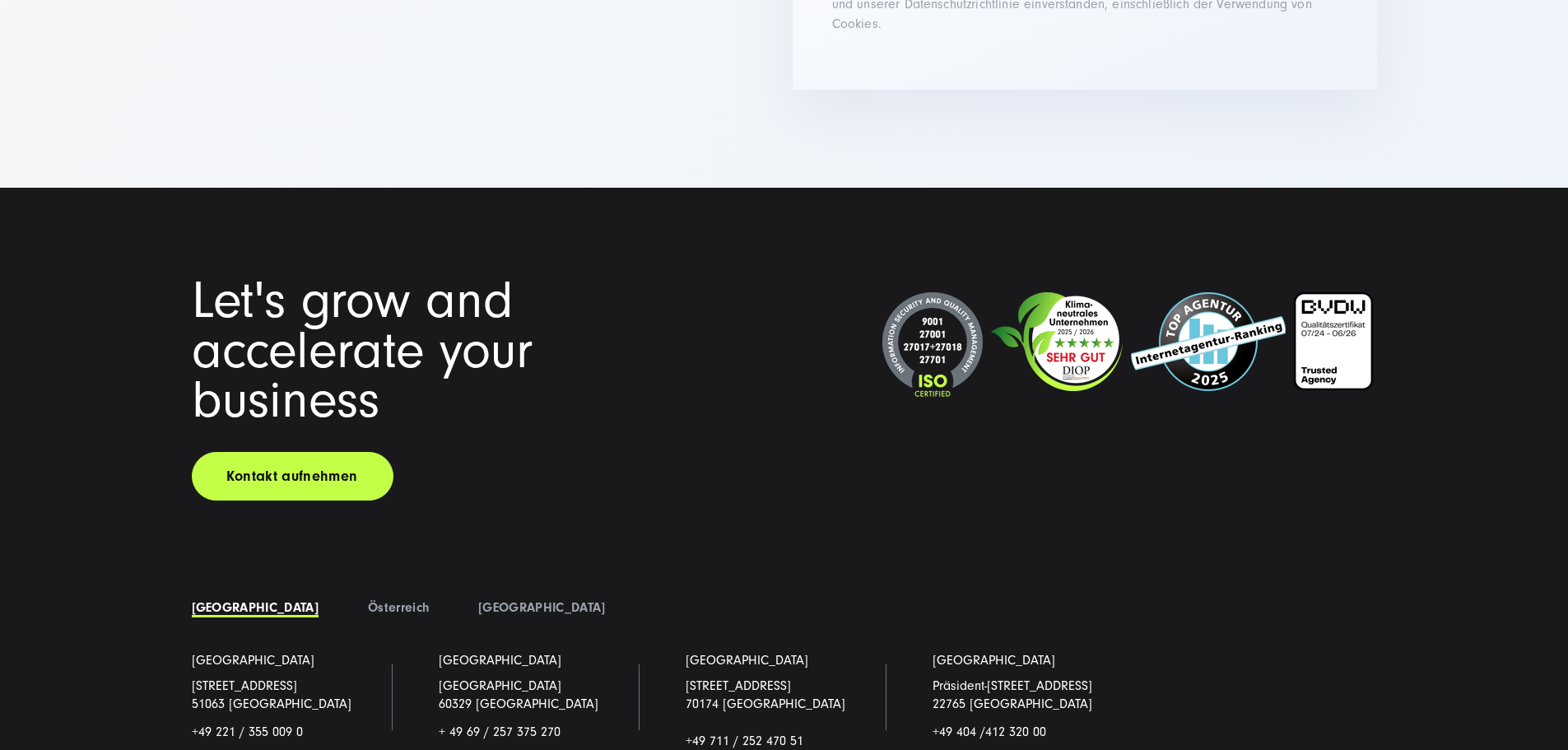
scroll to position [3128, 0]
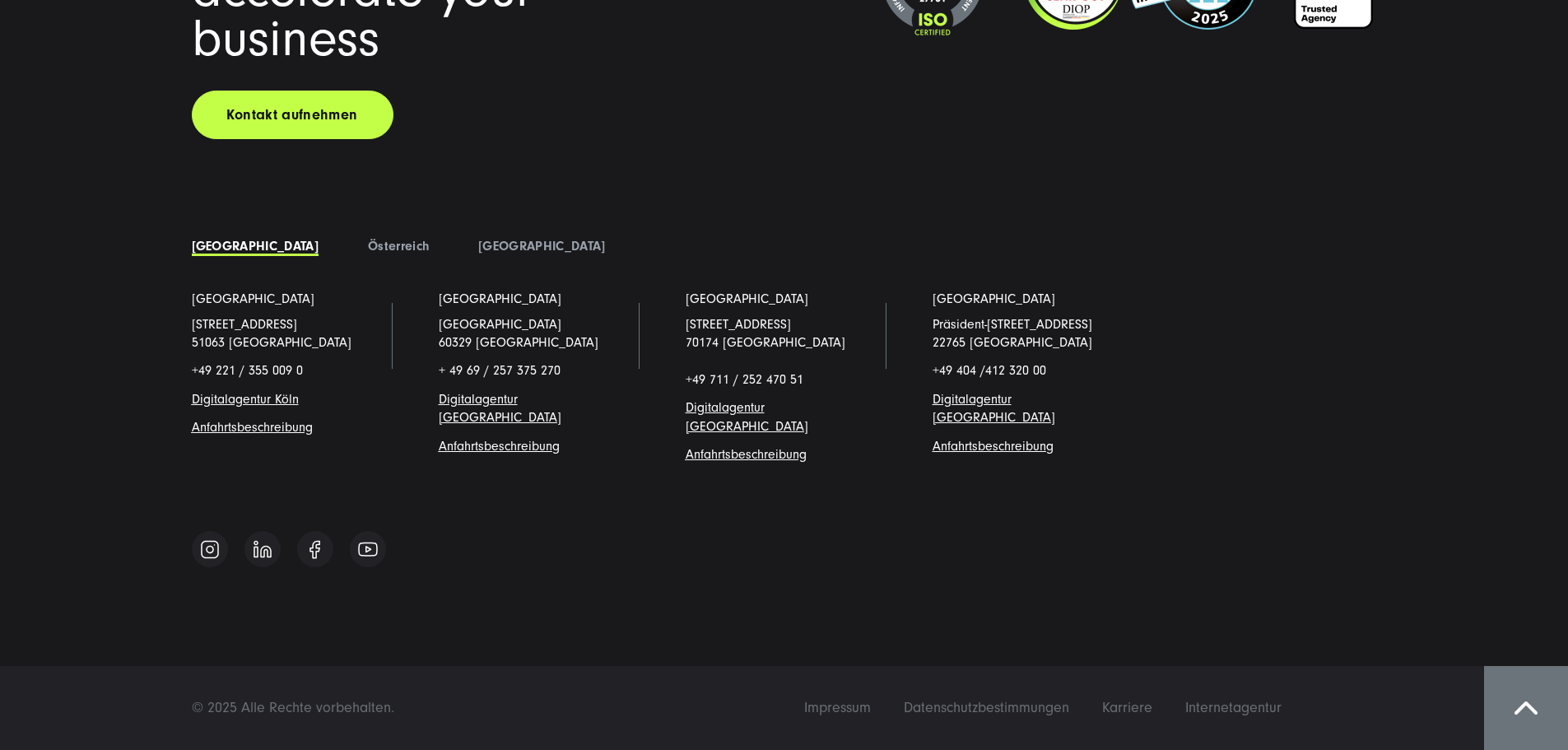
drag, startPoint x: 544, startPoint y: 175, endPoint x: 534, endPoint y: 178, distance: 10.2
drag, startPoint x: 518, startPoint y: 171, endPoint x: 490, endPoint y: 181, distance: 29.7
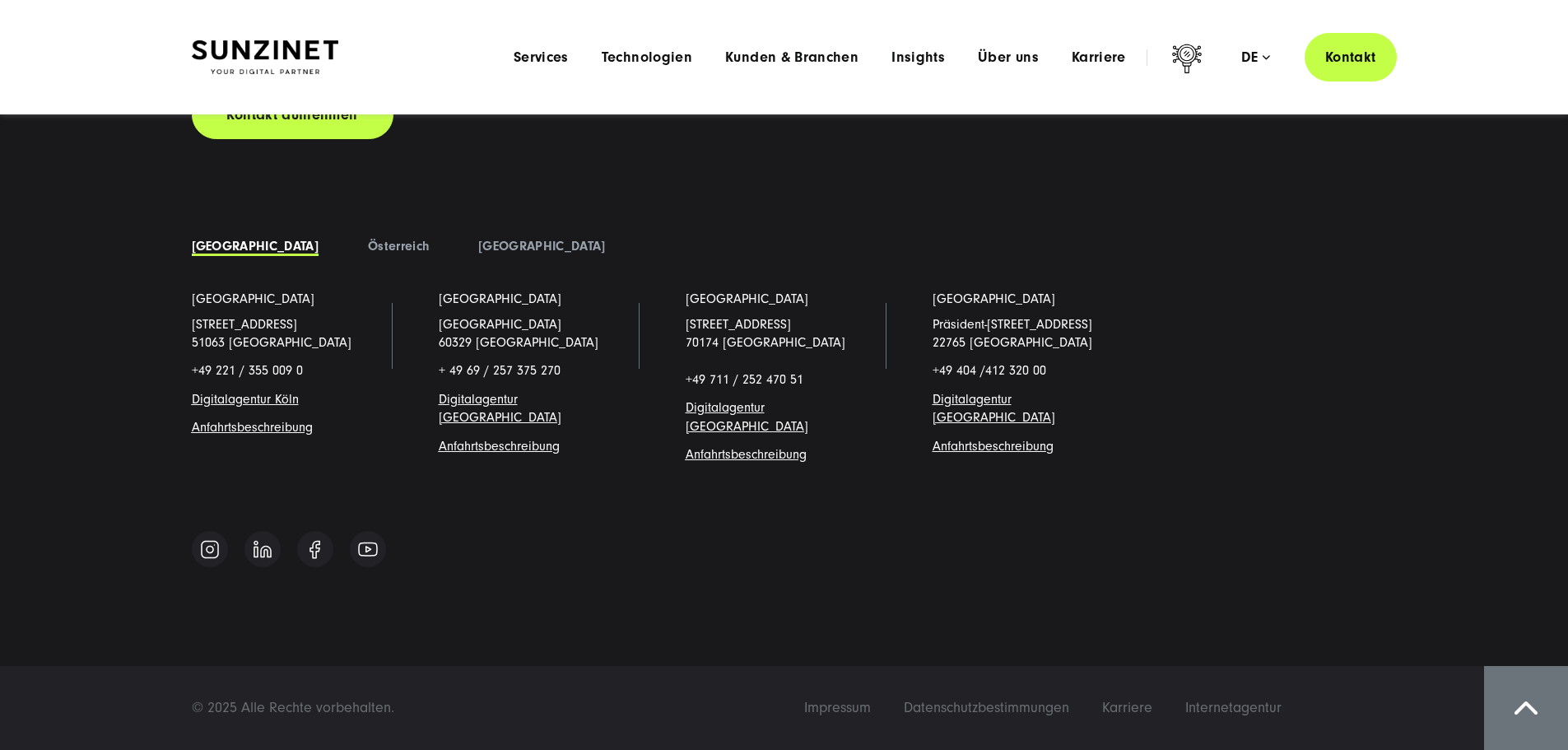
drag, startPoint x: 425, startPoint y: 273, endPoint x: 86, endPoint y: 111, distance: 375.2
click at [86, 111] on div "Let's grow and accelerate your business Kontakt aufnehmen Deutschland" at bounding box center [784, 203] width 1568 height 754
click at [168, 151] on div "Let's grow and accelerate your business Kontakt aufnehmen Deutschland" at bounding box center [784, 245] width 1251 height 662
drag, startPoint x: 178, startPoint y: 145, endPoint x: 425, endPoint y: 356, distance: 325.2
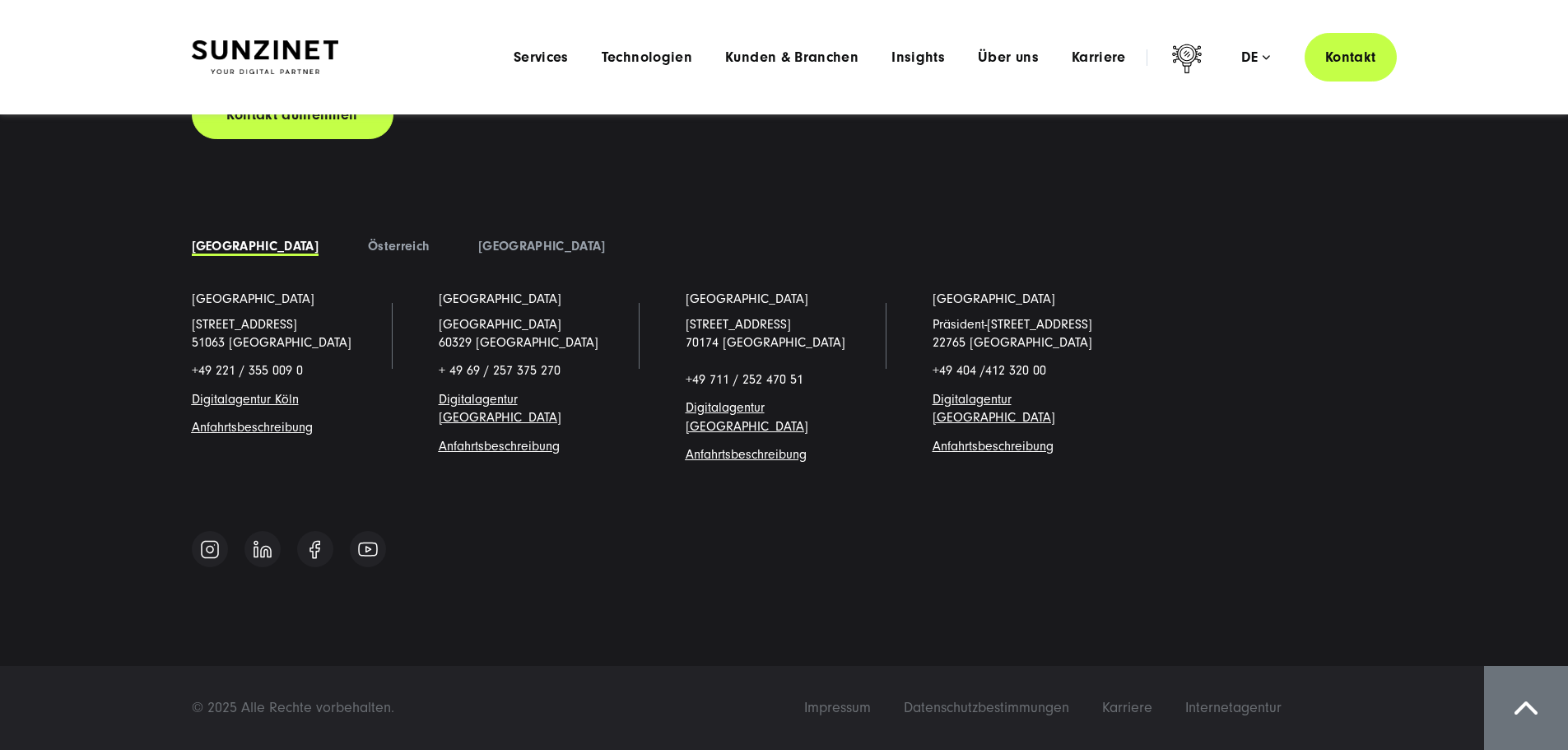
click at [425, 356] on div "Let's grow and accelerate your business Kontakt aufnehmen Deutschland" at bounding box center [784, 245] width 1251 height 662
click at [426, 139] on div "Kontakt aufnehmen" at bounding box center [422, 115] width 461 height 49
drag, startPoint x: 444, startPoint y: 295, endPoint x: 102, endPoint y: 133, distance: 378.1
click at [102, 133] on div "Let's grow and accelerate your business Kontakt aufnehmen Deutschland" at bounding box center [784, 203] width 1568 height 754
click at [188, 173] on div "Let's grow and accelerate your business Kontakt aufnehmen Deutschland" at bounding box center [784, 245] width 1251 height 662
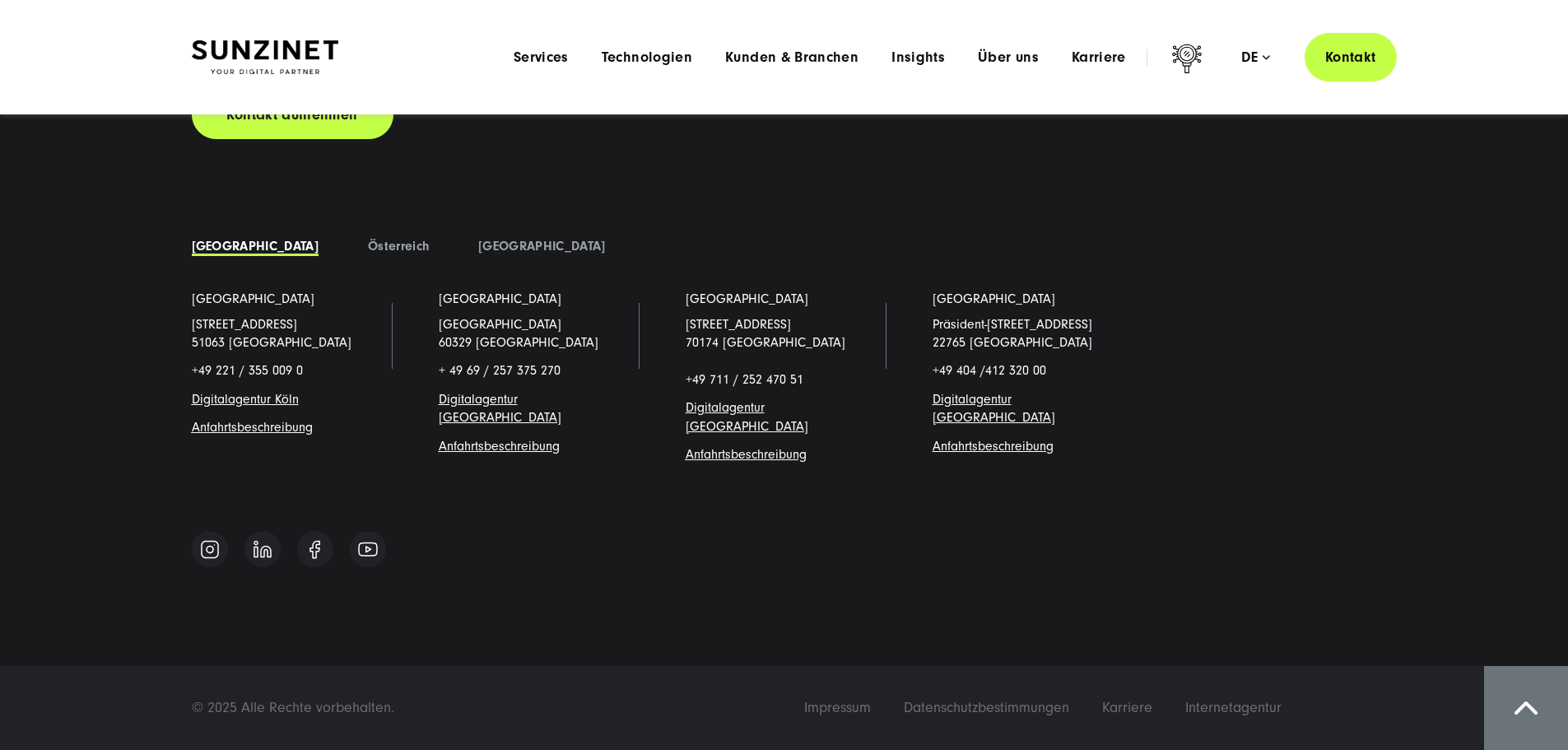
drag, startPoint x: 181, startPoint y: 155, endPoint x: 223, endPoint y: 167, distance: 43.8
click at [182, 155] on div "Let's grow and accelerate your business Kontakt aufnehmen Deutschland" at bounding box center [784, 245] width 1251 height 662
click at [478, 254] on link "[GEOGRAPHIC_DATA]" at bounding box center [541, 246] width 127 height 15
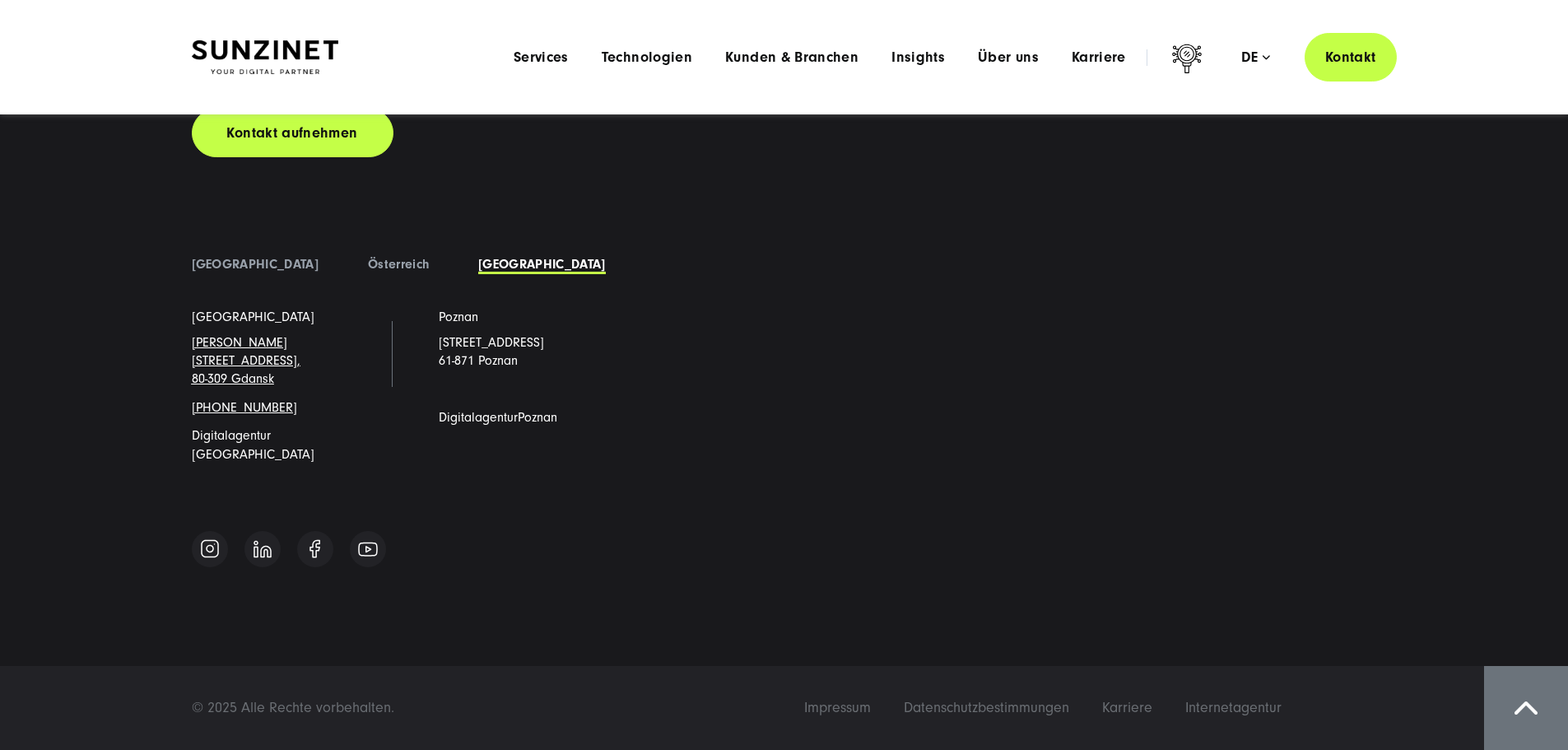
click at [516, 157] on div "Kontakt aufnehmen" at bounding box center [422, 133] width 461 height 49
drag, startPoint x: 514, startPoint y: 343, endPoint x: 498, endPoint y: 358, distance: 22.1
click at [513, 157] on div "Kontakt aufnehmen" at bounding box center [422, 133] width 461 height 49
drag, startPoint x: 325, startPoint y: 648, endPoint x: 155, endPoint y: 643, distance: 170.5
click at [155, 579] on div "Let's grow and accelerate your business Kontakt aufnehmen Deutschland" at bounding box center [784, 211] width 1568 height 735
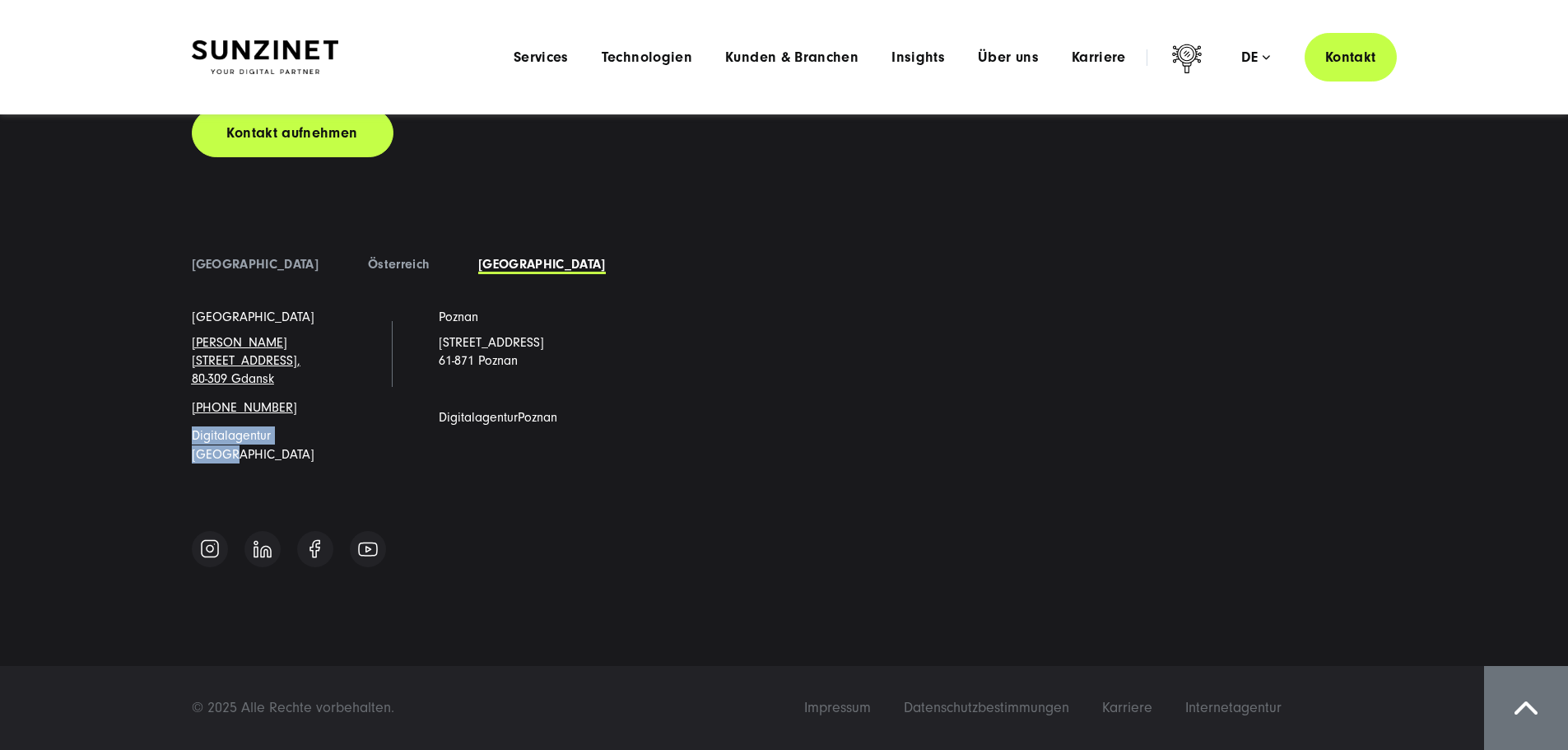
click at [222, 461] on span "Digitalagentur [GEOGRAPHIC_DATA]" at bounding box center [253, 444] width 123 height 33
drag, startPoint x: 389, startPoint y: 43, endPoint x: 179, endPoint y: 54, distance: 211.0
click at [179, 54] on div "Smart Search AI Hier können Sie eine konkrete Frage zu unserer Agentur und unse…" at bounding box center [784, 57] width 1251 height 49
drag, startPoint x: 254, startPoint y: 47, endPoint x: 847, endPoint y: 352, distance: 667.4
drag, startPoint x: 847, startPoint y: 352, endPoint x: 795, endPoint y: 340, distance: 53.3
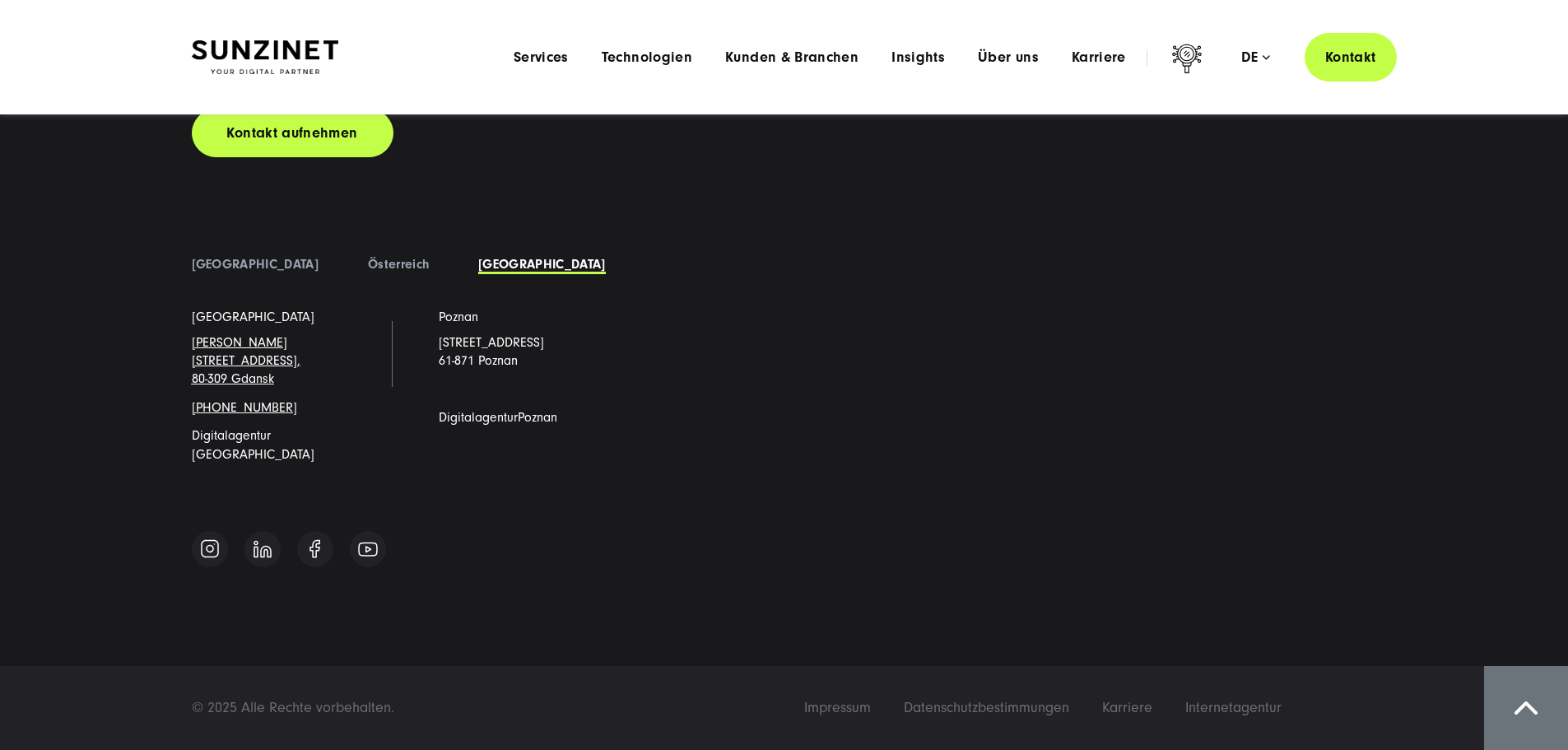
click at [795, 157] on div "Let's grow and accelerate your business Kontakt aufnehmen" at bounding box center [784, 45] width 1185 height 225
click at [725, 58] on span "Kunden & Branchen" at bounding box center [791, 57] width 133 height 16
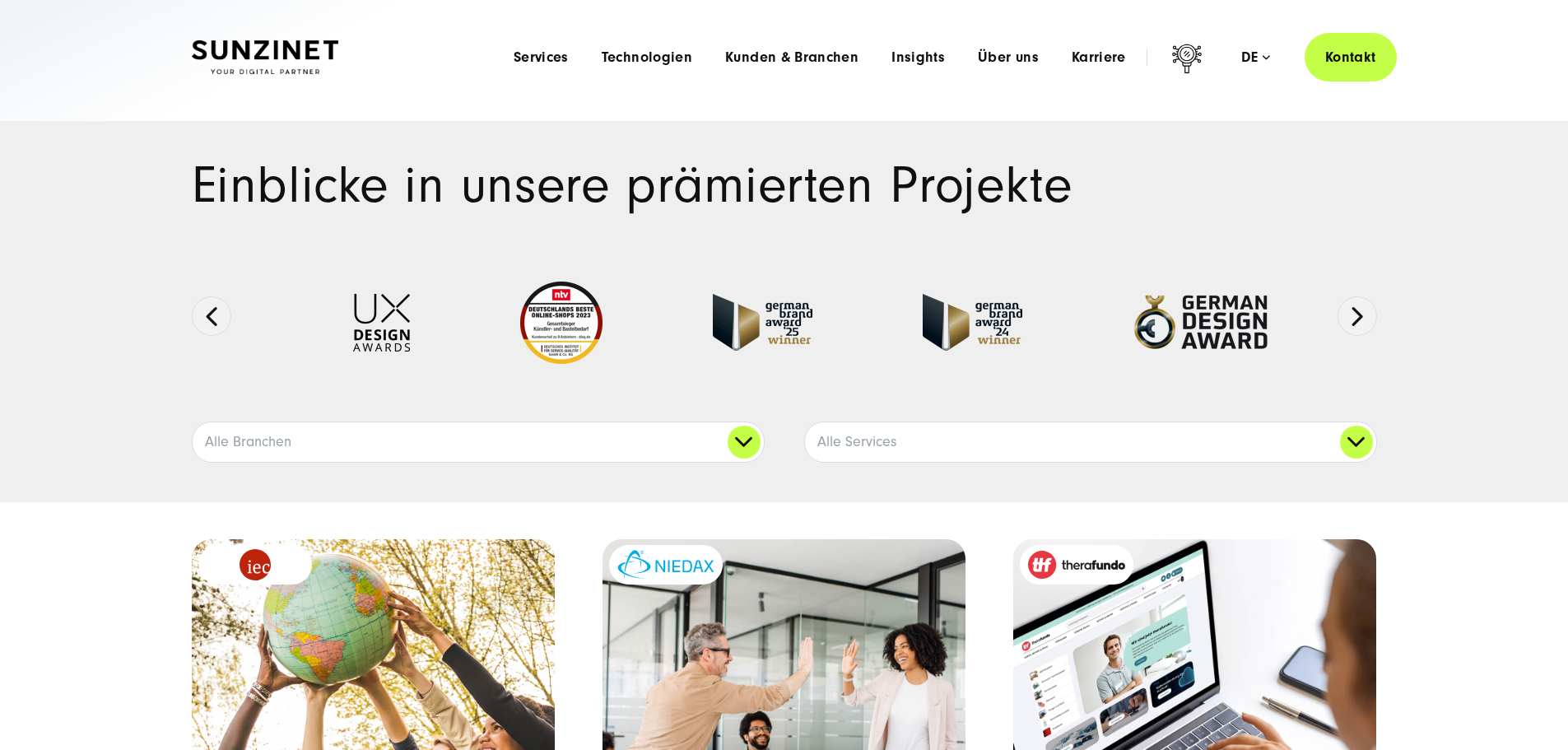
click at [615, 211] on h1 "Einblicke in unsere prämierten Projekte" at bounding box center [784, 186] width 1185 height 50
click at [1350, 366] on section at bounding box center [784, 317] width 1185 height 128
click at [1354, 336] on button "Next" at bounding box center [1358, 316] width 40 height 40
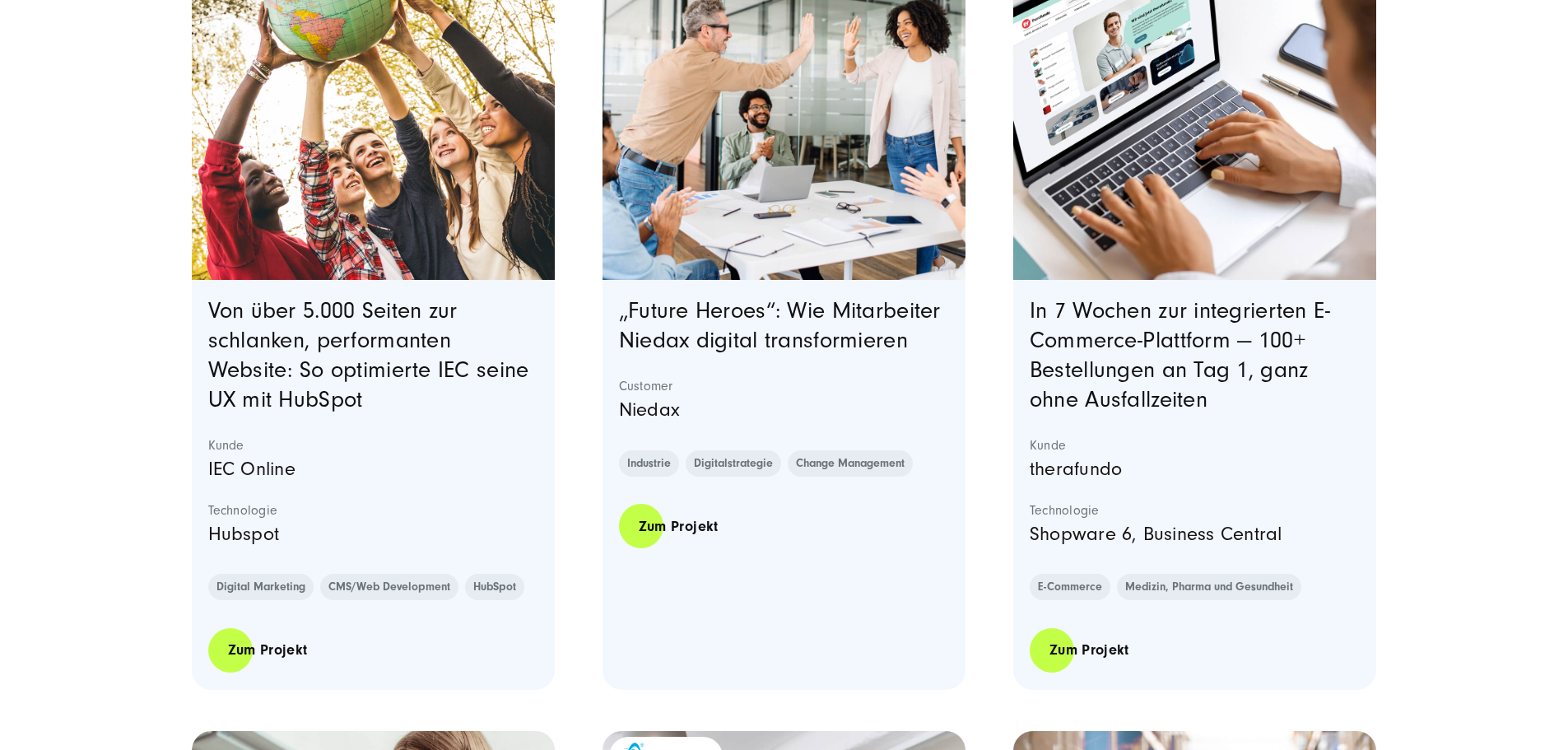
scroll to position [659, 0]
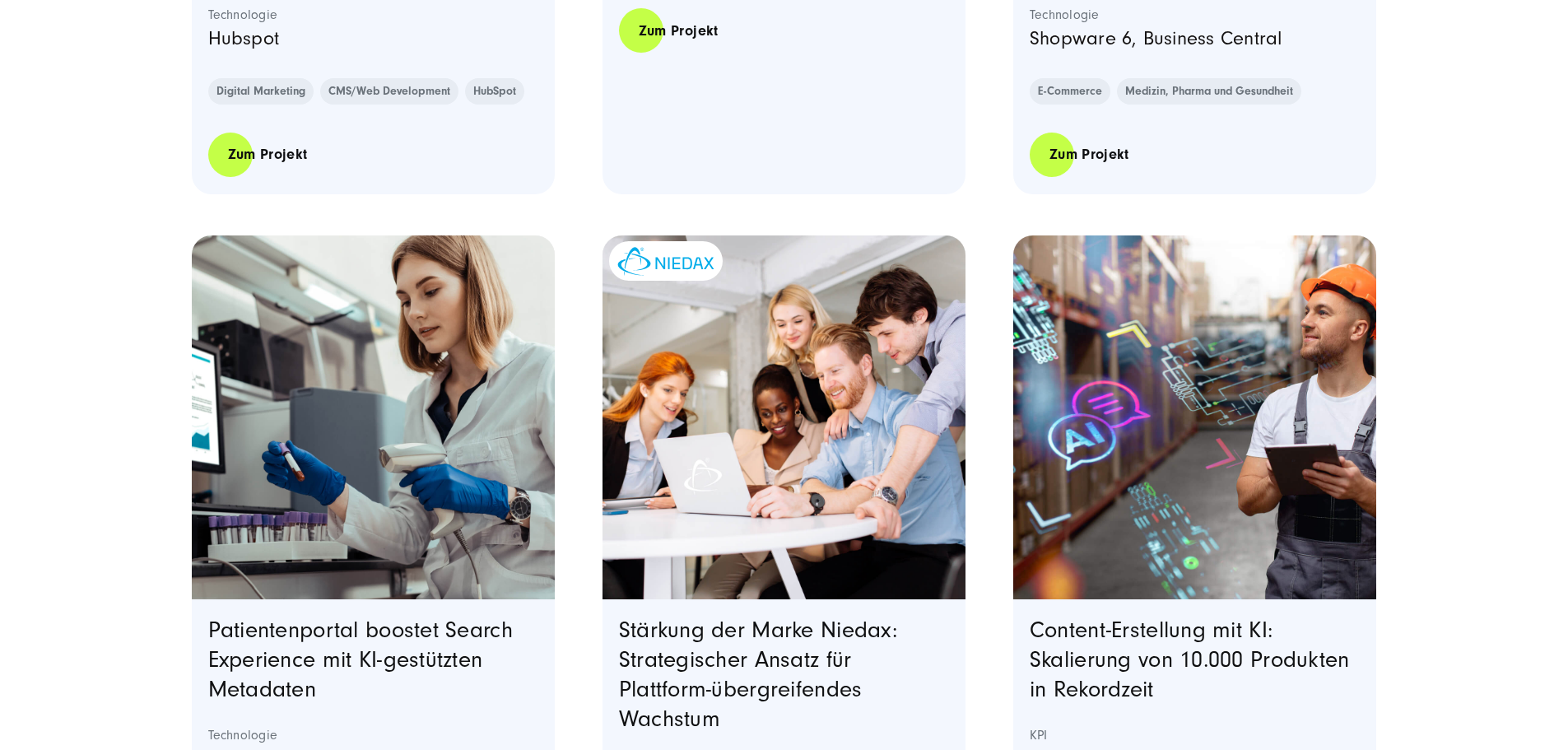
scroll to position [1482, 0]
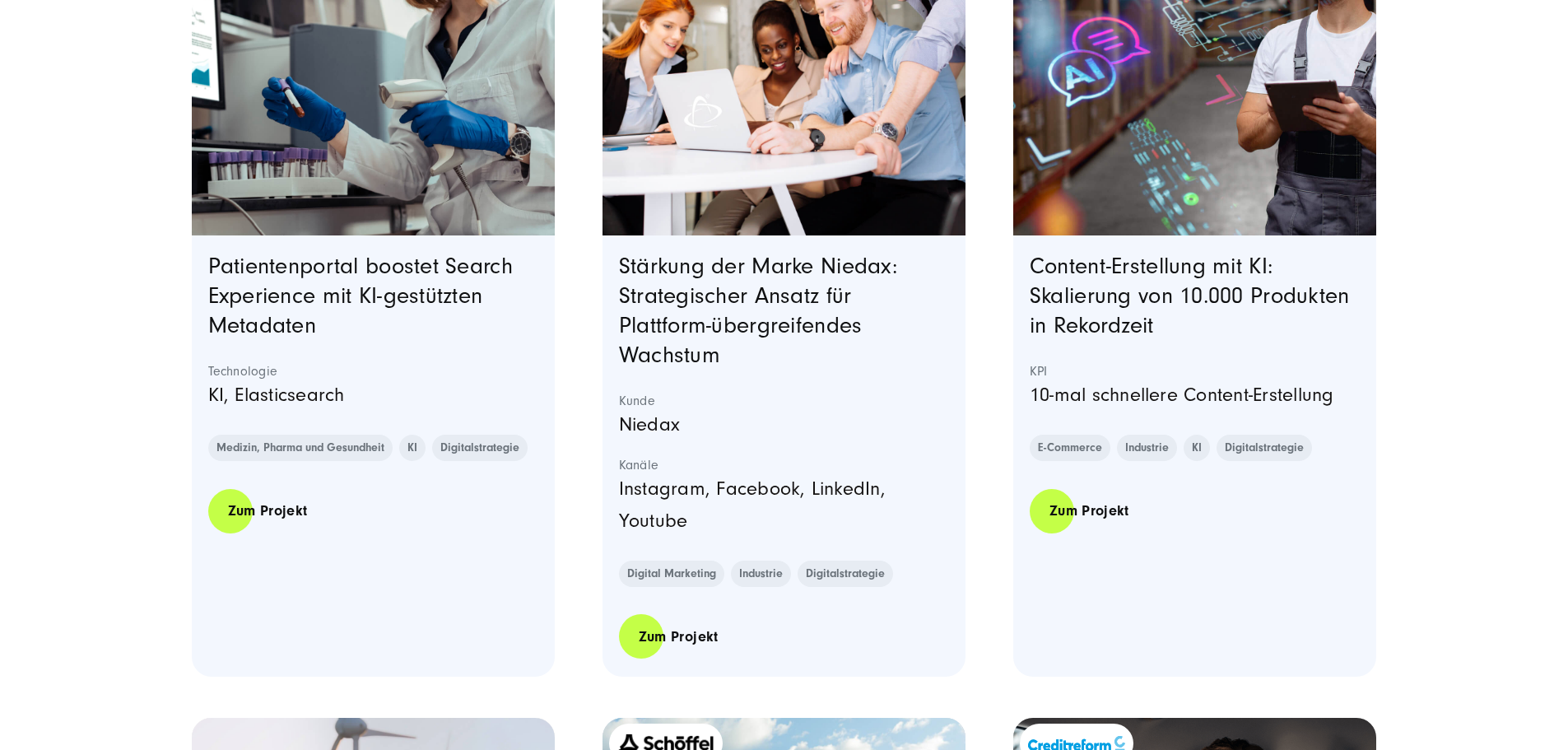
click at [589, 363] on section "Von über 5.000 Seiten zur schlanken, performanten Website: So optimierte IEC se…" at bounding box center [784, 735] width 1185 height 3355
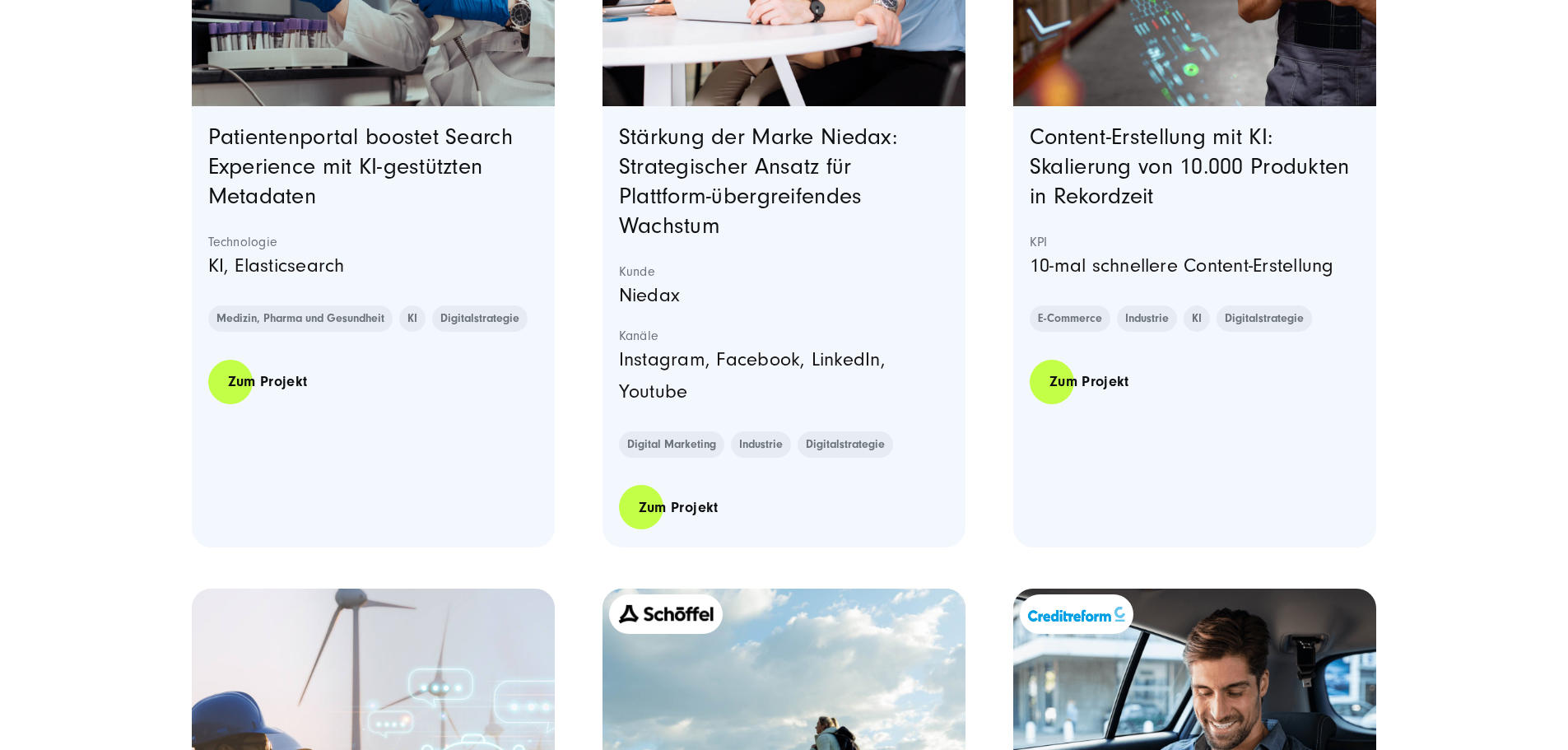
scroll to position [2058, 0]
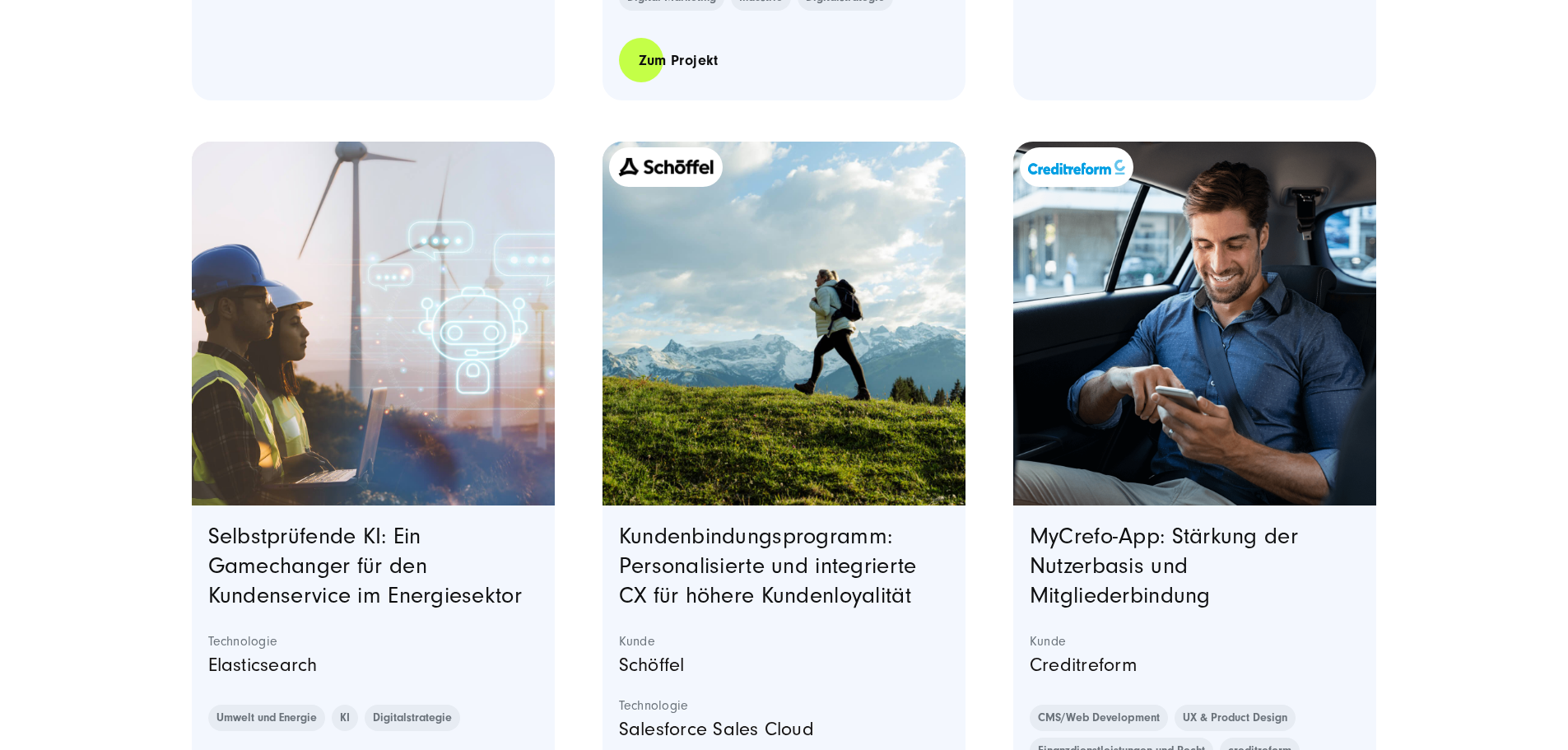
drag, startPoint x: 578, startPoint y: 373, endPoint x: 572, endPoint y: 129, distance: 243.7
click at [572, 129] on section "Von über 5.000 Seiten zur schlanken, performanten Website: So optimierte IEC se…" at bounding box center [784, 158] width 1185 height 3355
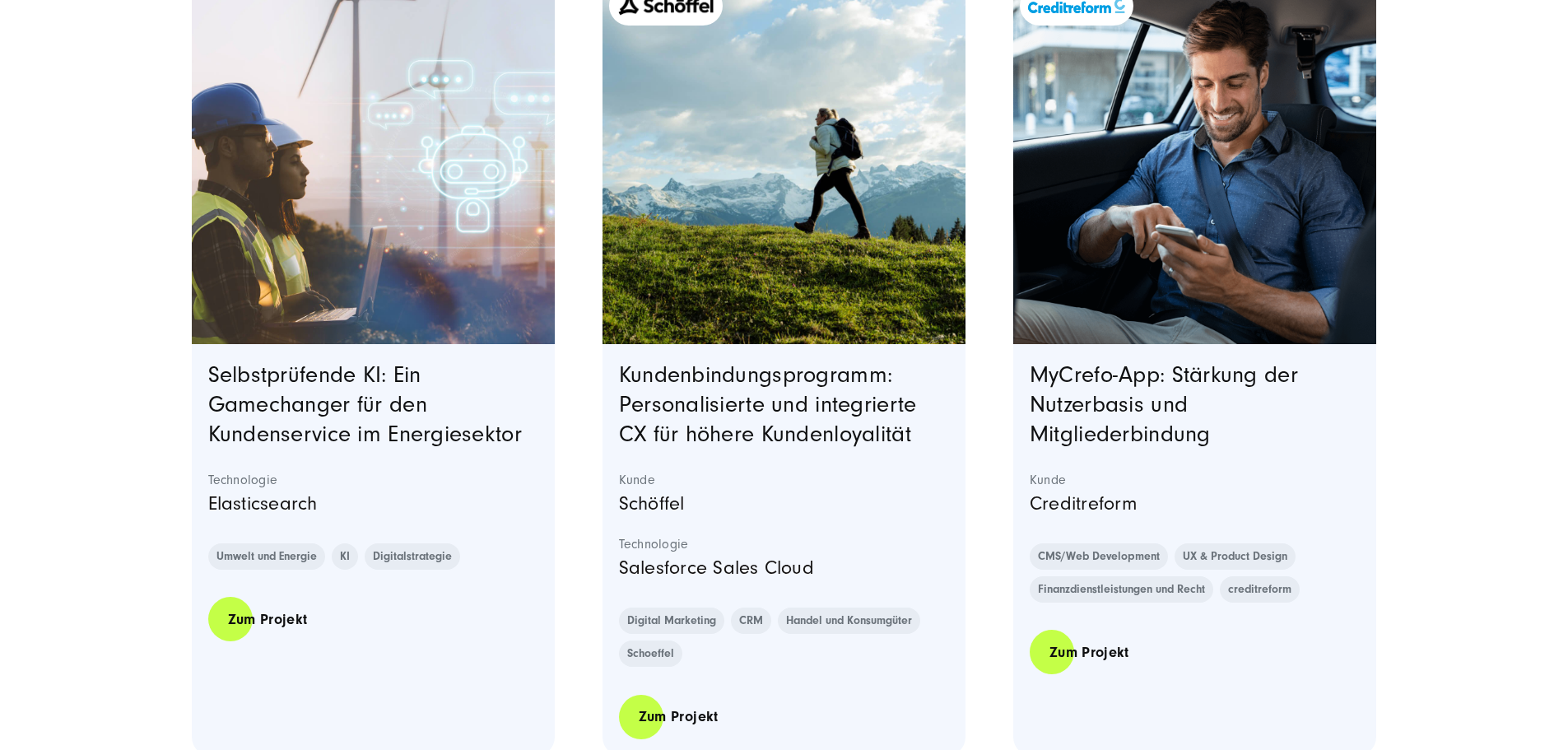
scroll to position [2716, 0]
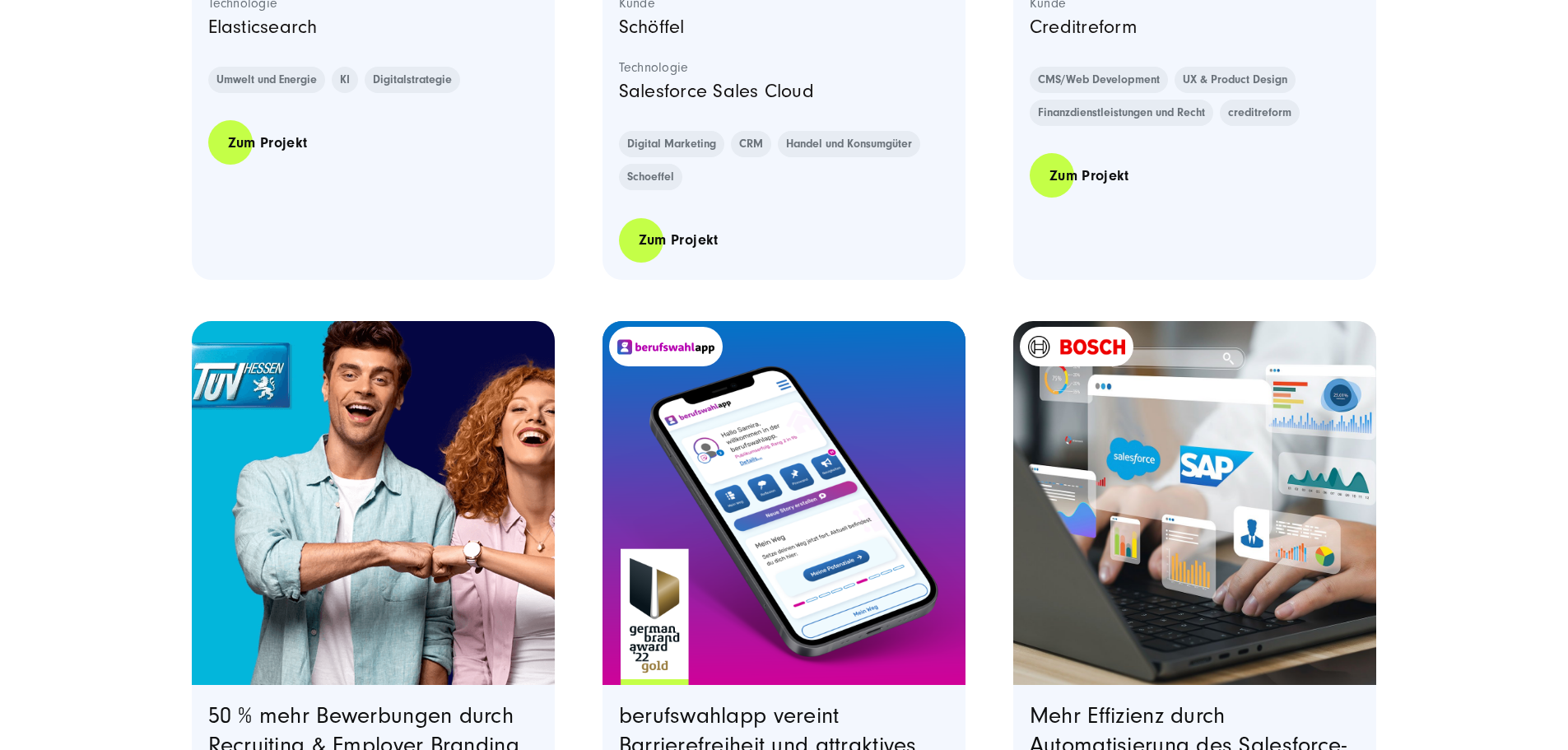
scroll to position [3046, 0]
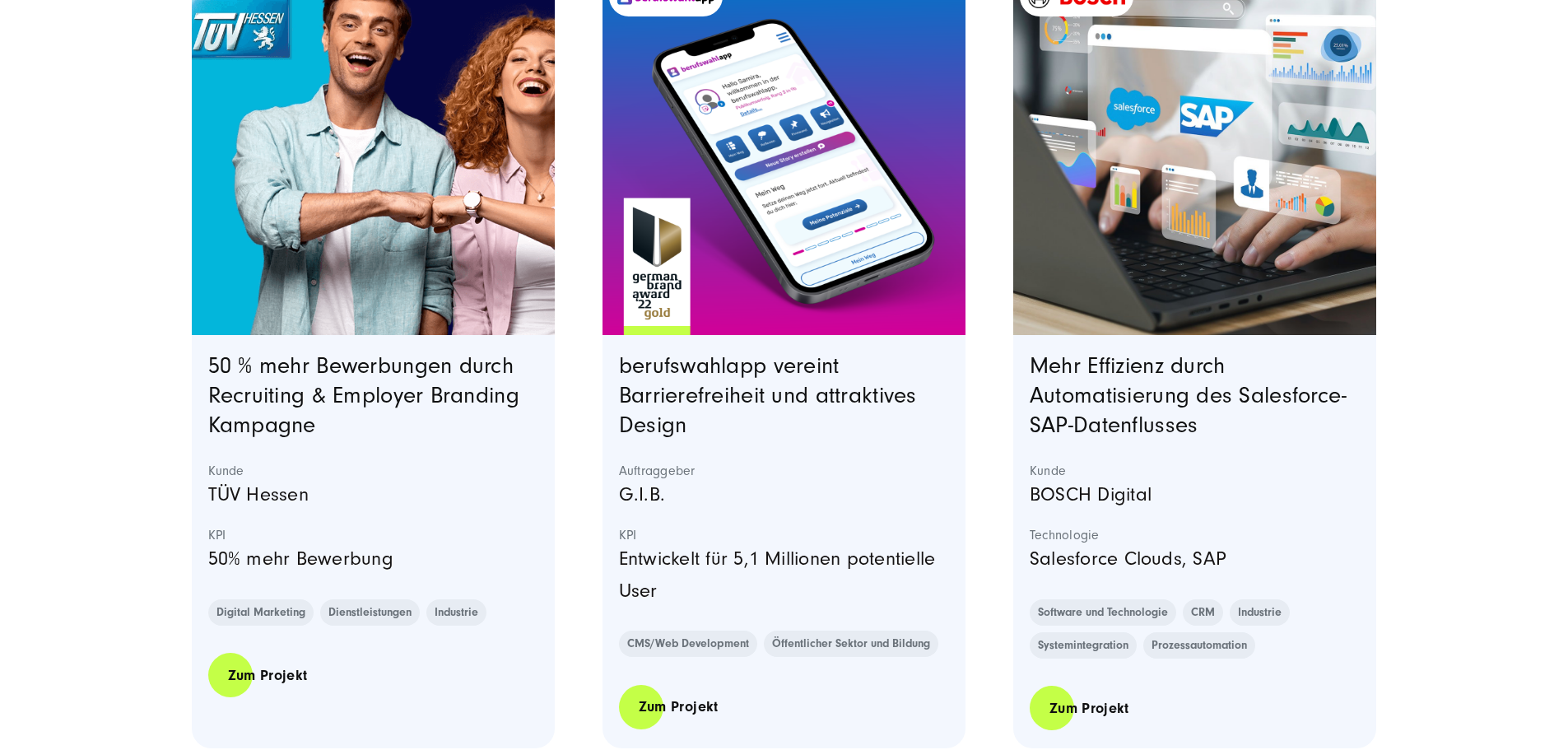
drag, startPoint x: 1446, startPoint y: 125, endPoint x: 1444, endPoint y: 114, distance: 11.8
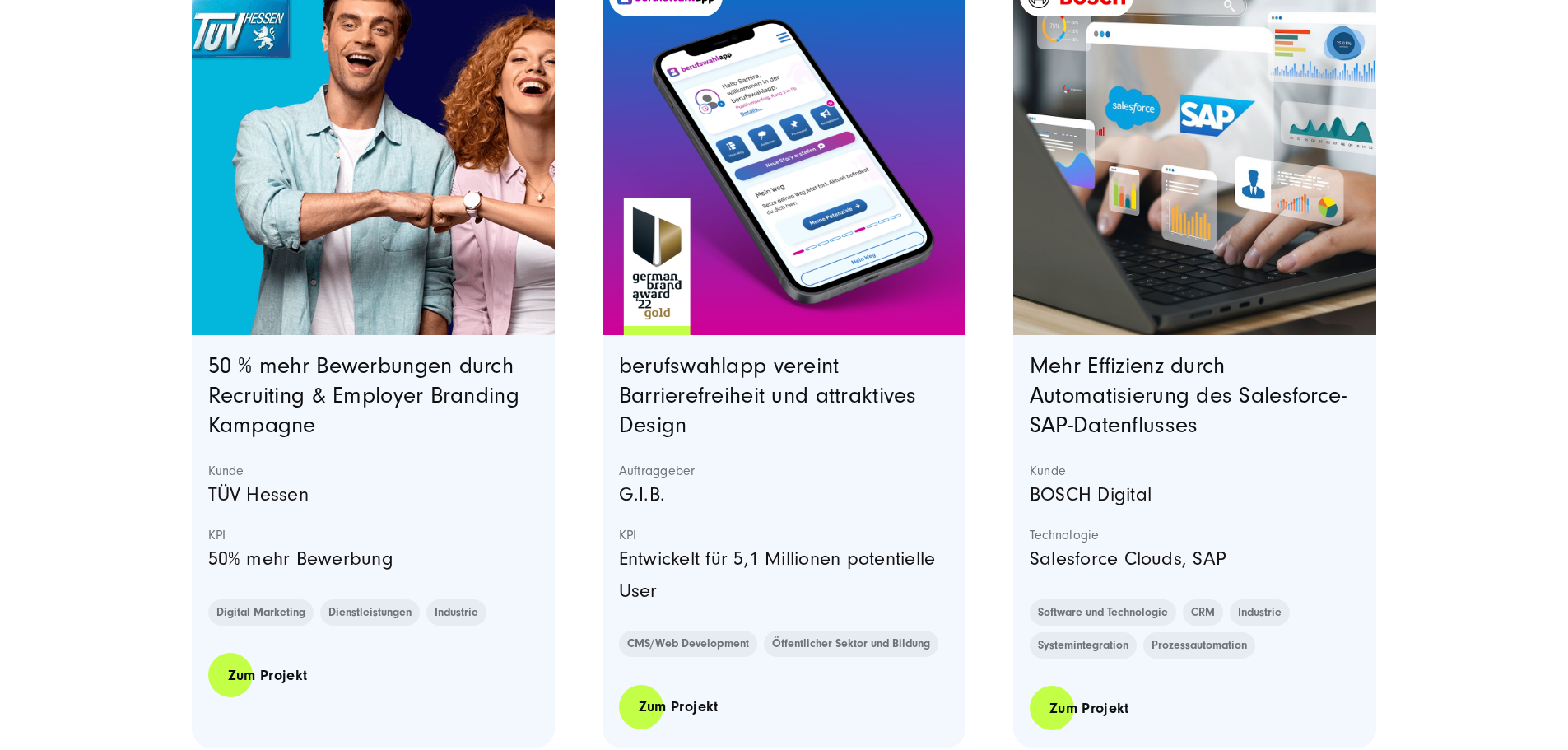
drag, startPoint x: 1443, startPoint y: 109, endPoint x: 1359, endPoint y: 123, distance: 85.3
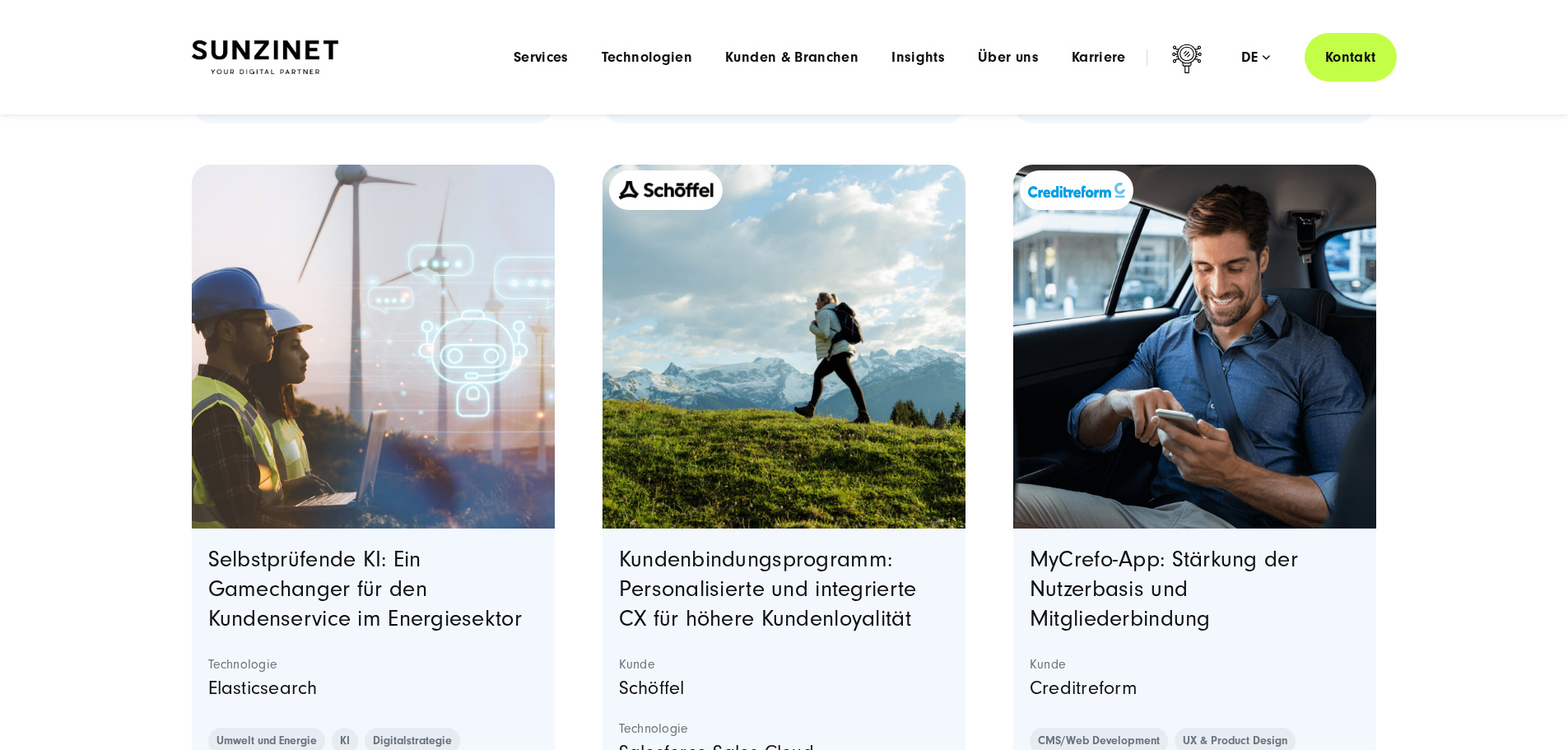
scroll to position [1729, 0]
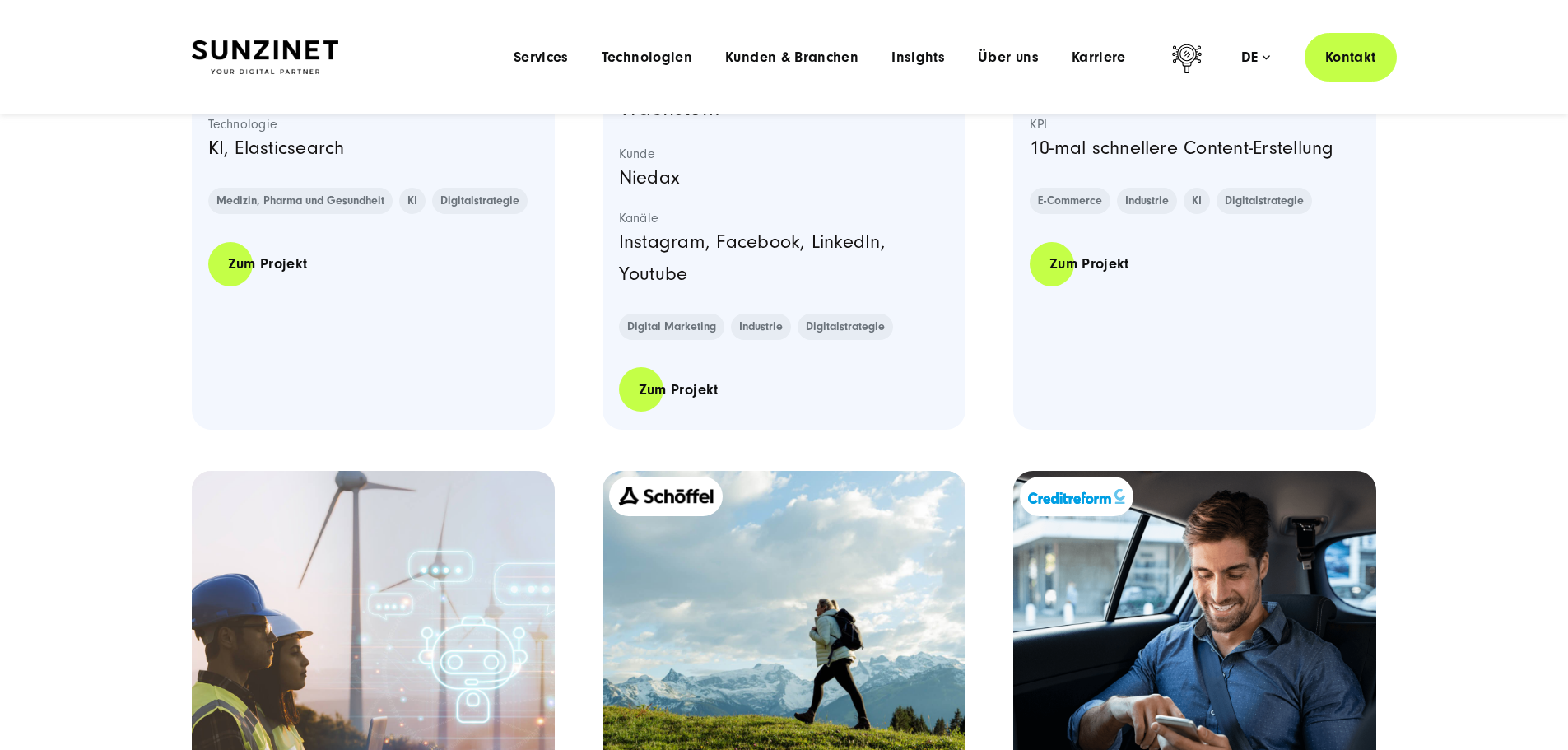
drag, startPoint x: 617, startPoint y: 153, endPoint x: 596, endPoint y: 153, distance: 20.6
drag, startPoint x: 589, startPoint y: 152, endPoint x: 772, endPoint y: 24, distance: 223.3
click at [603, 142] on section "Von über 5.000 Seiten zur schlanken, performanten Website: So optimierte IEC se…" at bounding box center [784, 488] width 1185 height 3355
click at [1018, 45] on div "Menu Services Menu Full Service Digitalagentur Wir lösen komplexe Herausforderu…" at bounding box center [947, 57] width 900 height 49
click at [978, 59] on span "Über uns" at bounding box center [1008, 57] width 61 height 16
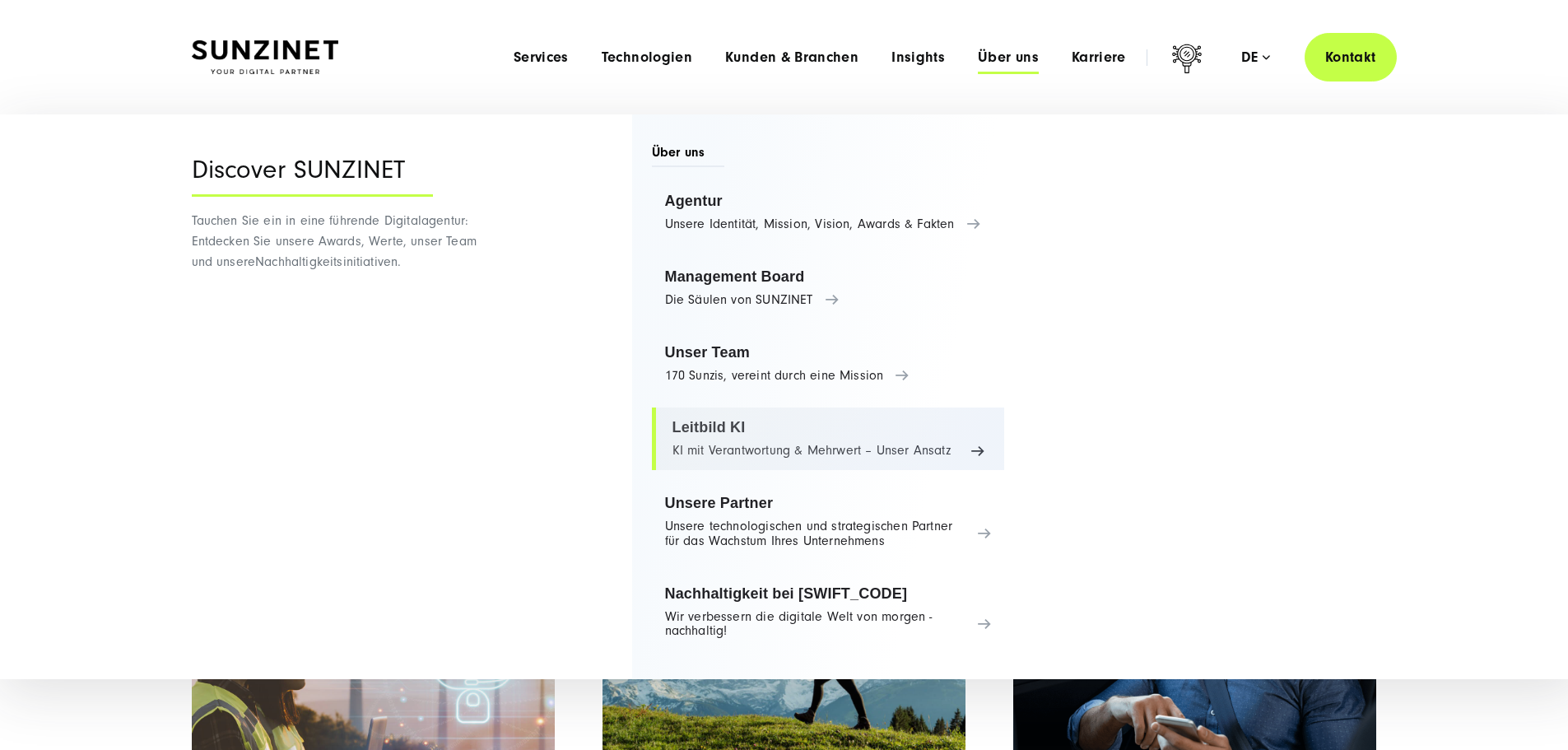
click at [822, 439] on link "Leitbild KI KI mit Verantwortung & Mehrwert – Unser Ansatz" at bounding box center [828, 438] width 353 height 63
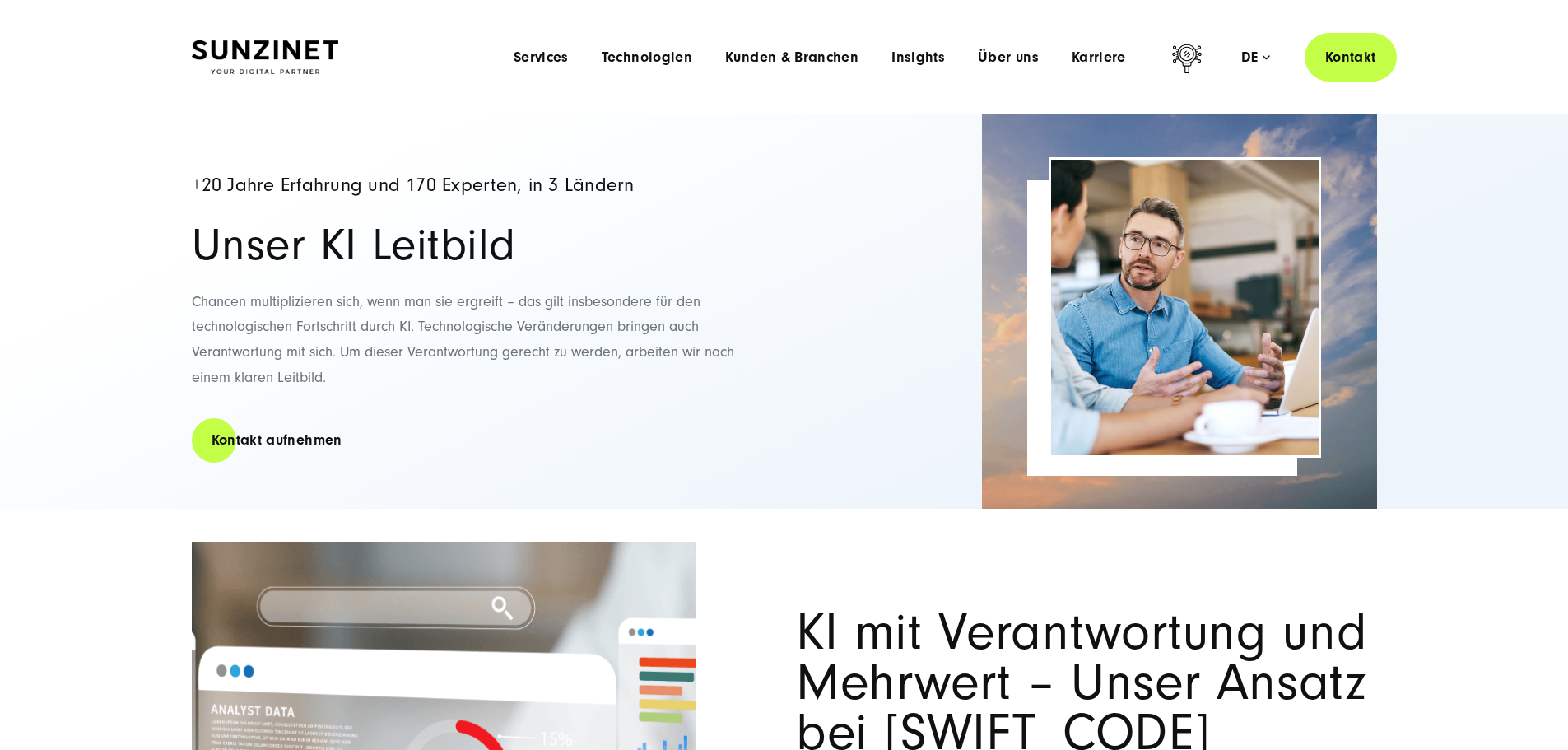
drag, startPoint x: 696, startPoint y: 254, endPoint x: 682, endPoint y: 254, distance: 14.8
drag, startPoint x: 674, startPoint y: 253, endPoint x: 650, endPoint y: 244, distance: 25.3
click at [655, 247] on h2 "Unser KI Leitbild" at bounding box center [480, 245] width 576 height 46
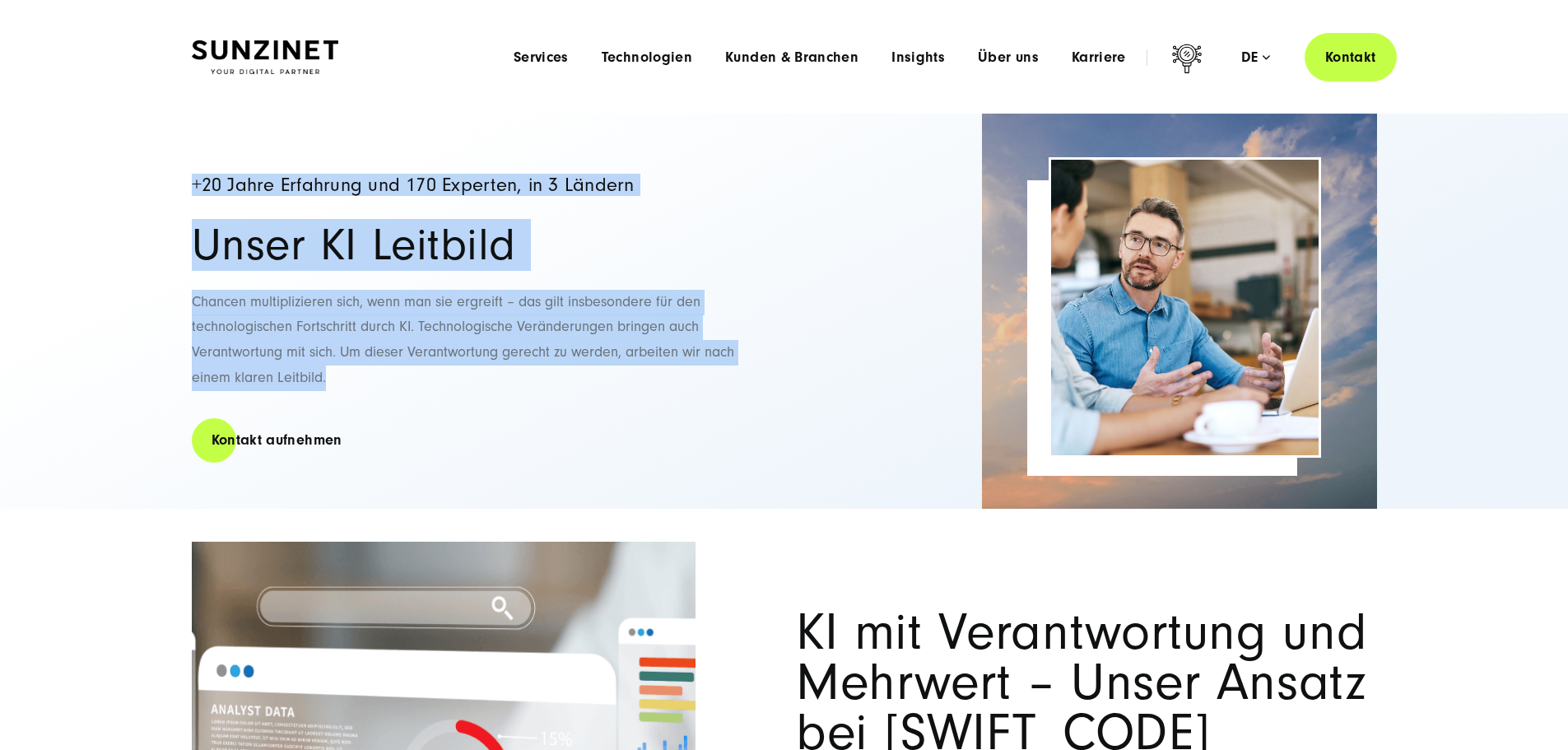
drag, startPoint x: 193, startPoint y: 174, endPoint x: 661, endPoint y: 447, distance: 541.5
click at [661, 447] on div "+20 Jahre Erfahrung und 170 Experten, in 3 Ländern Unser KI Leitbild Chancen mu…" at bounding box center [480, 311] width 576 height 395
click at [661, 390] on p "Chancen multiplizieren sich, wenn man sie ergreift – das gilt insbesondere für …" at bounding box center [480, 340] width 576 height 100
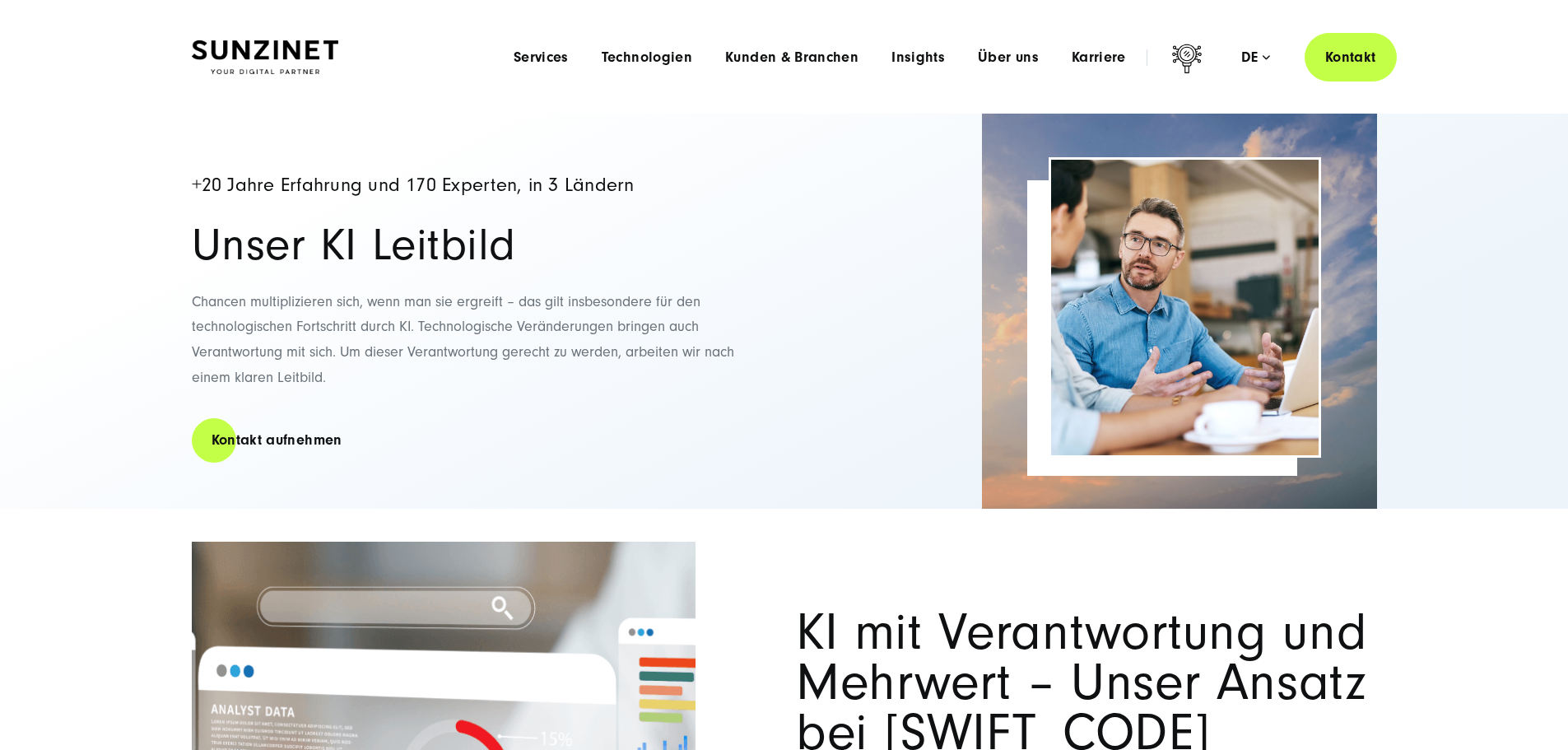
click at [626, 390] on p "Chancen multiplizieren sich, wenn man sie ergreift – das gilt insbesondere für …" at bounding box center [480, 340] width 576 height 100
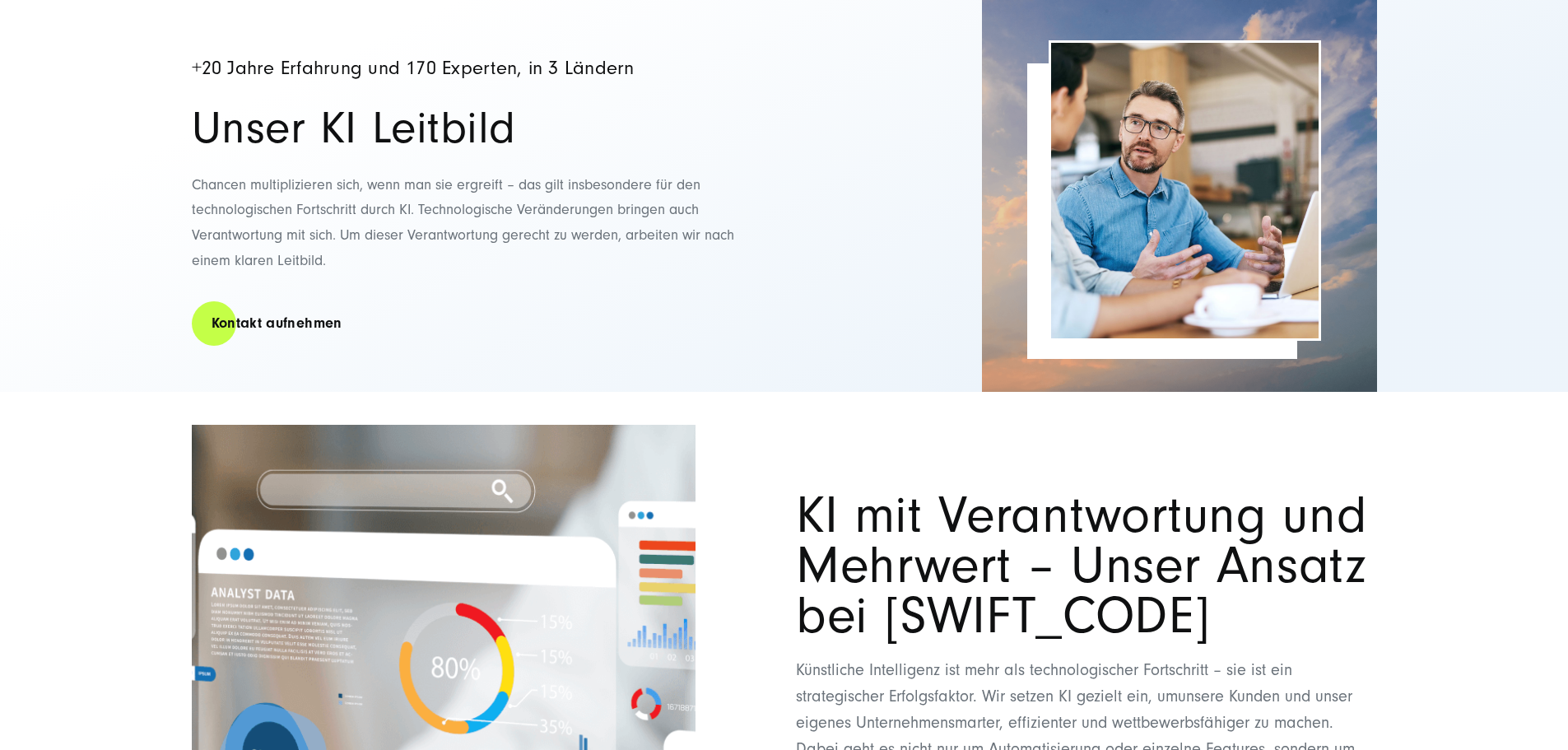
scroll to position [494, 0]
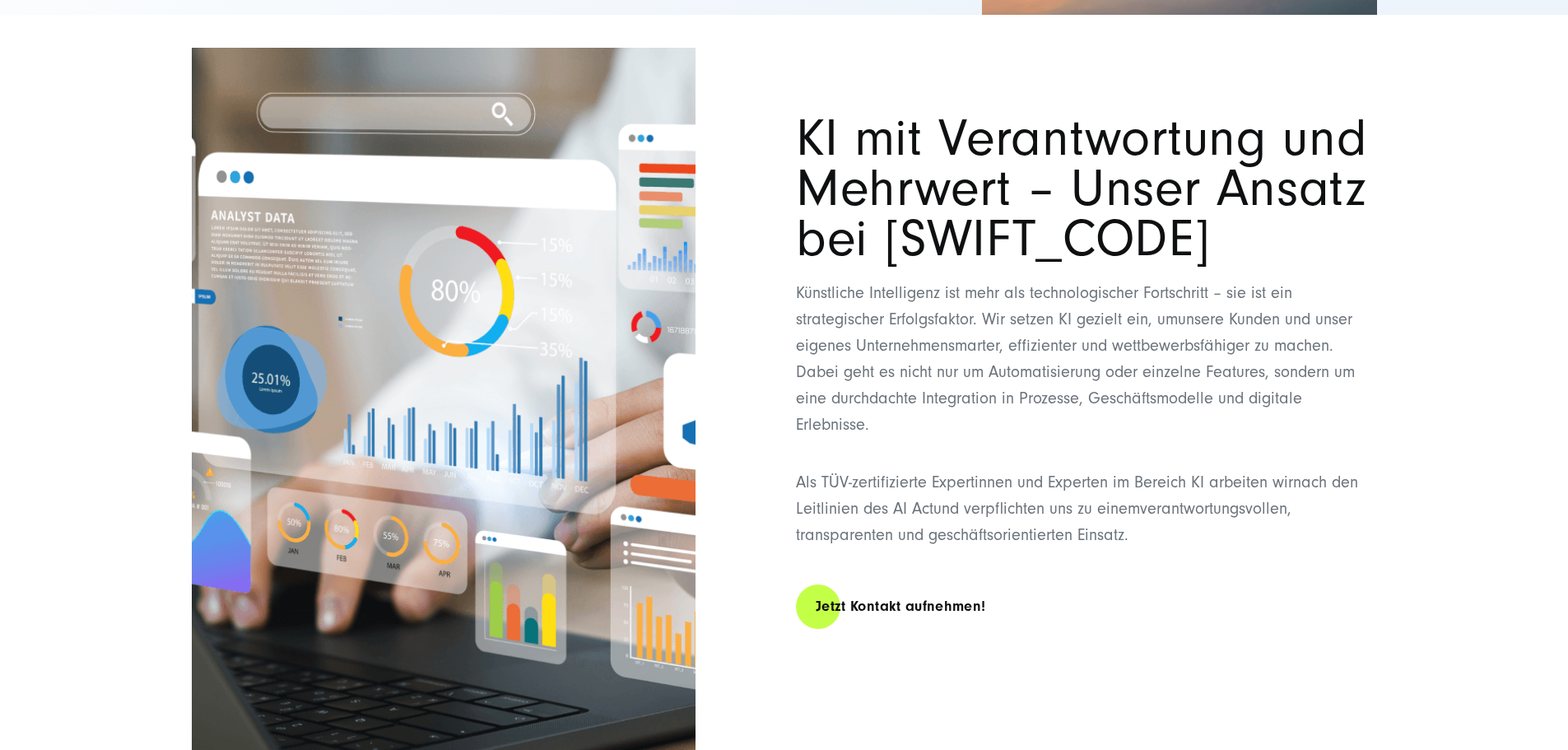
drag, startPoint x: 819, startPoint y: 290, endPoint x: 794, endPoint y: 184, distance: 109.0
click at [794, 184] on div "KI mit Verantwortung und Mehrwert – Unser Ansatz bei [SWIFT_CODE] Künstliche In…" at bounding box center [784, 402] width 1185 height 708
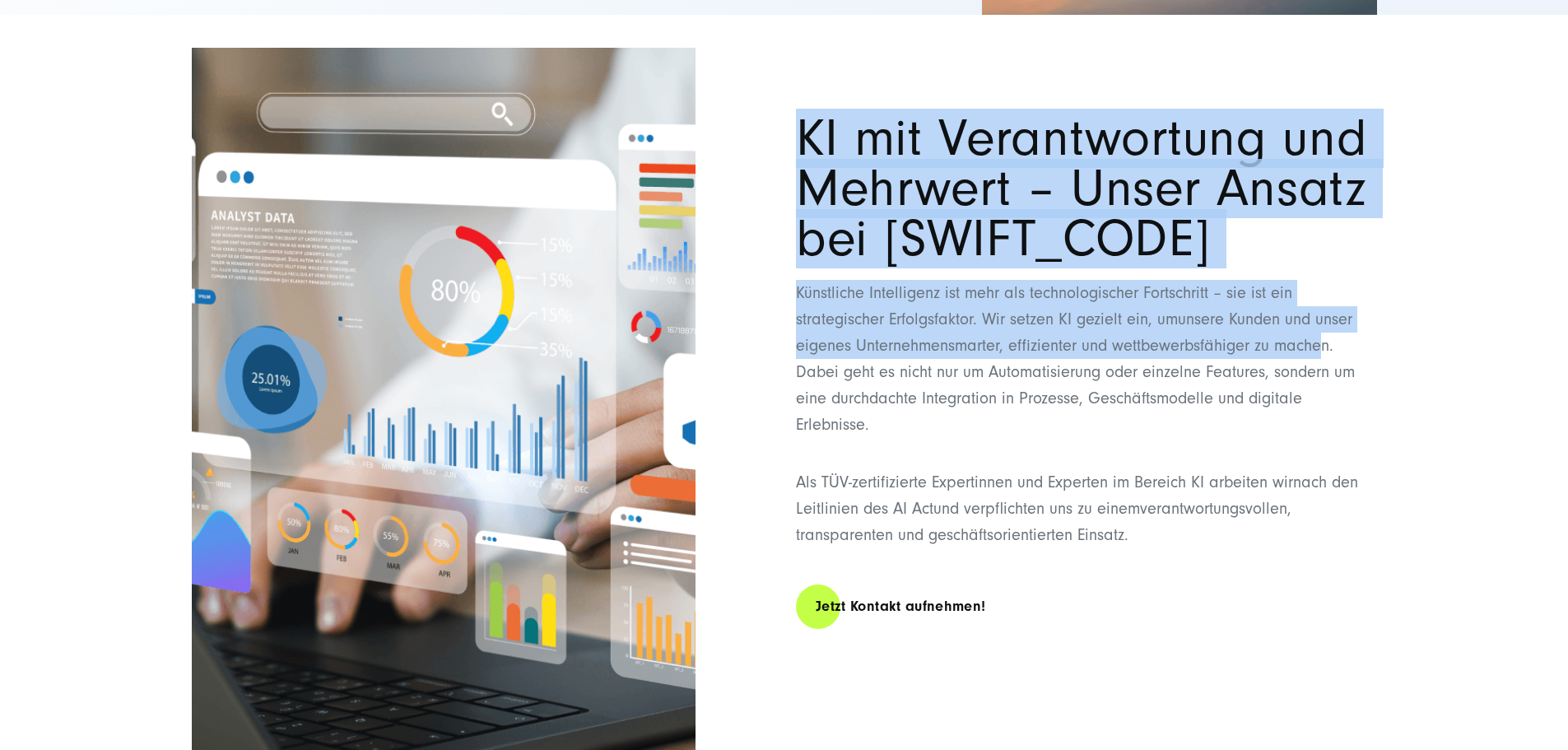
drag, startPoint x: 797, startPoint y: 155, endPoint x: 1043, endPoint y: 550, distance: 465.5
click at [1043, 550] on div "KI mit Verantwortung und Mehrwert – Unser Ansatz bei [SWIFT_CODE] Künstliche In…" at bounding box center [1086, 372] width 581 height 648
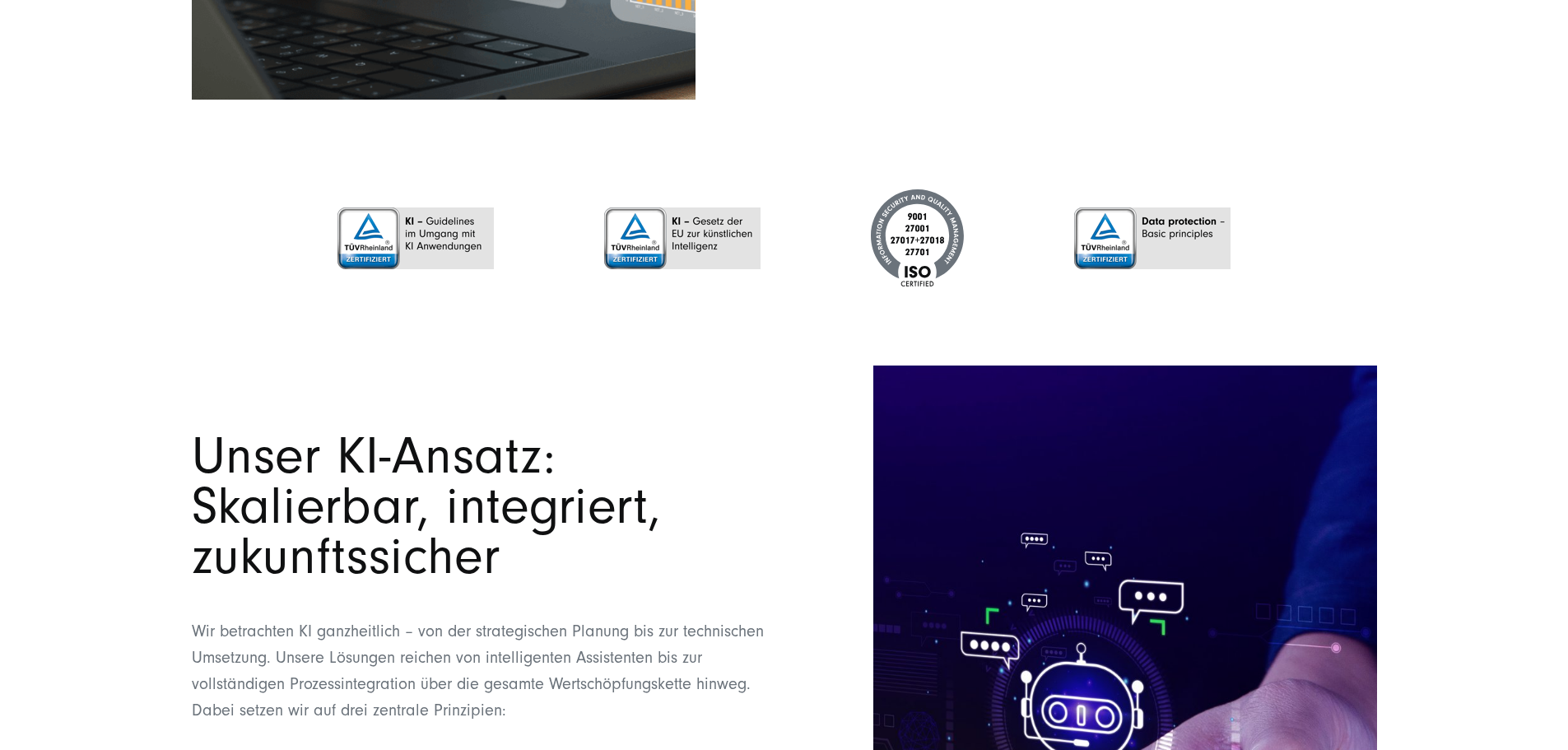
scroll to position [1152, 0]
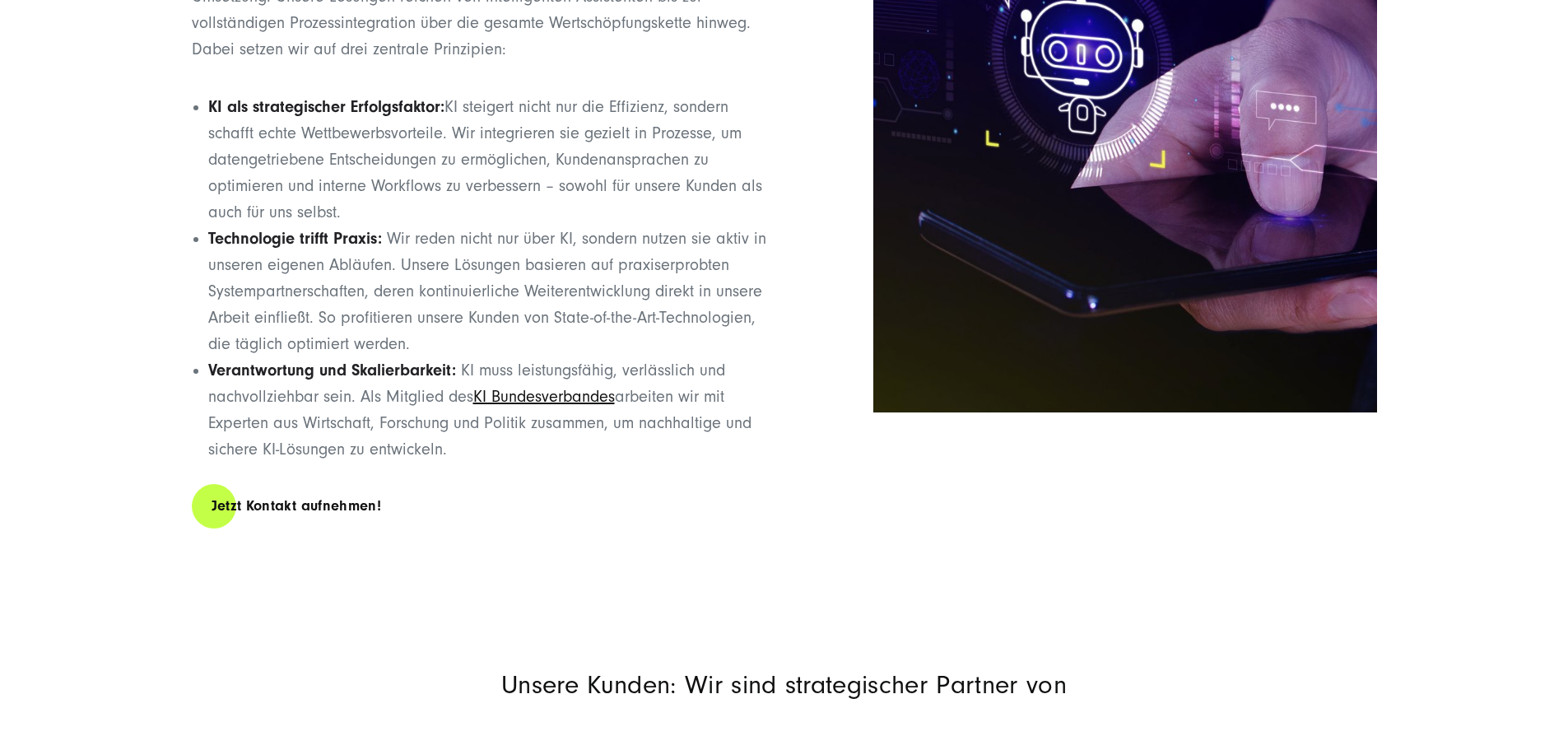
drag, startPoint x: 627, startPoint y: 349, endPoint x: 611, endPoint y: 349, distance: 16.5
click at [625, 63] on p "Wir betrachten KI ganzheitlich – von der strategischen Planung bis zur technisc…" at bounding box center [482, 9] width 581 height 105
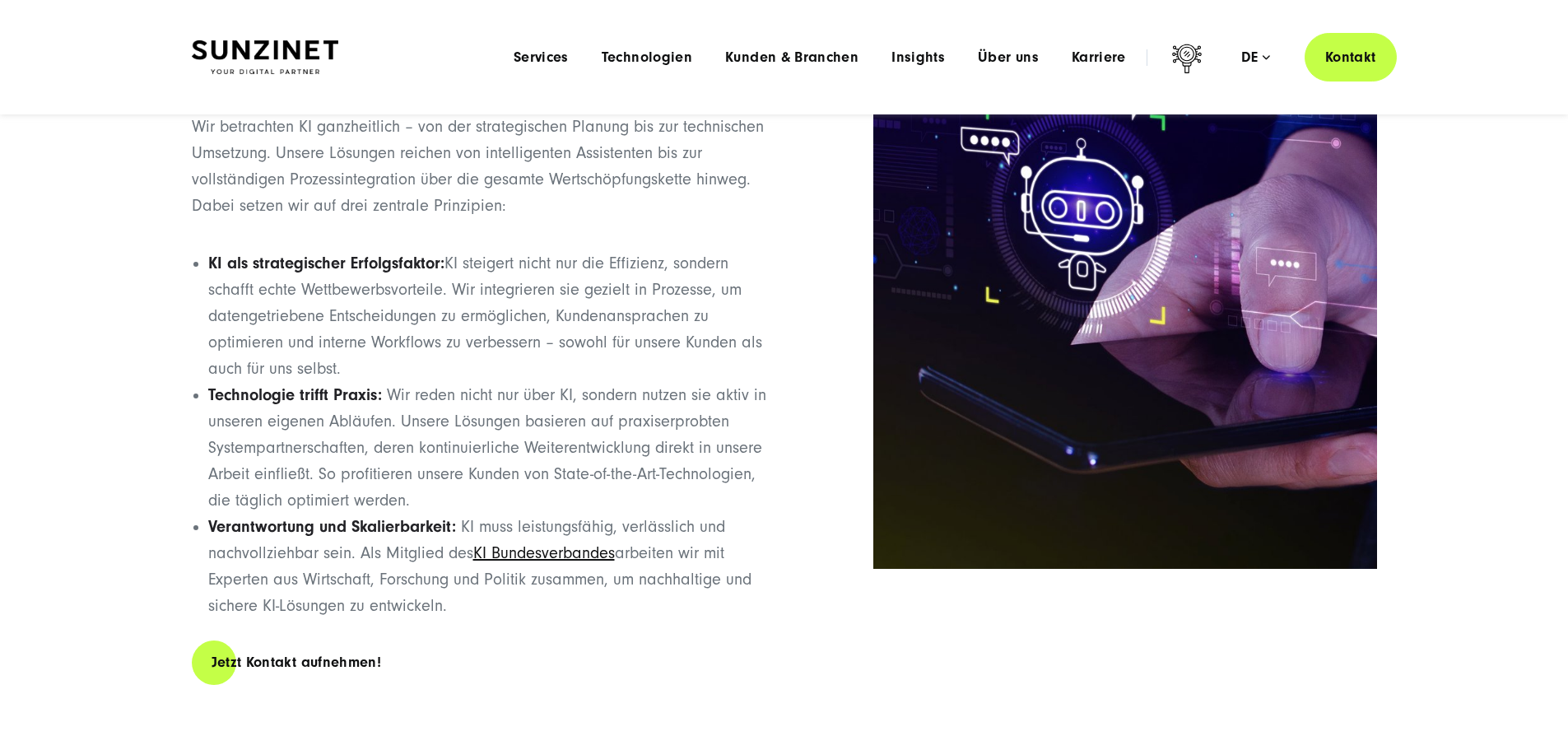
scroll to position [1646, 0]
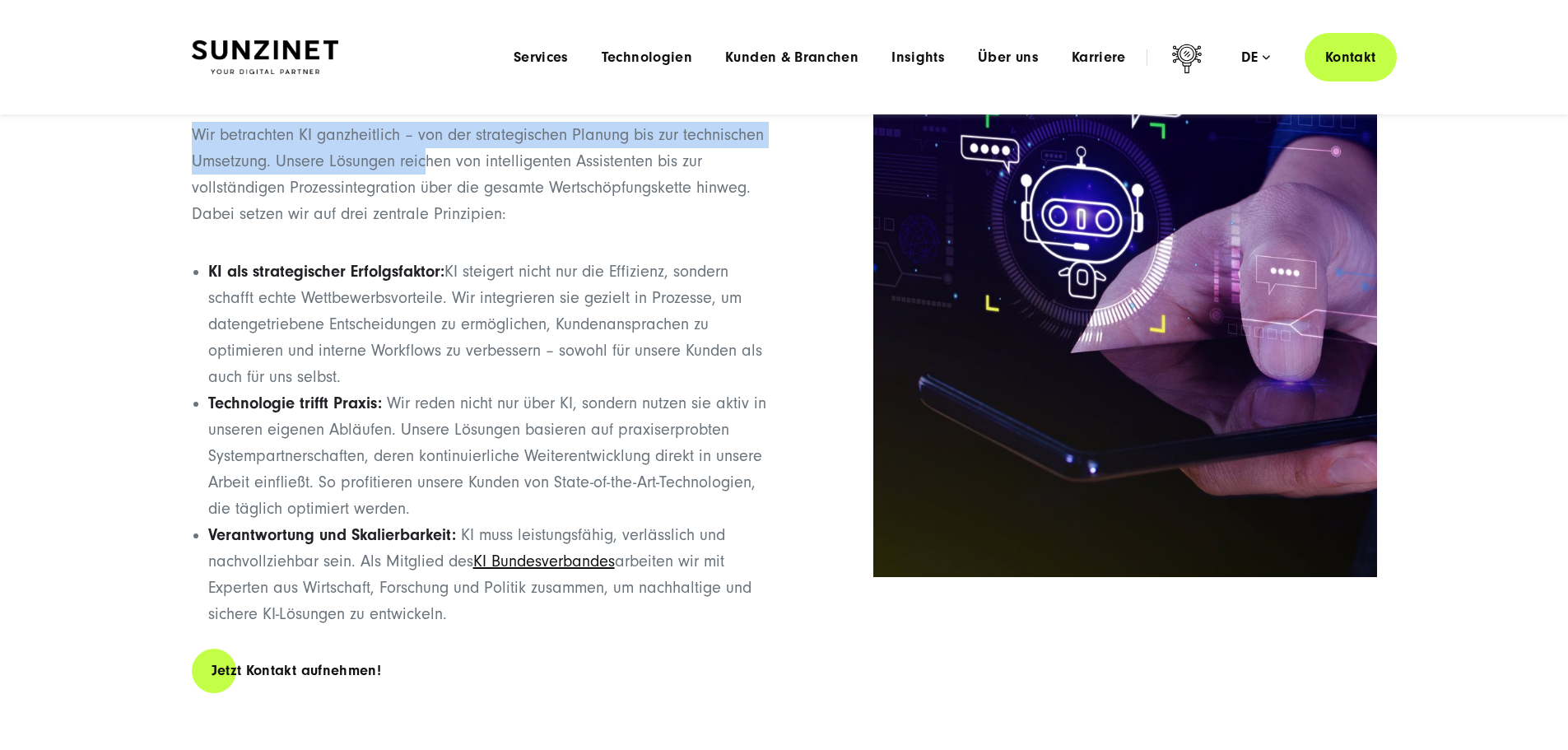
drag, startPoint x: 197, startPoint y: 172, endPoint x: 606, endPoint y: 436, distance: 487.0
click at [606, 436] on div "Unser KI-Ansatz: Skalierbar, integriert, zukunftssicher Wir betrachten KI ganzh…" at bounding box center [482, 314] width 581 height 891
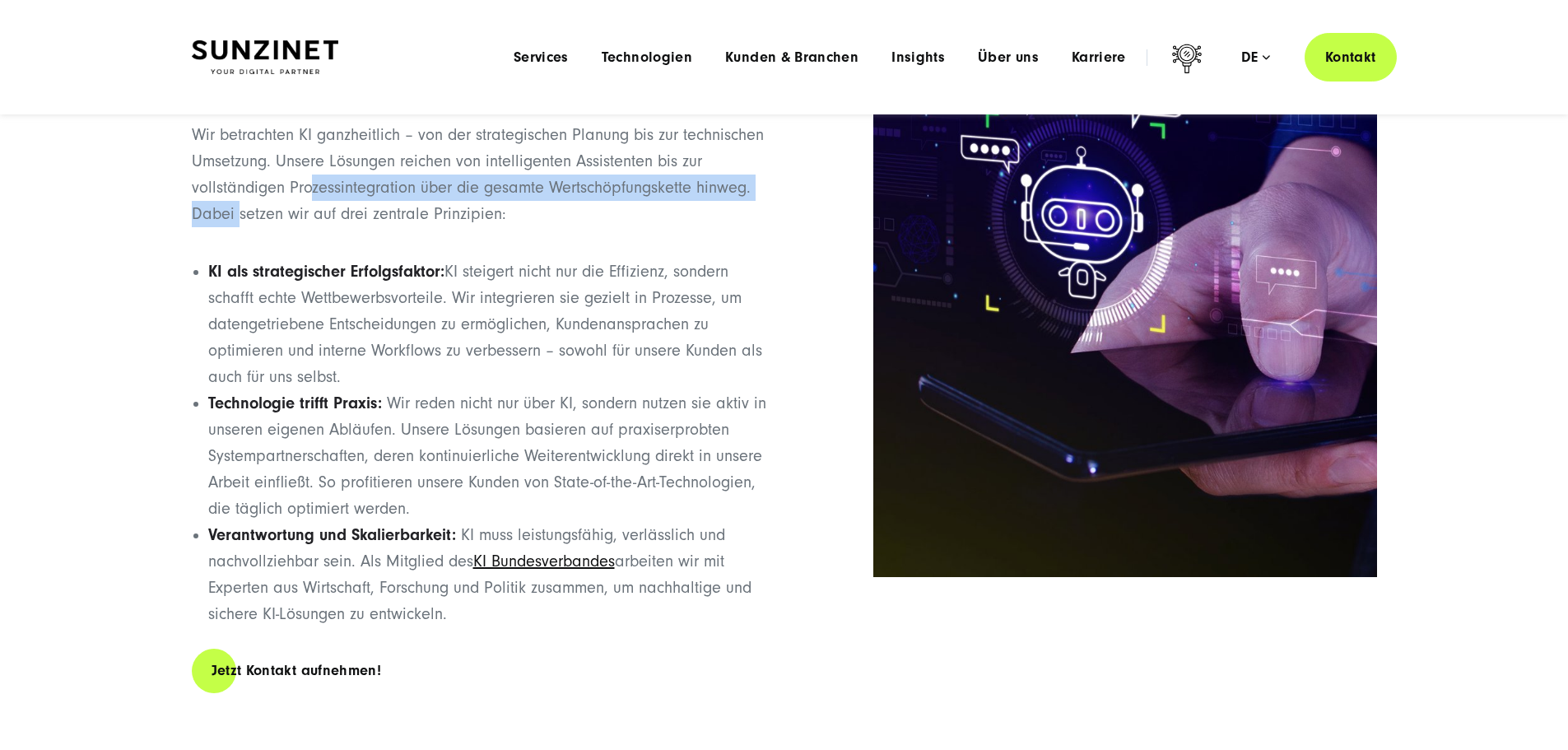
drag, startPoint x: 606, startPoint y: 440, endPoint x: 598, endPoint y: 451, distance: 14.2
click at [598, 227] on p "Wir betrachten KI ganzheitlich – von der strategischen Planung bis zur technisc…" at bounding box center [482, 174] width 581 height 105
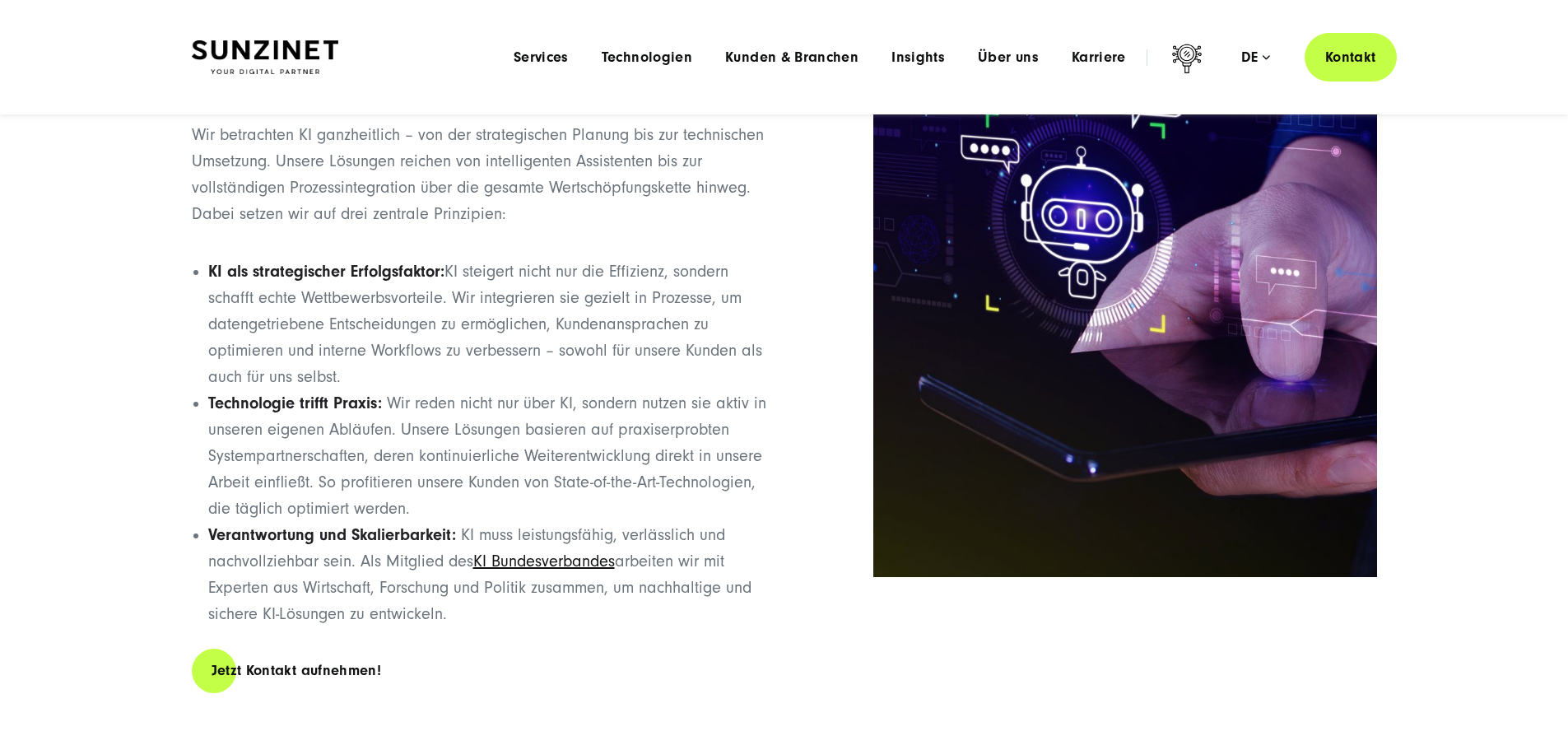
click at [579, 227] on p "Wir betrachten KI ganzheitlich – von der strategischen Planung bis zur technisc…" at bounding box center [482, 174] width 581 height 105
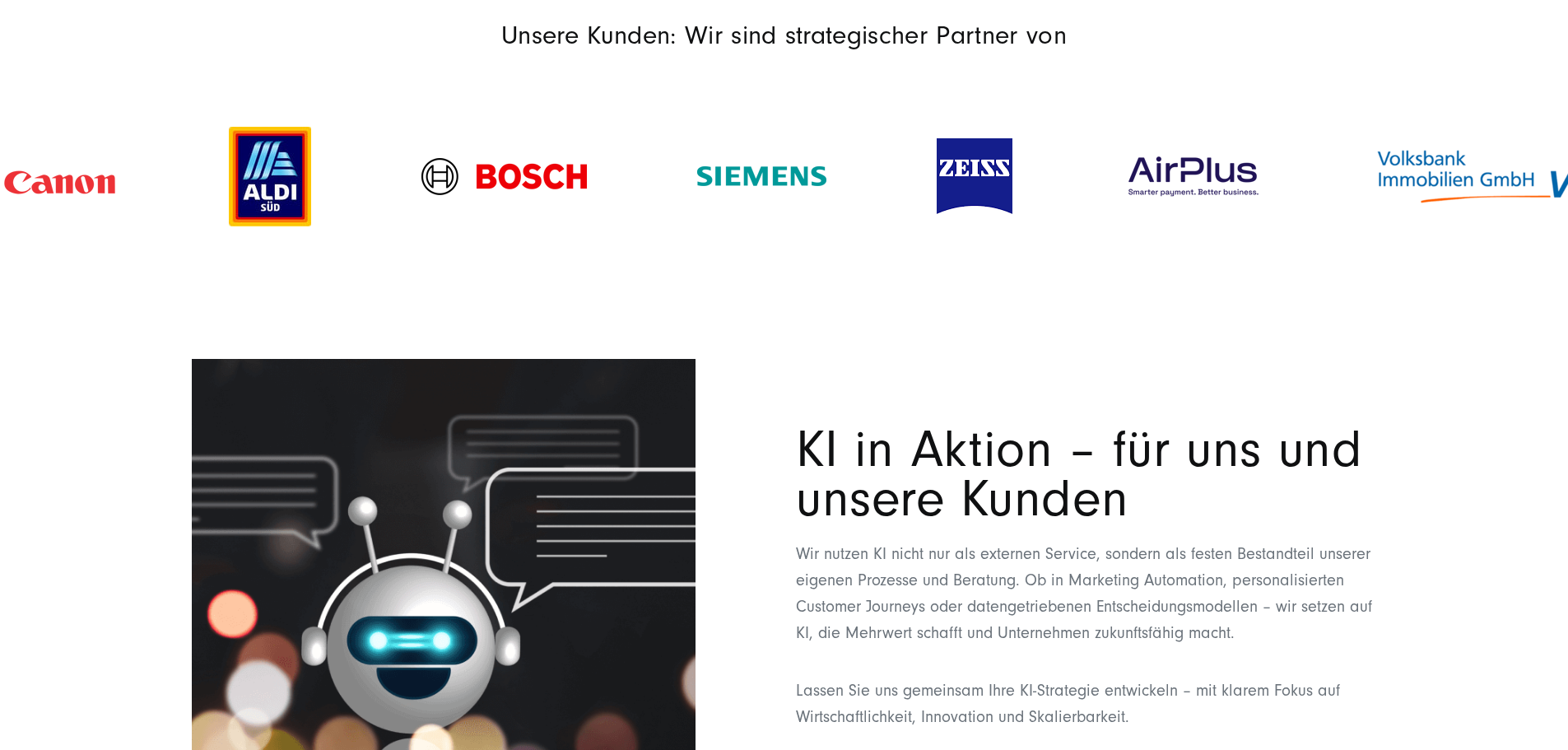
scroll to position [2716, 0]
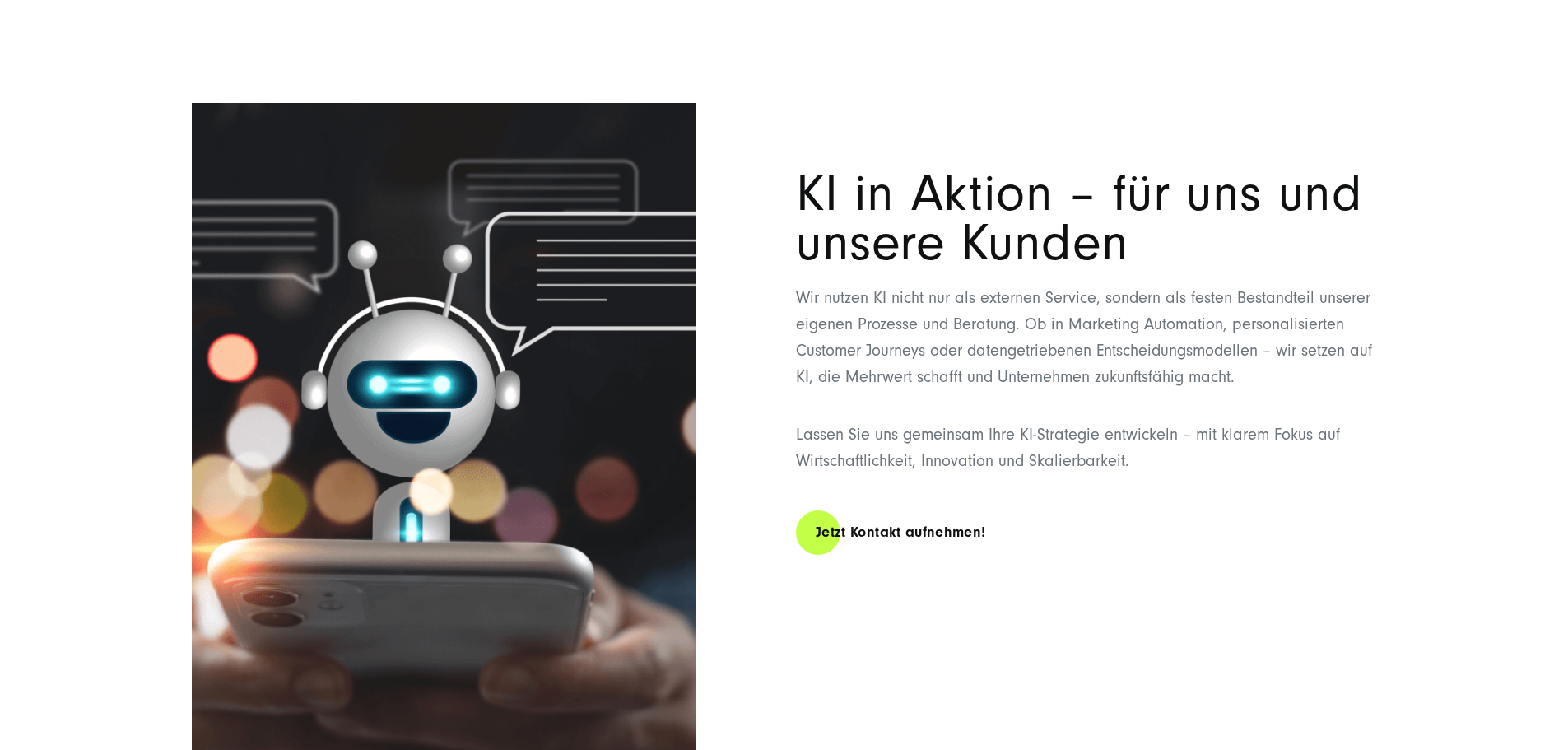
drag, startPoint x: 421, startPoint y: 249, endPoint x: 415, endPoint y: 235, distance: 16.2
drag, startPoint x: 412, startPoint y: 230, endPoint x: 1135, endPoint y: 417, distance: 747.3
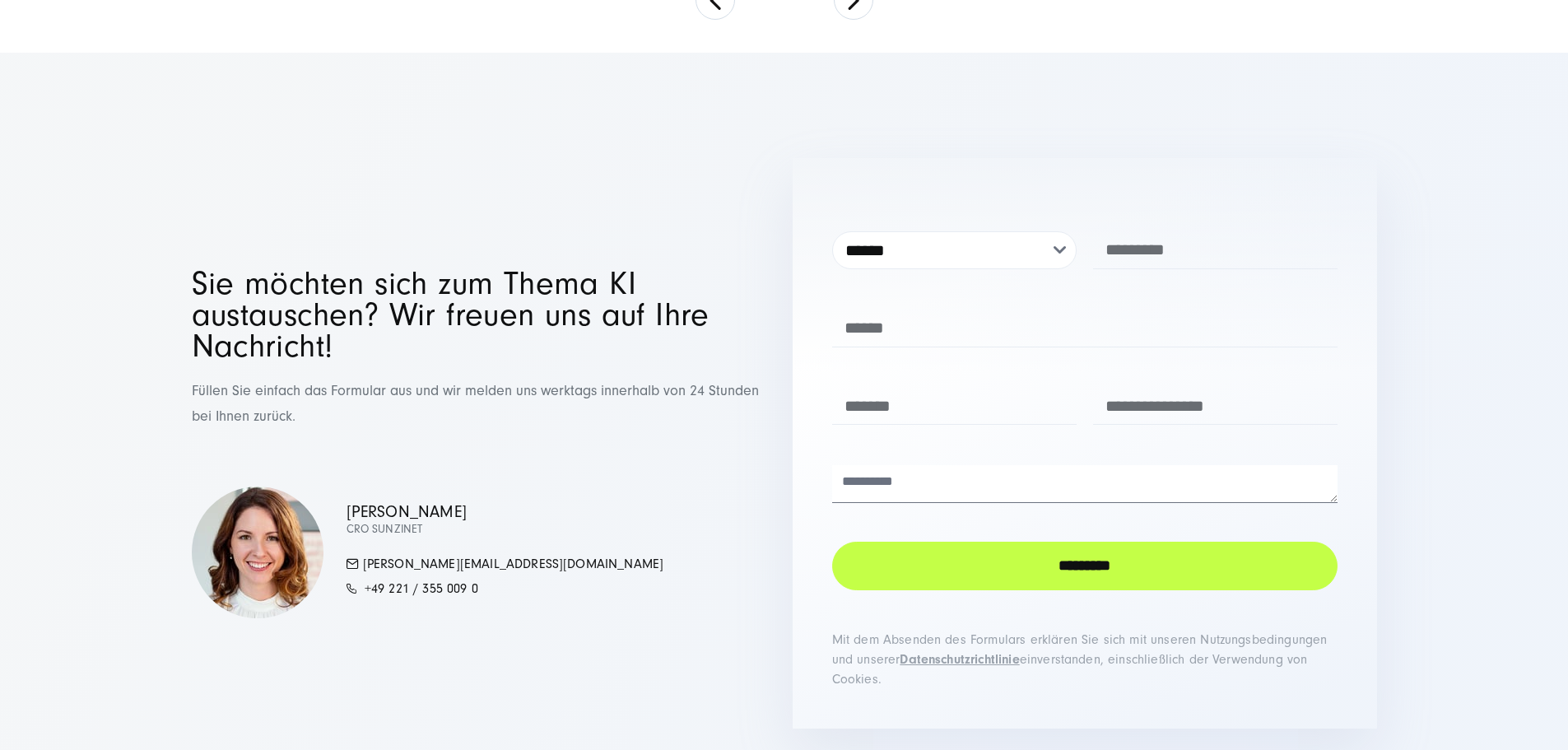
scroll to position [5680, 0]
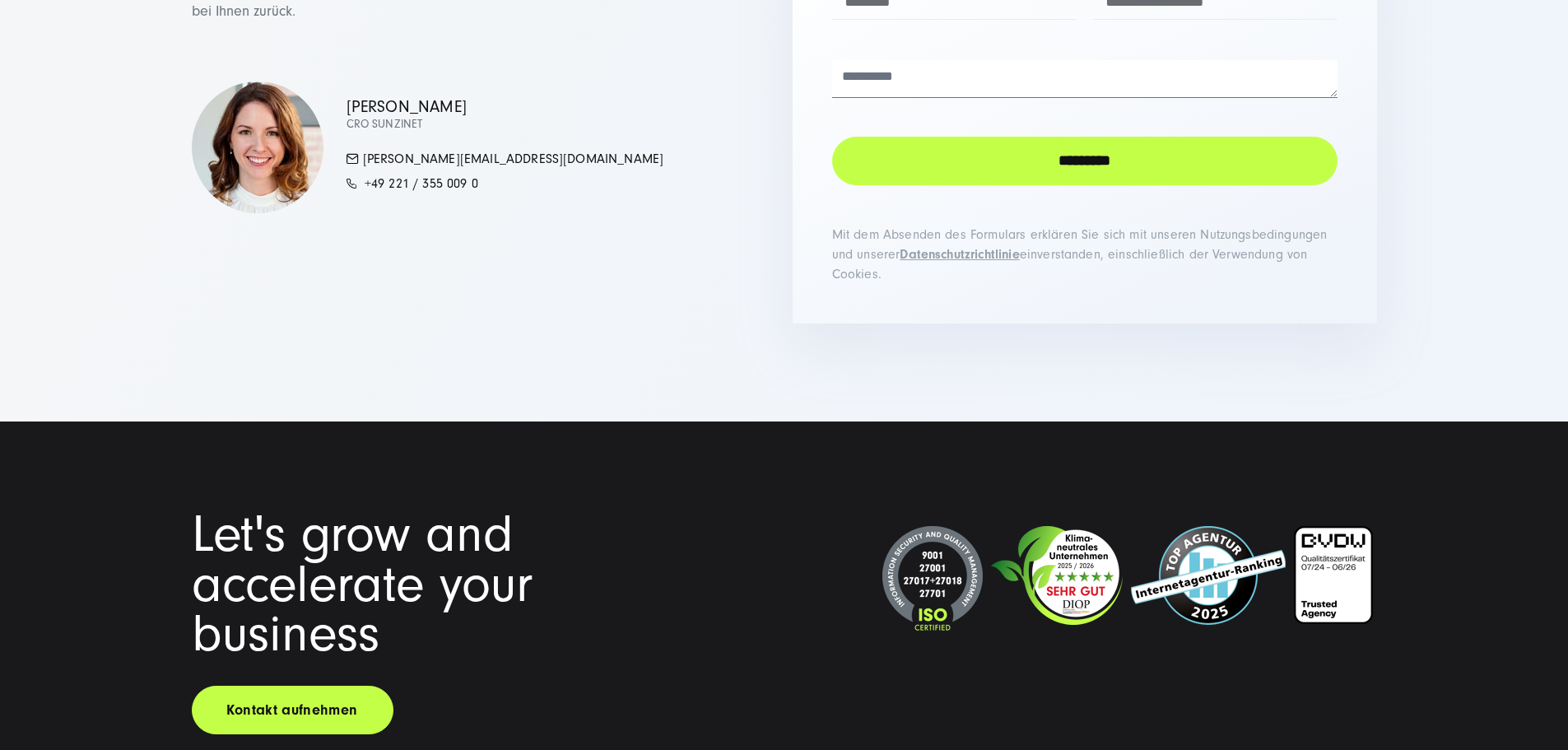
scroll to position [6256, 0]
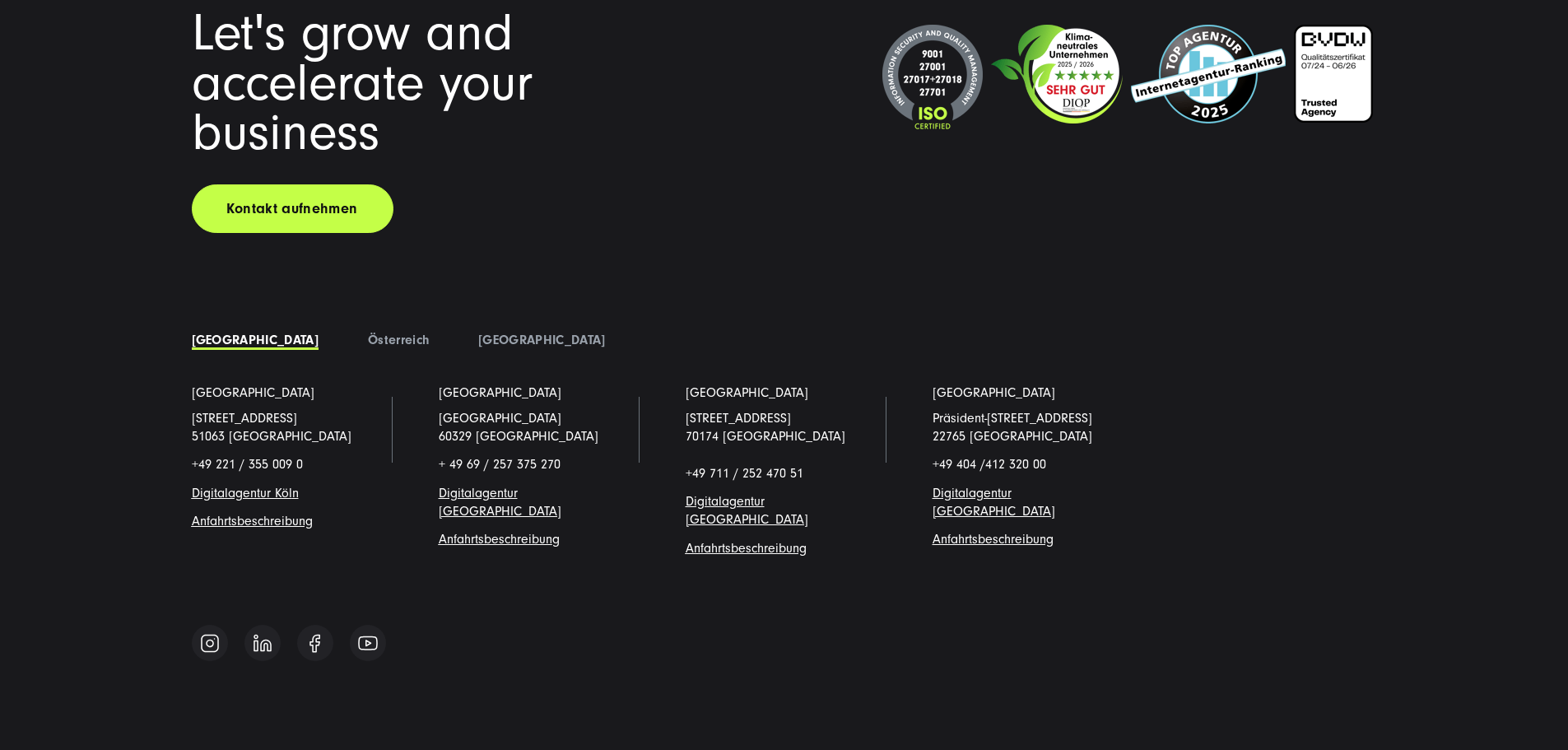
drag, startPoint x: 563, startPoint y: 366, endPoint x: 575, endPoint y: 236, distance: 130.6
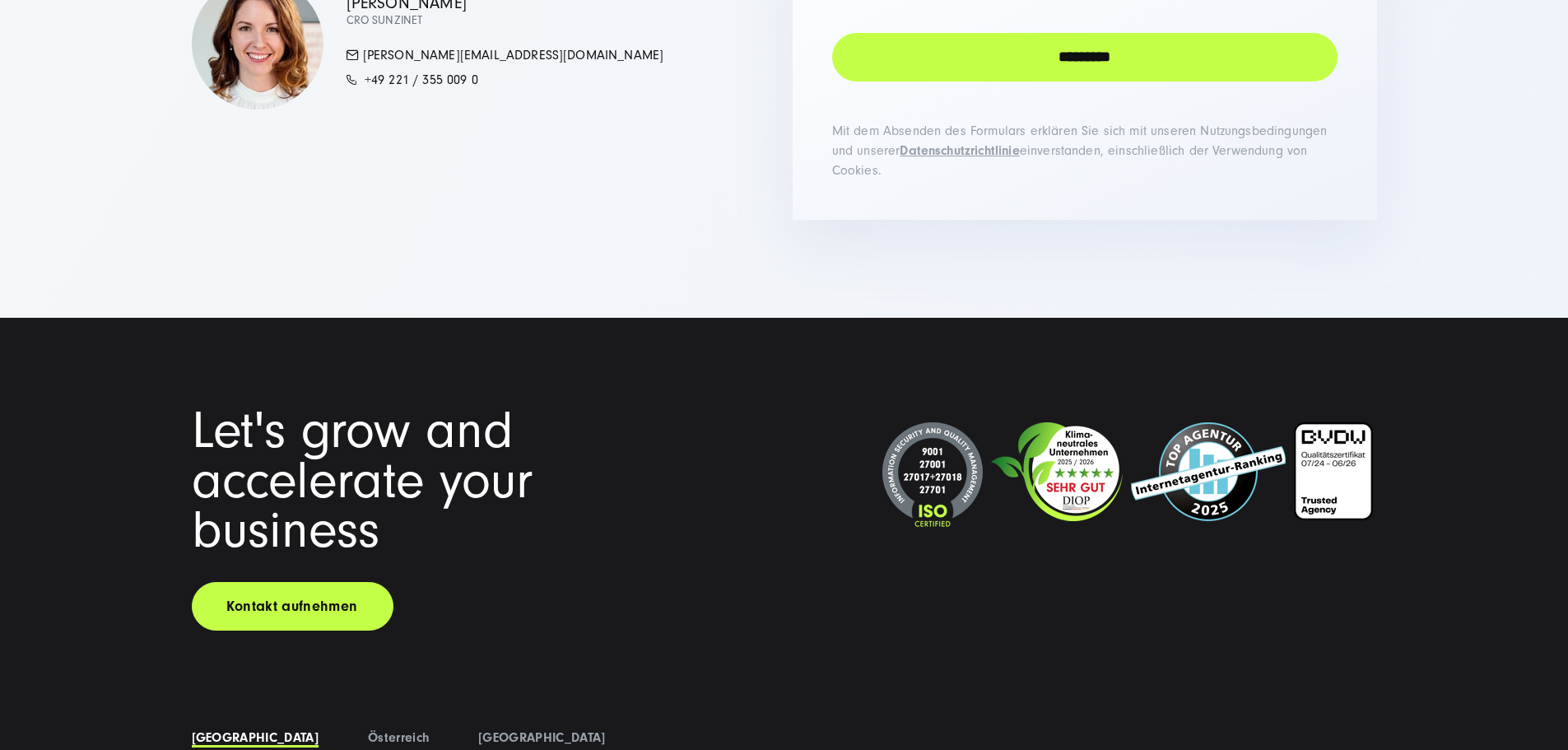
scroll to position [6091, 0]
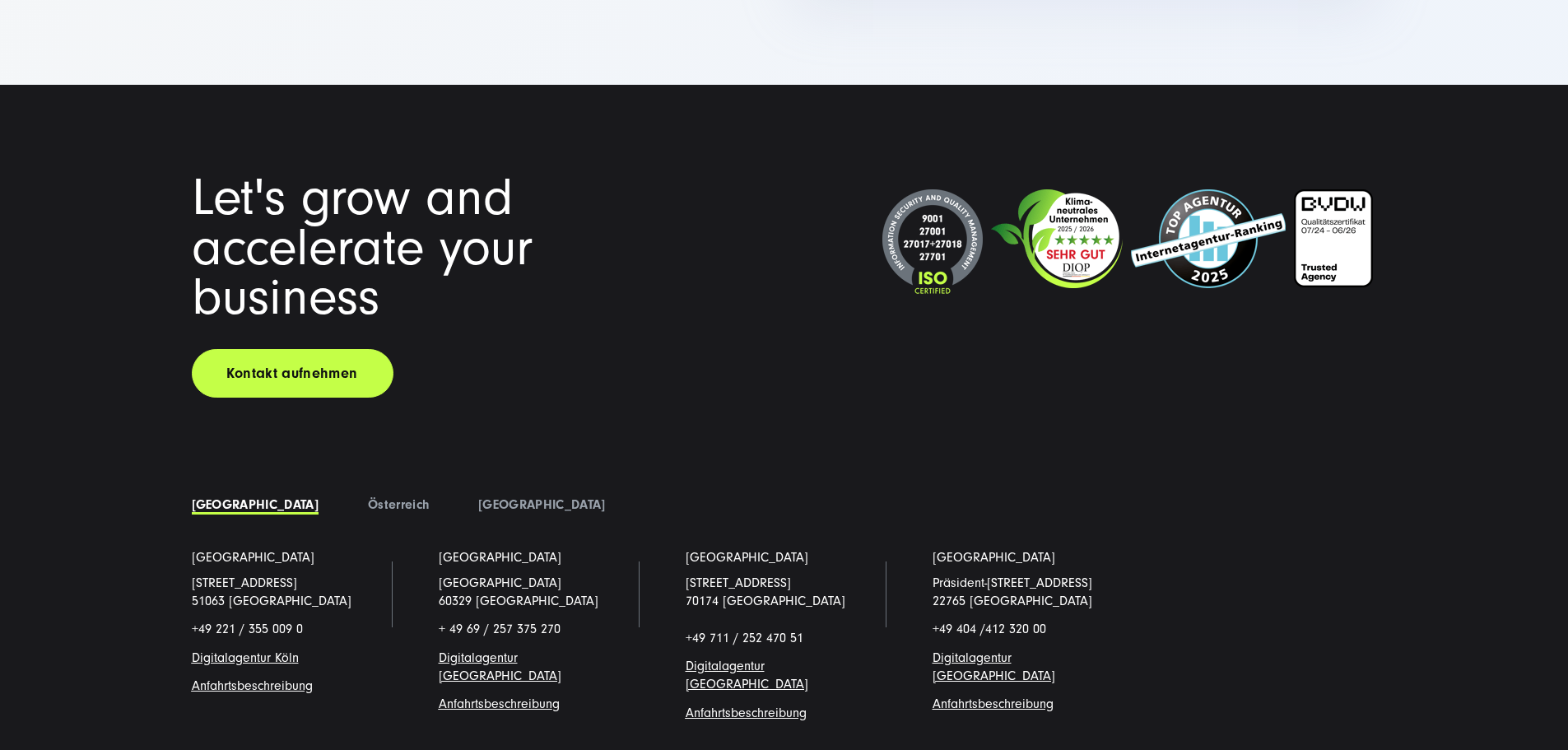
drag, startPoint x: 654, startPoint y: 354, endPoint x: 887, endPoint y: 335, distance: 233.7
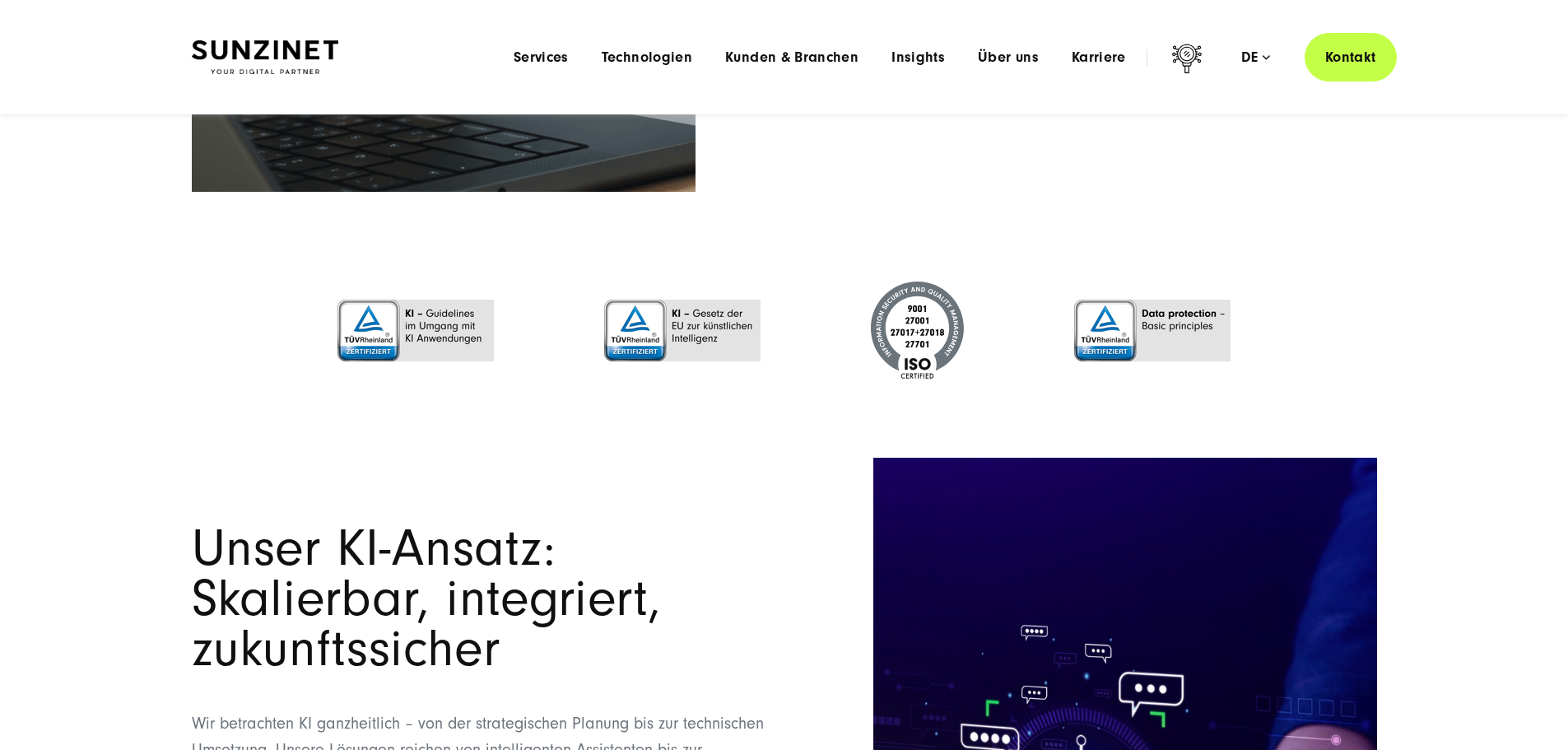
scroll to position [0, 0]
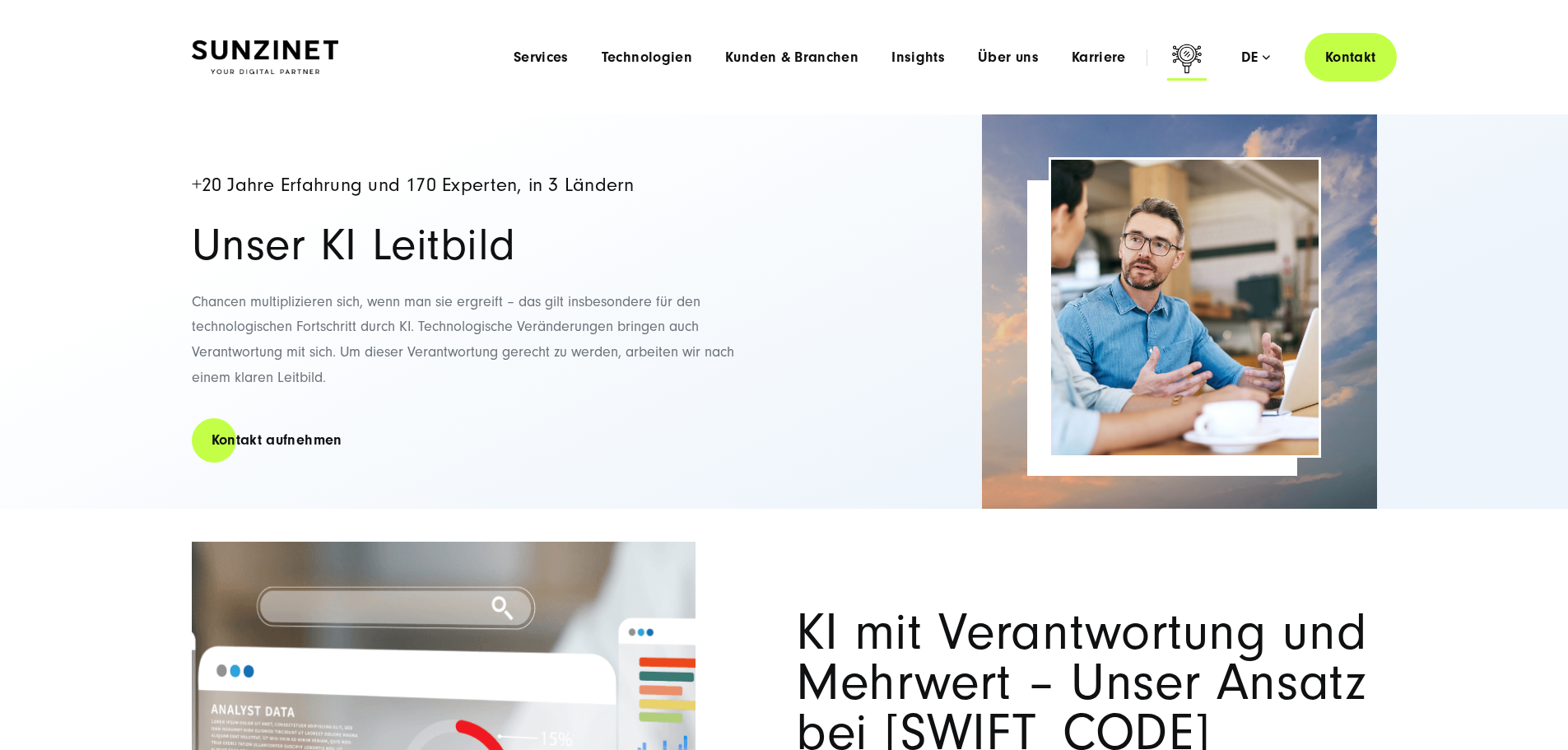
click at [1167, 59] on icon at bounding box center [1187, 61] width 40 height 40
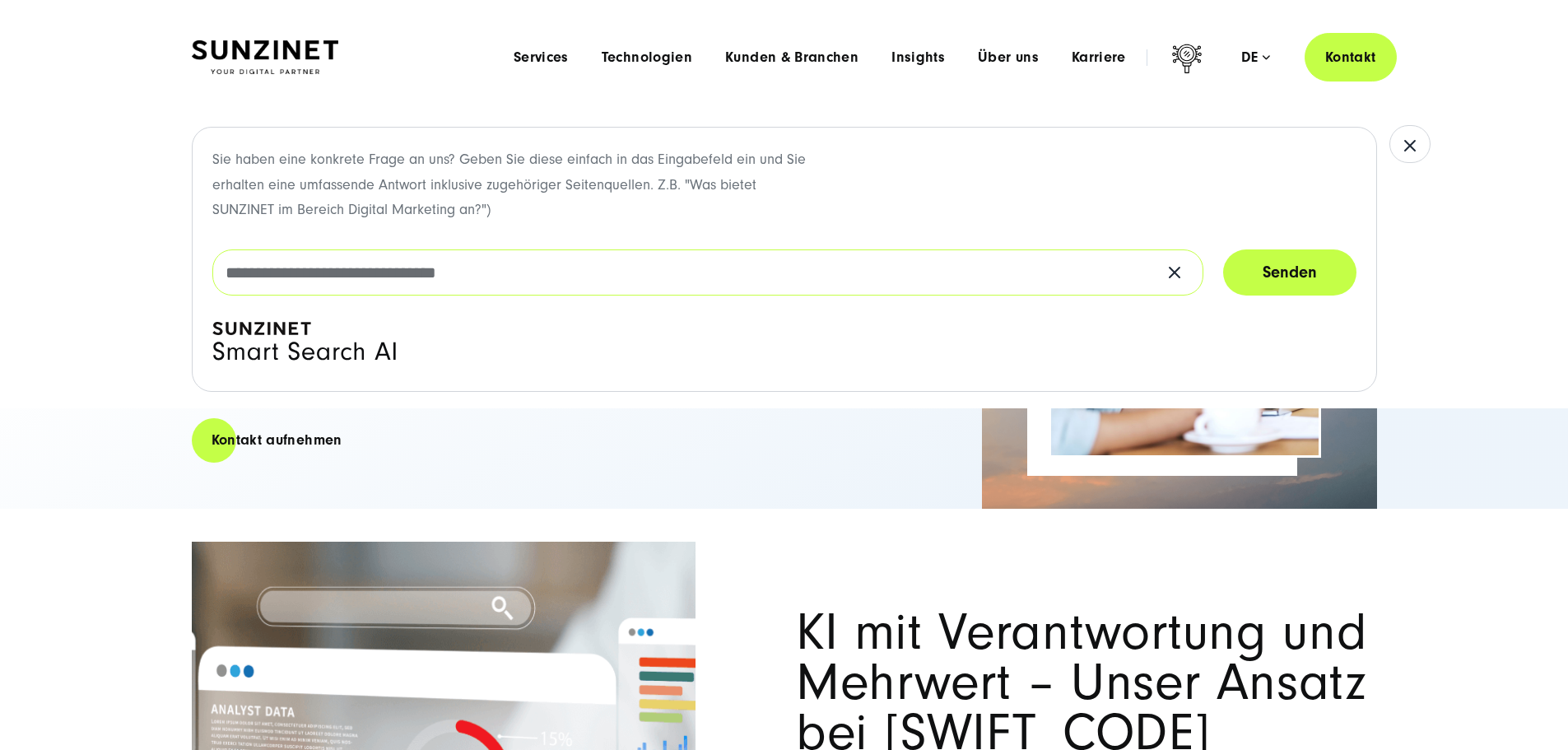
drag, startPoint x: 575, startPoint y: 253, endPoint x: 565, endPoint y: 249, distance: 10.7
click at [564, 249] on input "text" at bounding box center [707, 272] width 991 height 46
click at [295, 384] on div "Sie haben eine konkrete Frage an uns? Geben Sie diese einfach in das Eingabefel…" at bounding box center [784, 259] width 1185 height 265
click at [370, 337] on icon at bounding box center [304, 346] width 184 height 49
click at [794, 231] on div "Sie haben eine konkrete Frage an uns? Geben Sie diese einfach in das Eingabefel…" at bounding box center [784, 259] width 1185 height 265
